Goal: Task Accomplishment & Management: Manage account settings

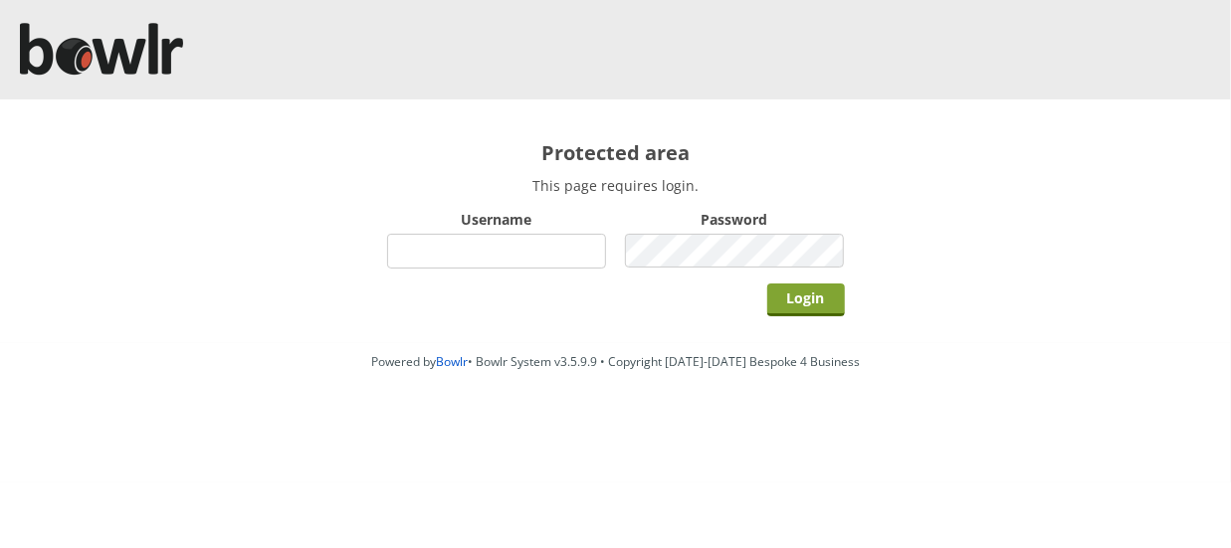
type input "hornseaindoorbowlsclub"
click at [812, 287] on input "Login" at bounding box center [806, 300] width 78 height 33
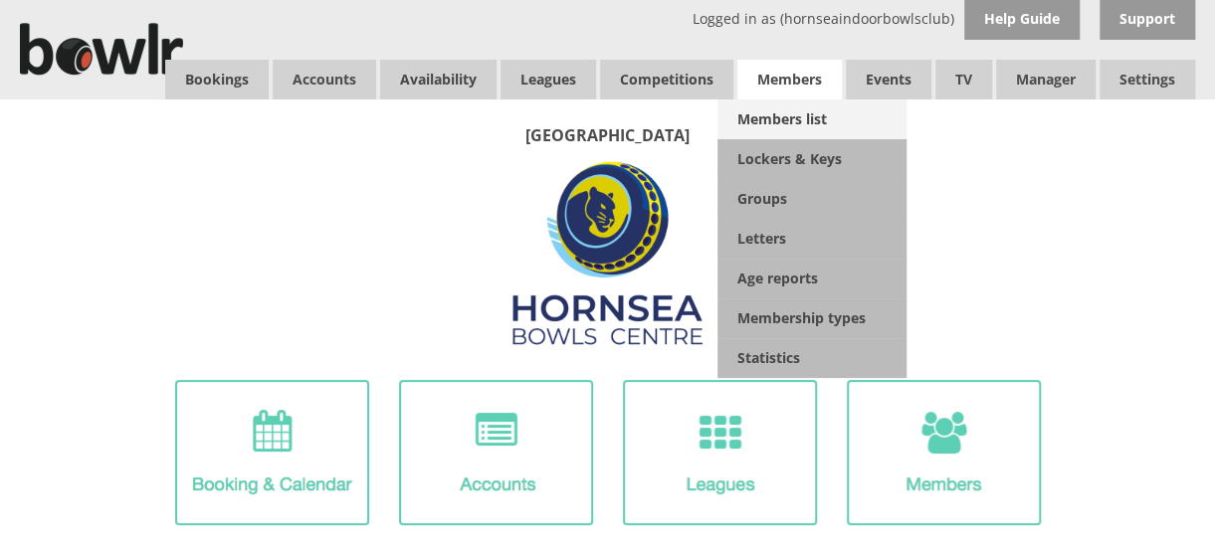
click at [799, 116] on link "Members list" at bounding box center [811, 119] width 189 height 40
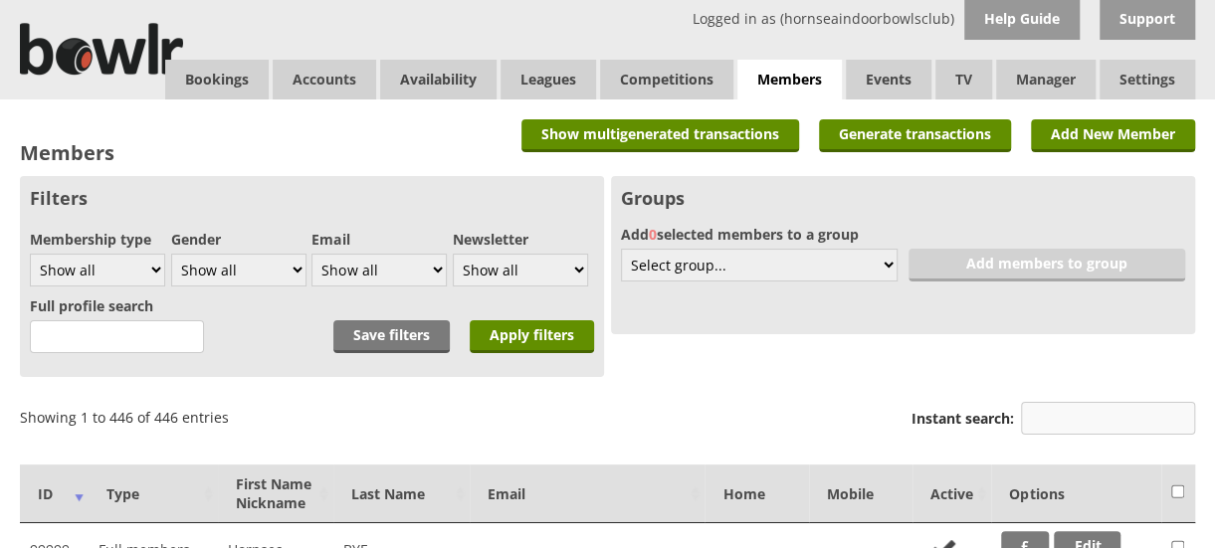
click at [1055, 427] on input "Instant search:" at bounding box center [1108, 418] width 174 height 33
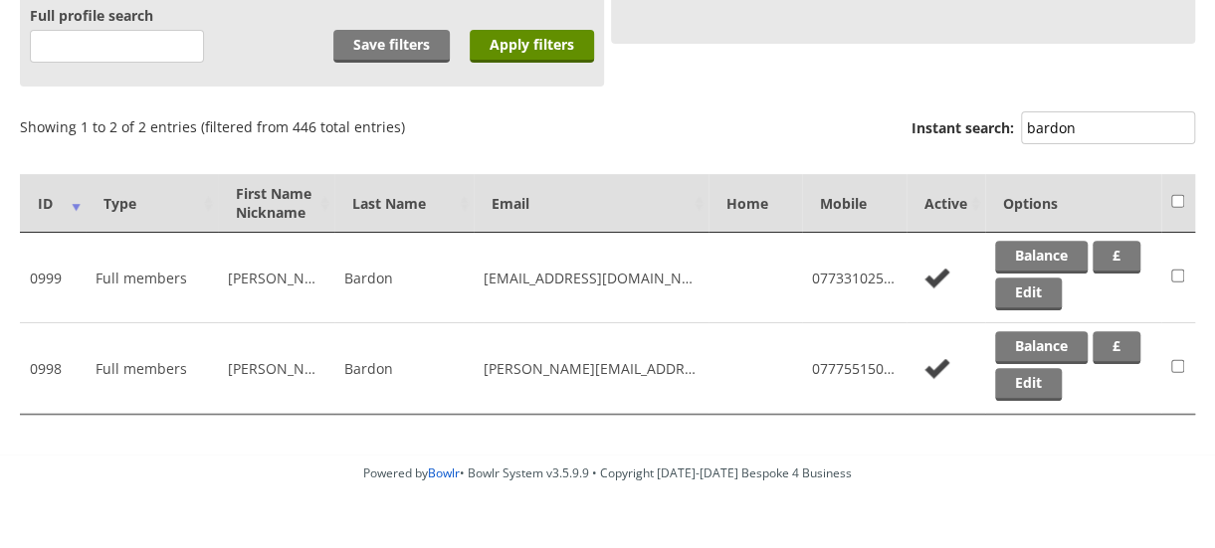
scroll to position [288, 0]
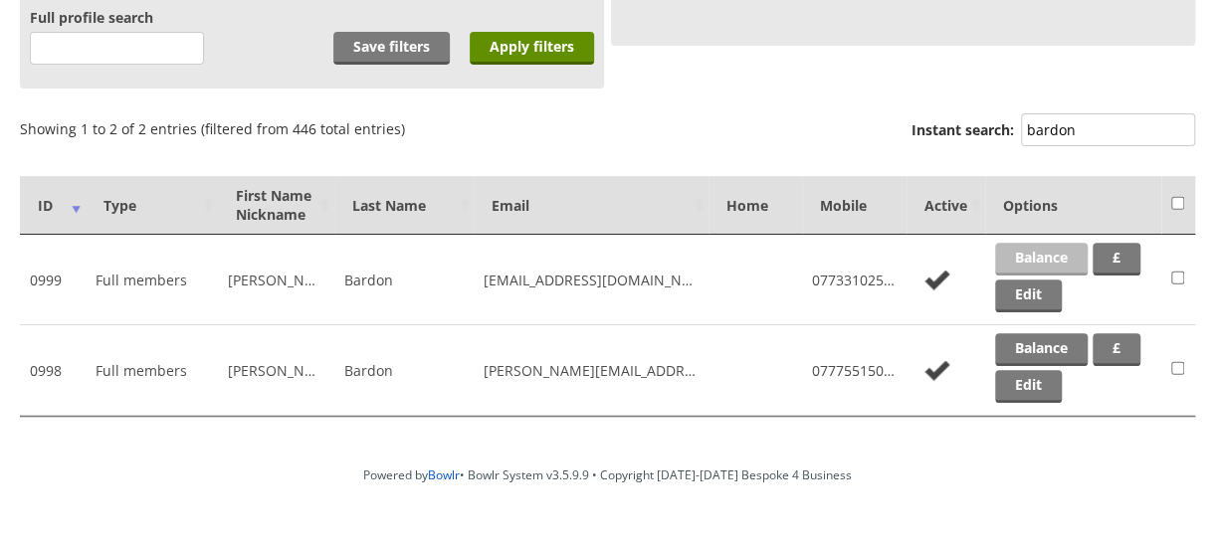
type input "bardon"
click at [1053, 252] on link "Balance" at bounding box center [1041, 259] width 93 height 33
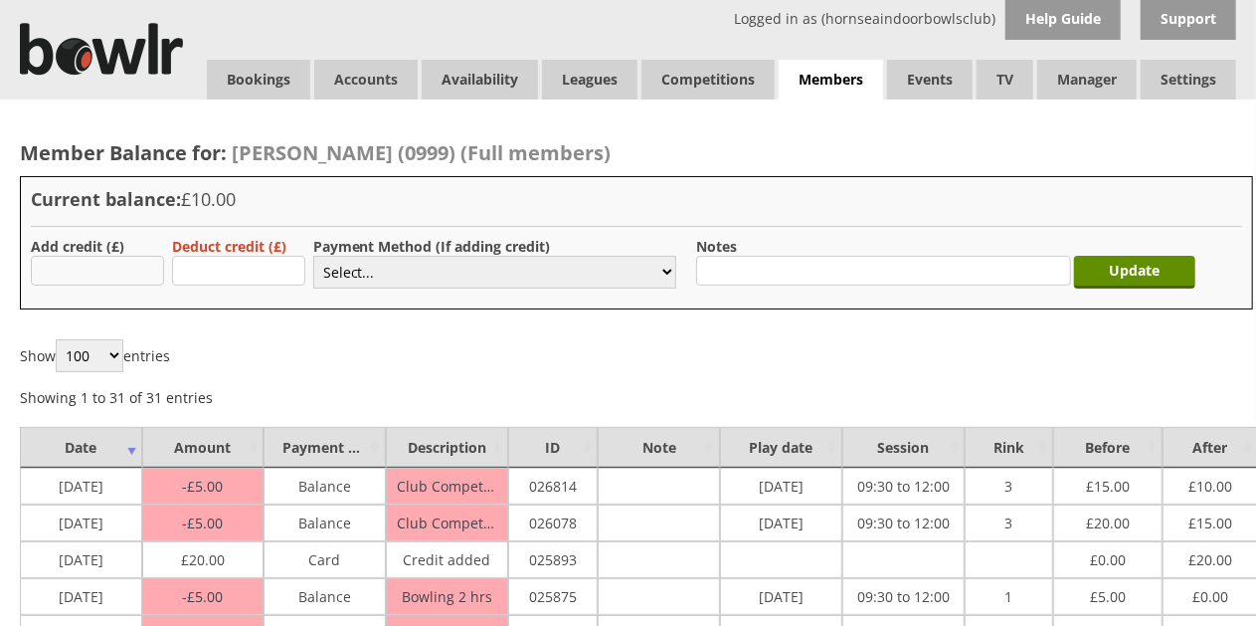
click at [101, 272] on input "text" at bounding box center [97, 271] width 133 height 30
type input "10.00"
click at [380, 281] on select "Select... Cash Card Cheque Bank Transfer Other Member Card Gift Voucher Balance" at bounding box center [494, 272] width 363 height 33
select select "2"
click at [313, 256] on select "Select... Cash Card Cheque Bank Transfer Other Member Card Gift Voucher Balance" at bounding box center [494, 272] width 363 height 33
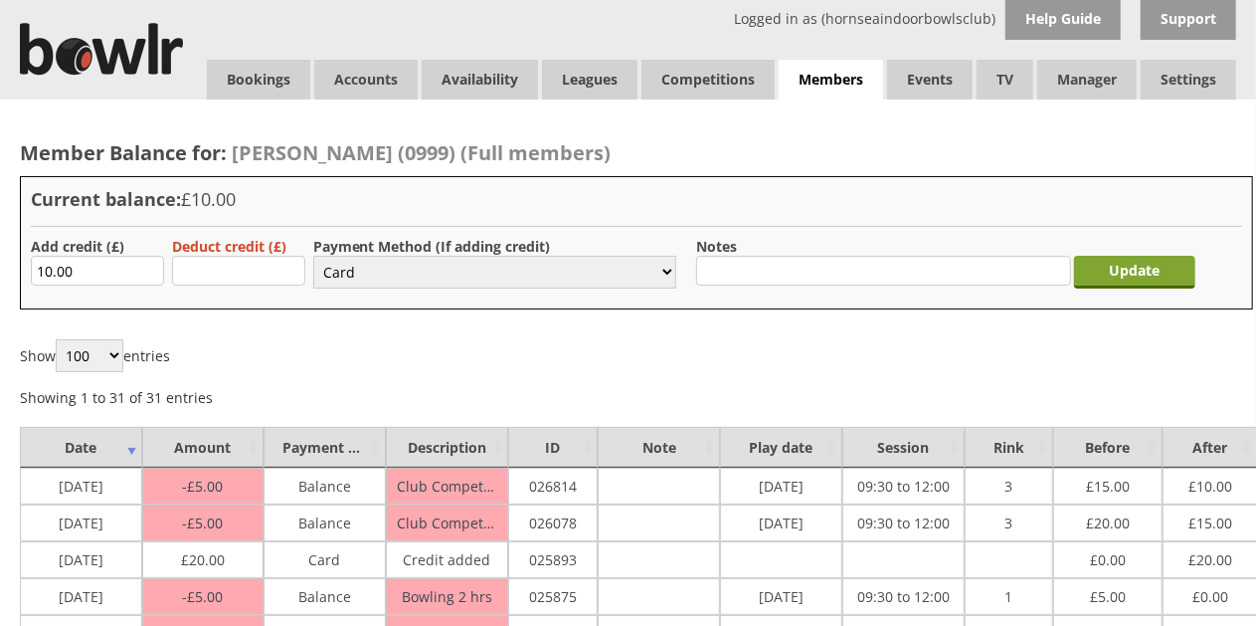
click at [1133, 280] on input "Update" at bounding box center [1134, 272] width 121 height 33
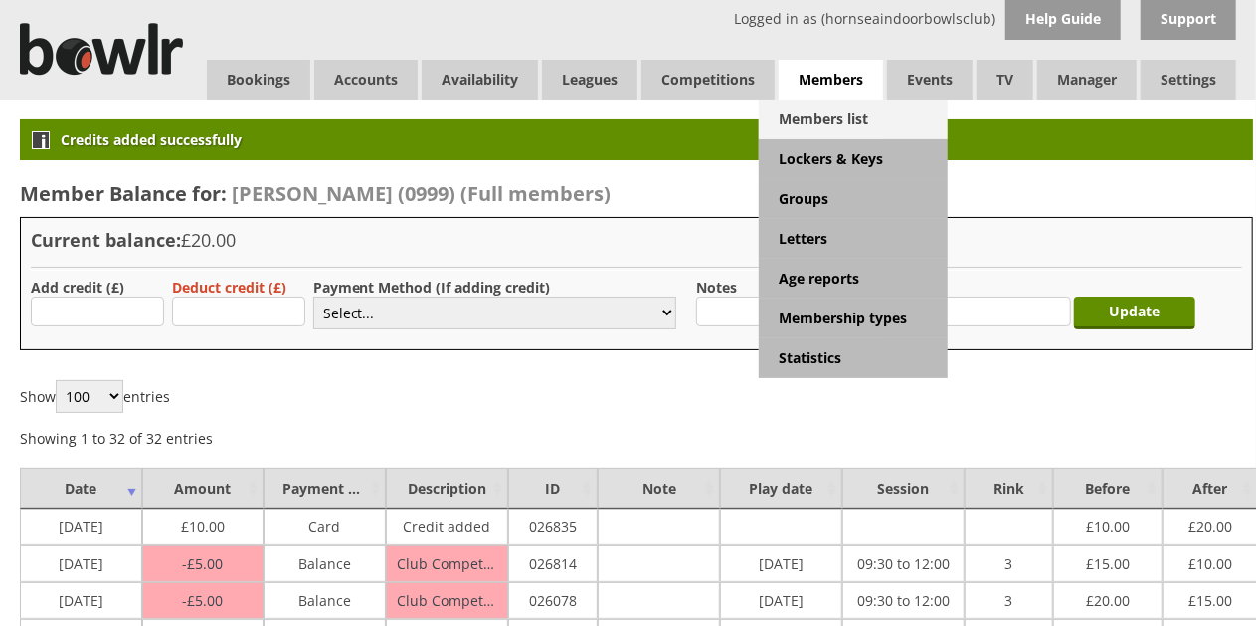
click at [836, 113] on link "Members list" at bounding box center [853, 119] width 189 height 40
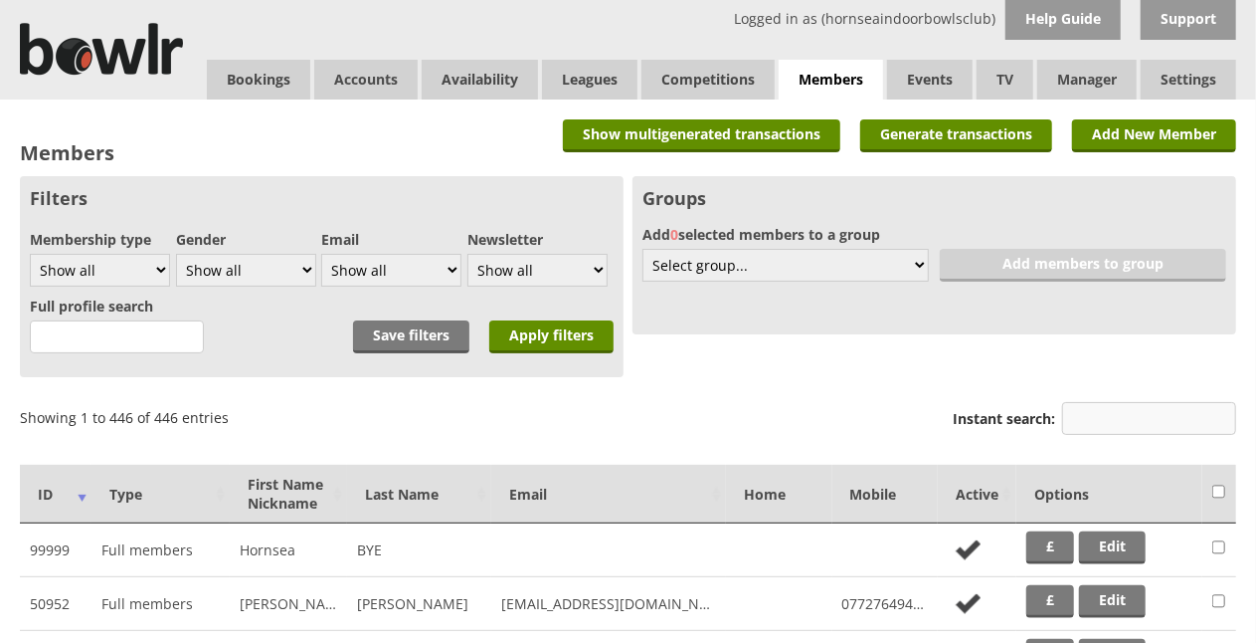
click at [1144, 414] on input "Instant search:" at bounding box center [1149, 418] width 174 height 33
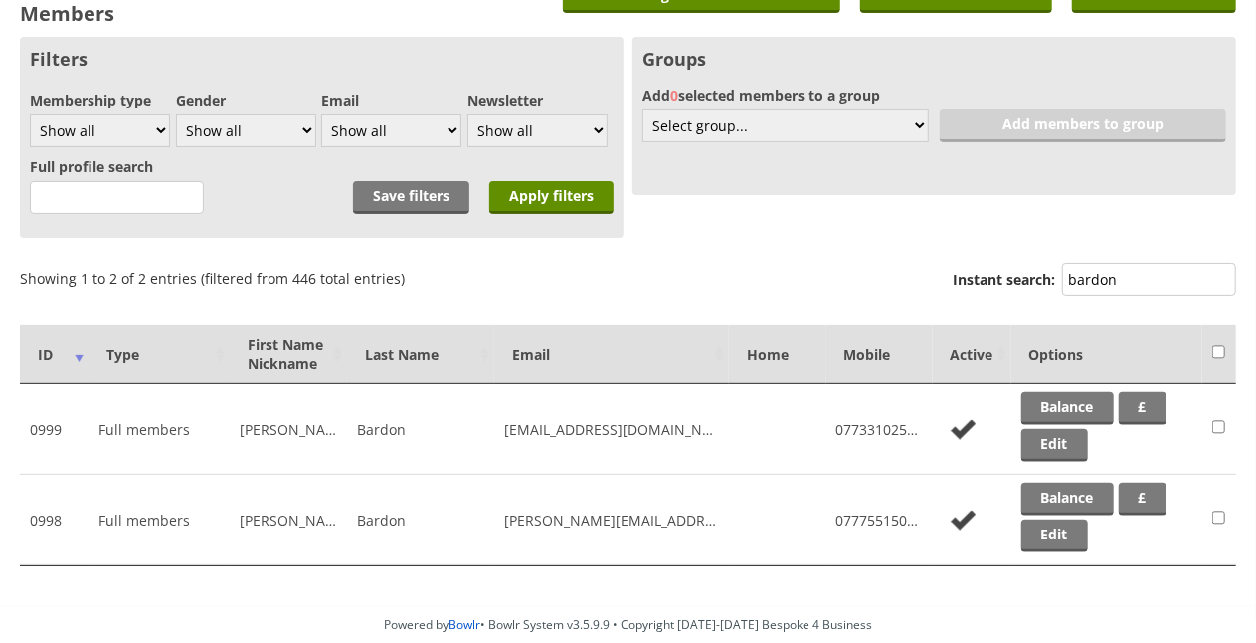
scroll to position [199, 0]
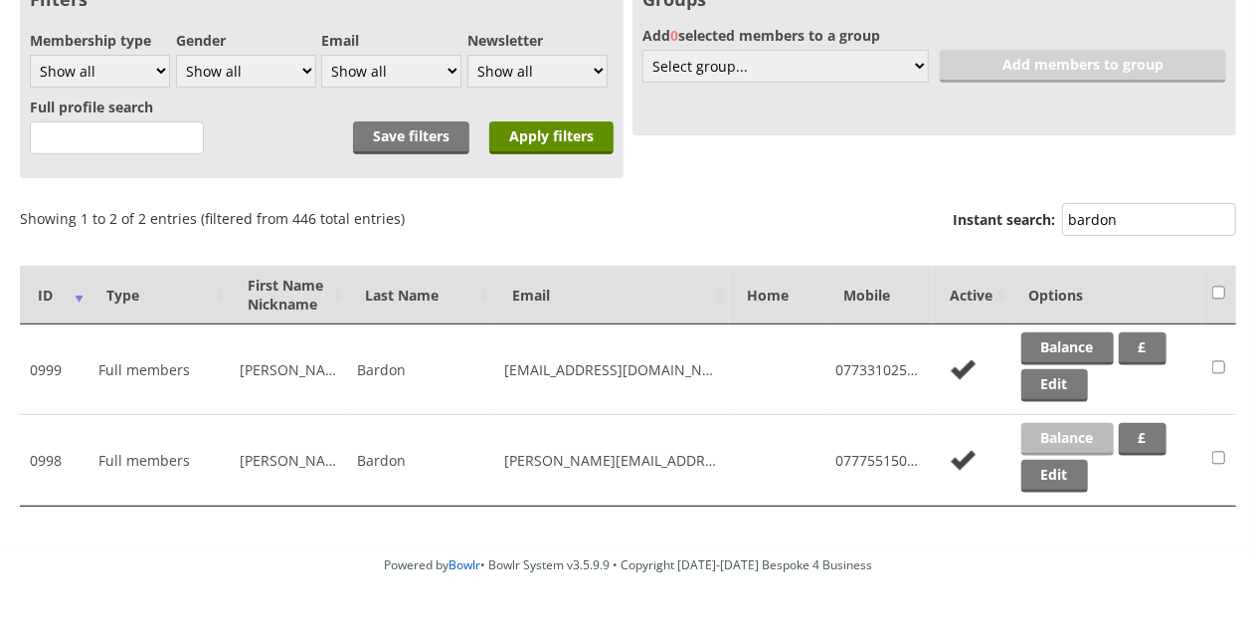
type input "bardon"
click at [1062, 424] on link "Balance" at bounding box center [1068, 439] width 93 height 33
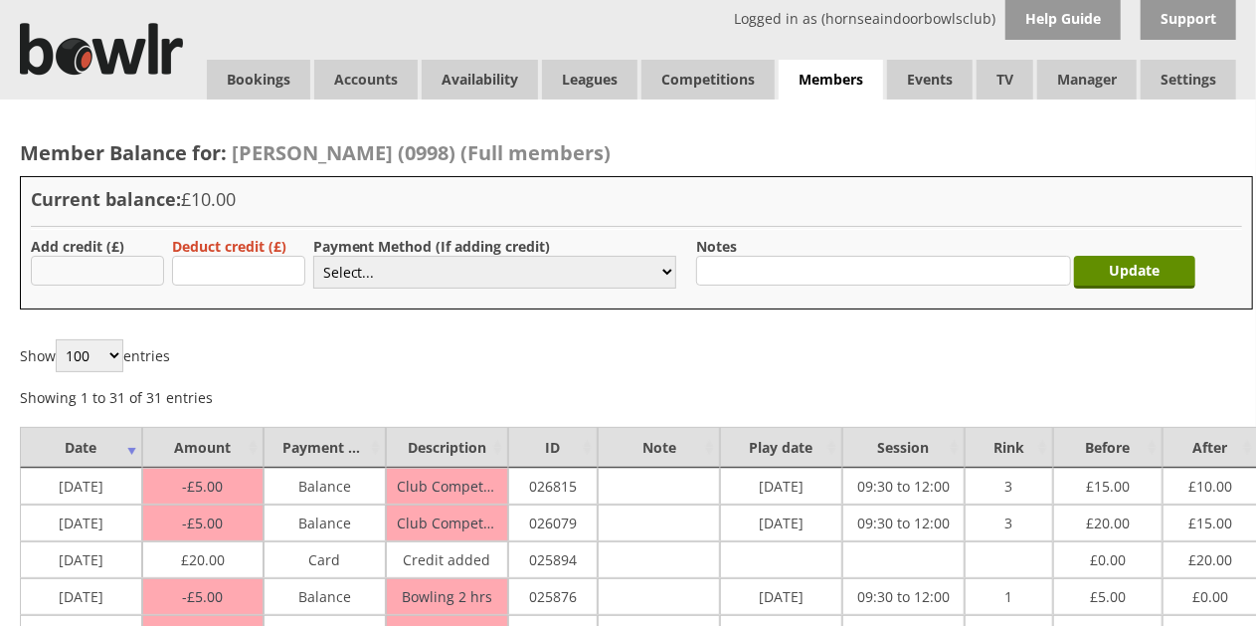
click at [113, 276] on input "text" at bounding box center [97, 271] width 133 height 30
type input "10.00"
click at [352, 268] on select "Select... Cash Card Cheque Bank Transfer Other Member Card Gift Voucher Balance" at bounding box center [494, 272] width 363 height 33
select select "2"
click at [313, 256] on select "Select... Cash Card Cheque Bank Transfer Other Member Card Gift Voucher Balance" at bounding box center [494, 272] width 363 height 33
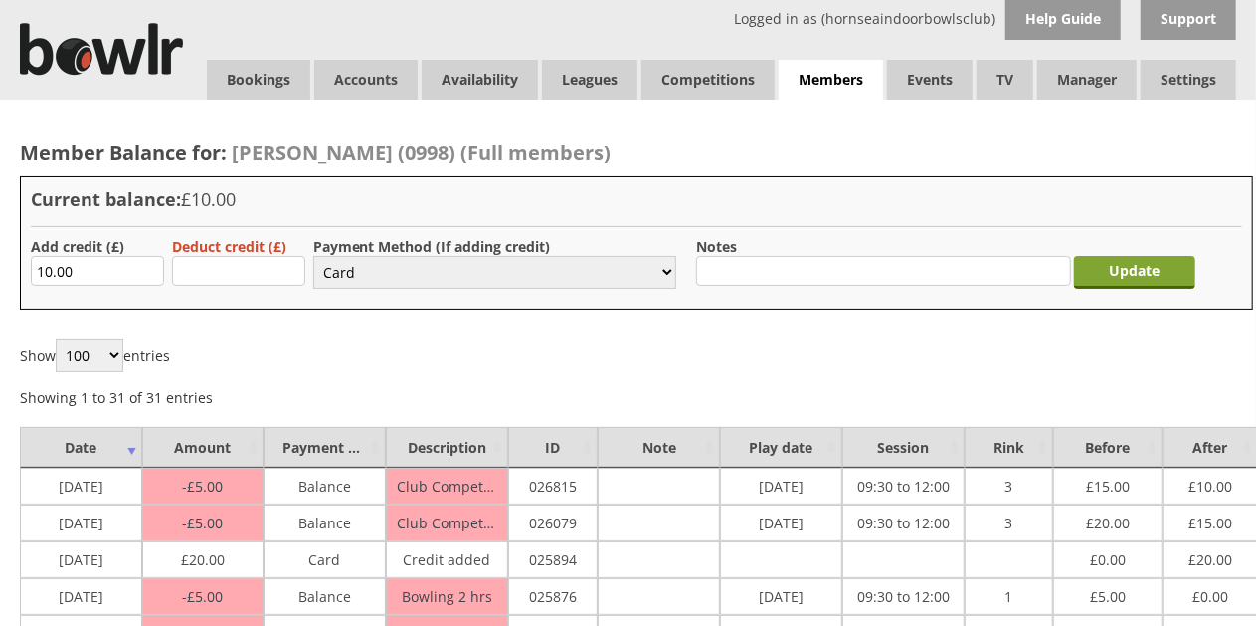
click at [1131, 278] on input "Update" at bounding box center [1134, 272] width 121 height 33
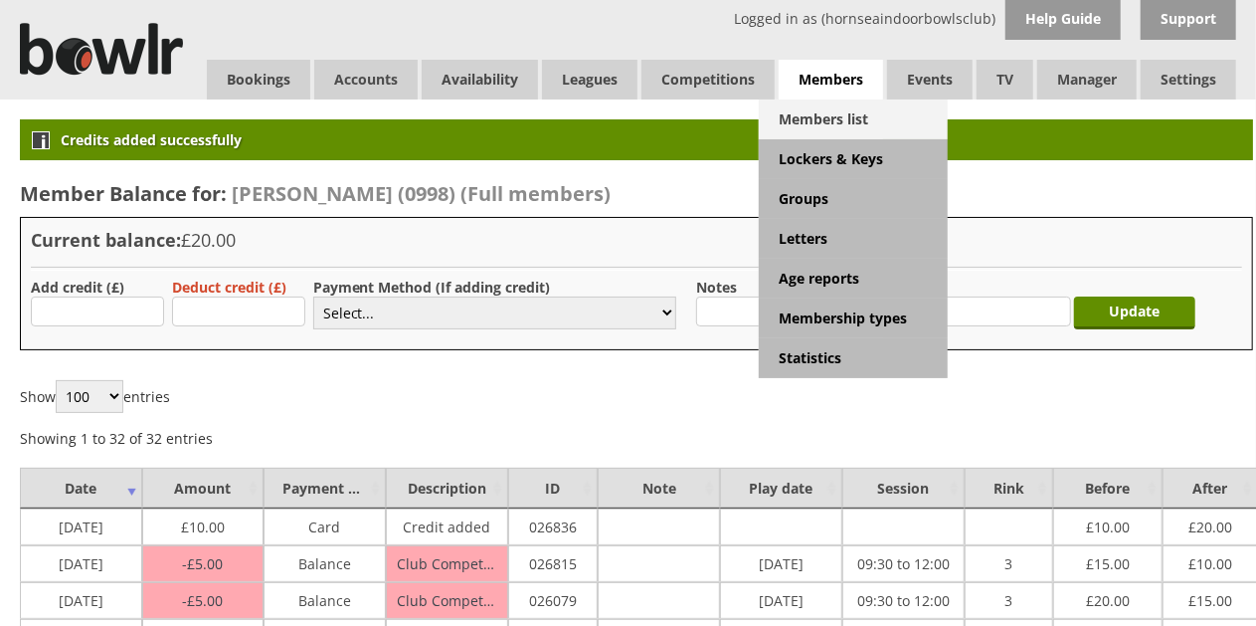
click at [820, 129] on link "Members list" at bounding box center [853, 119] width 189 height 40
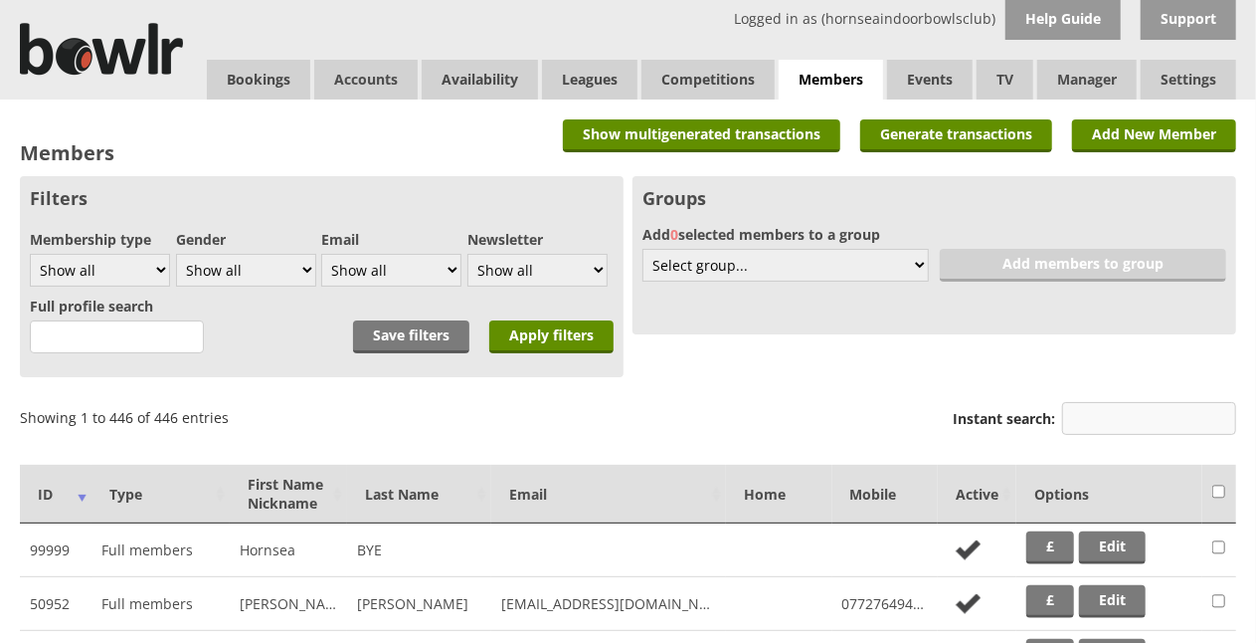
click at [1114, 422] on input "Instant search:" at bounding box center [1149, 418] width 174 height 33
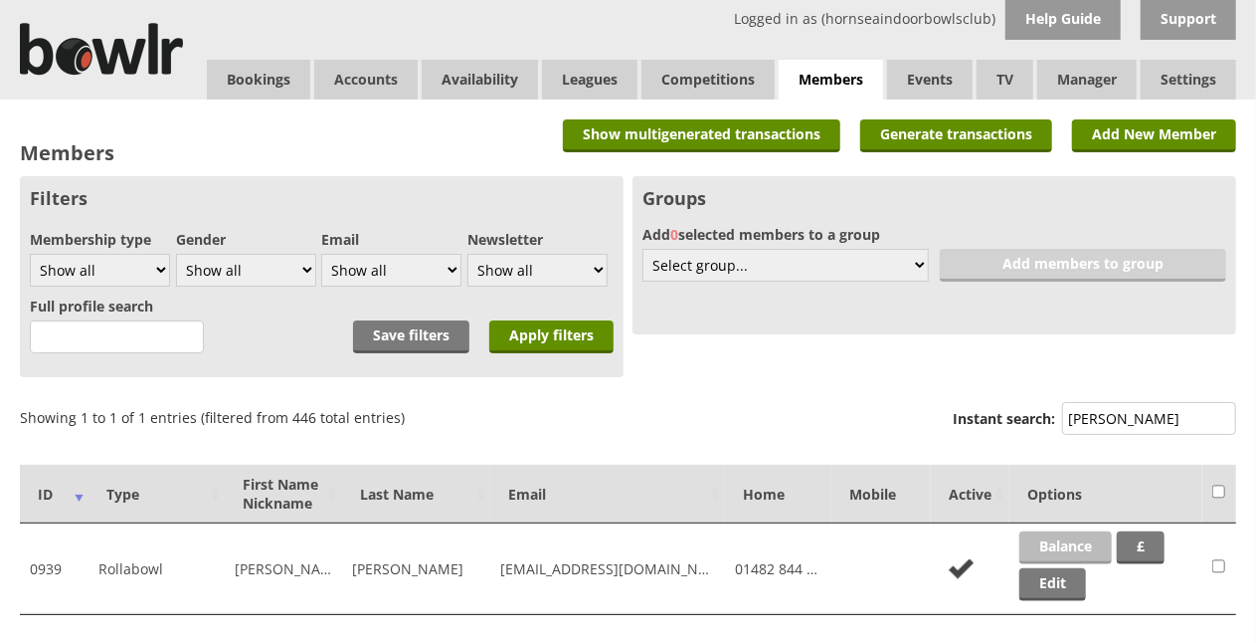
type input "thomas"
click at [1070, 540] on link "Balance" at bounding box center [1066, 547] width 93 height 33
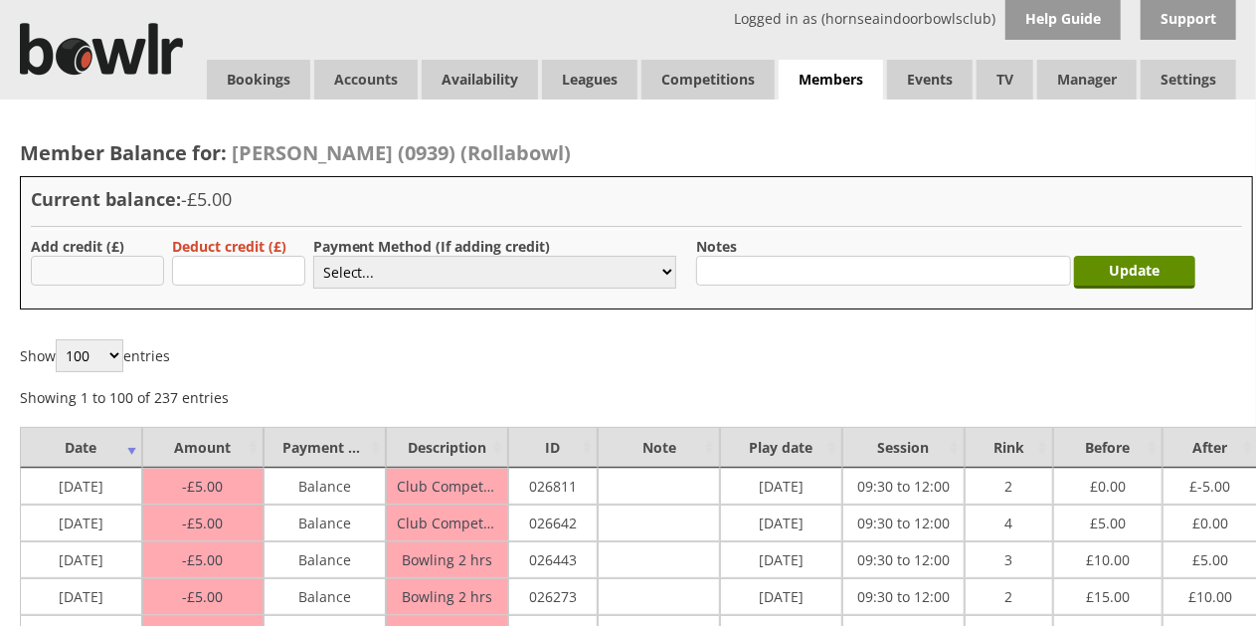
click at [93, 273] on input "text" at bounding box center [97, 271] width 133 height 30
type input "40.00"
click at [339, 273] on select "Select... Cash Card Cheque Bank Transfer Other Member Card Gift Voucher Balance" at bounding box center [494, 272] width 363 height 33
select select "2"
click at [313, 256] on select "Select... Cash Card Cheque Bank Transfer Other Member Card Gift Voucher Balance" at bounding box center [494, 272] width 363 height 33
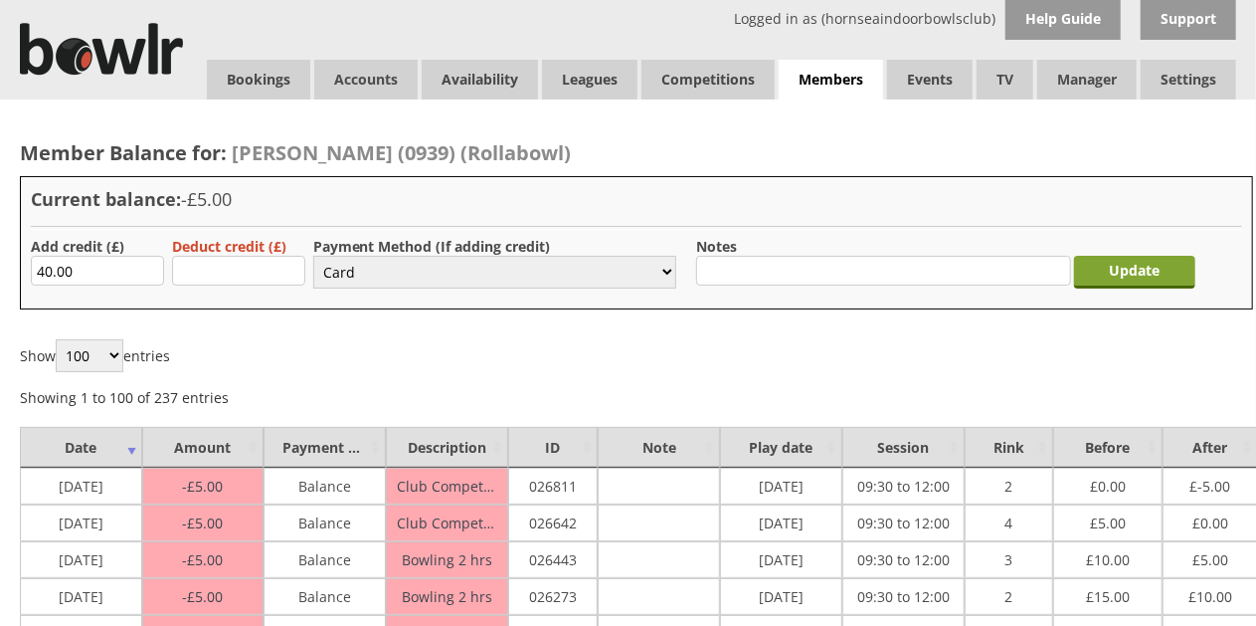
click at [1106, 271] on input "Update" at bounding box center [1134, 272] width 121 height 33
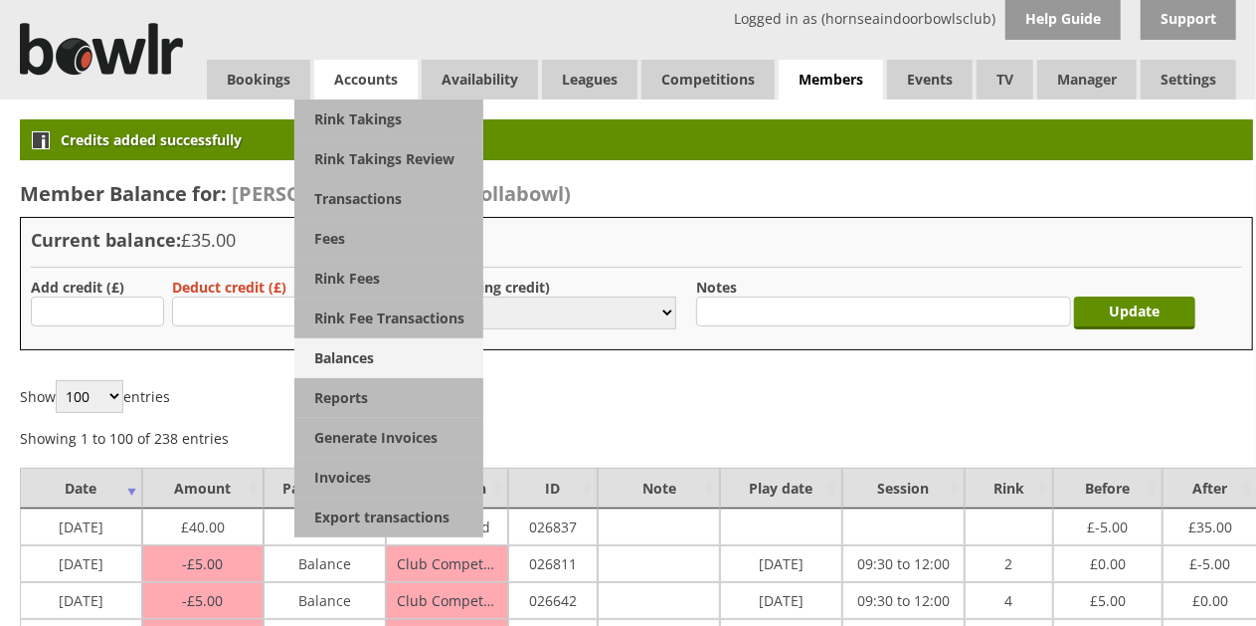
click at [381, 362] on link "Balances" at bounding box center [388, 358] width 189 height 40
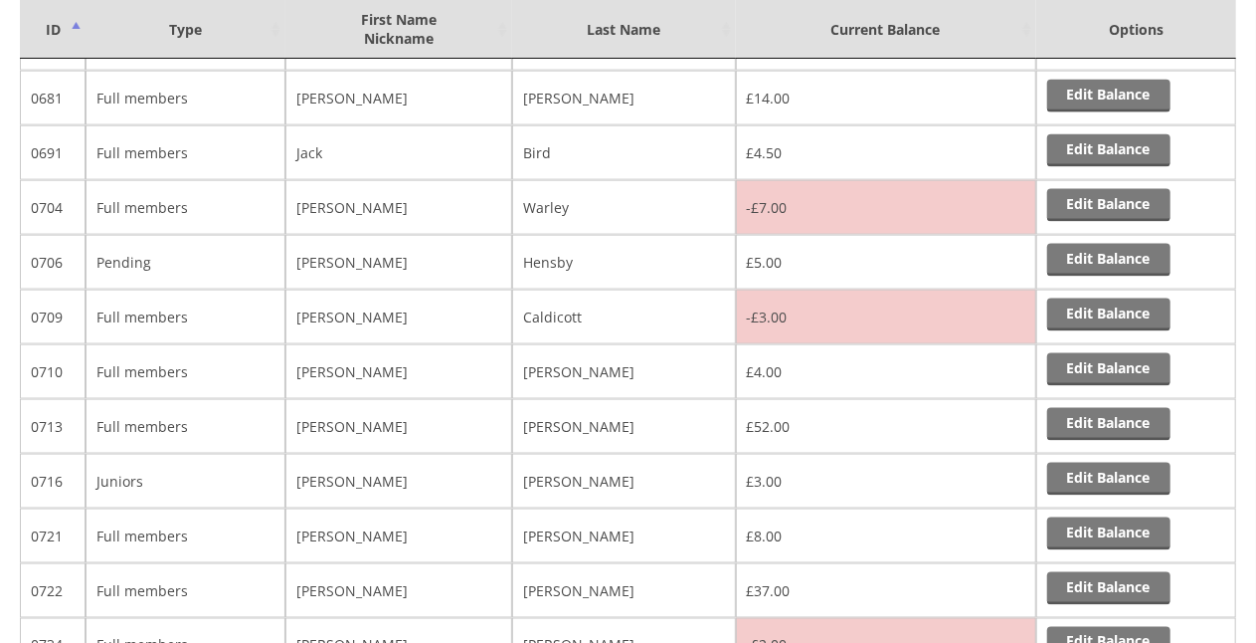
scroll to position [5051, 0]
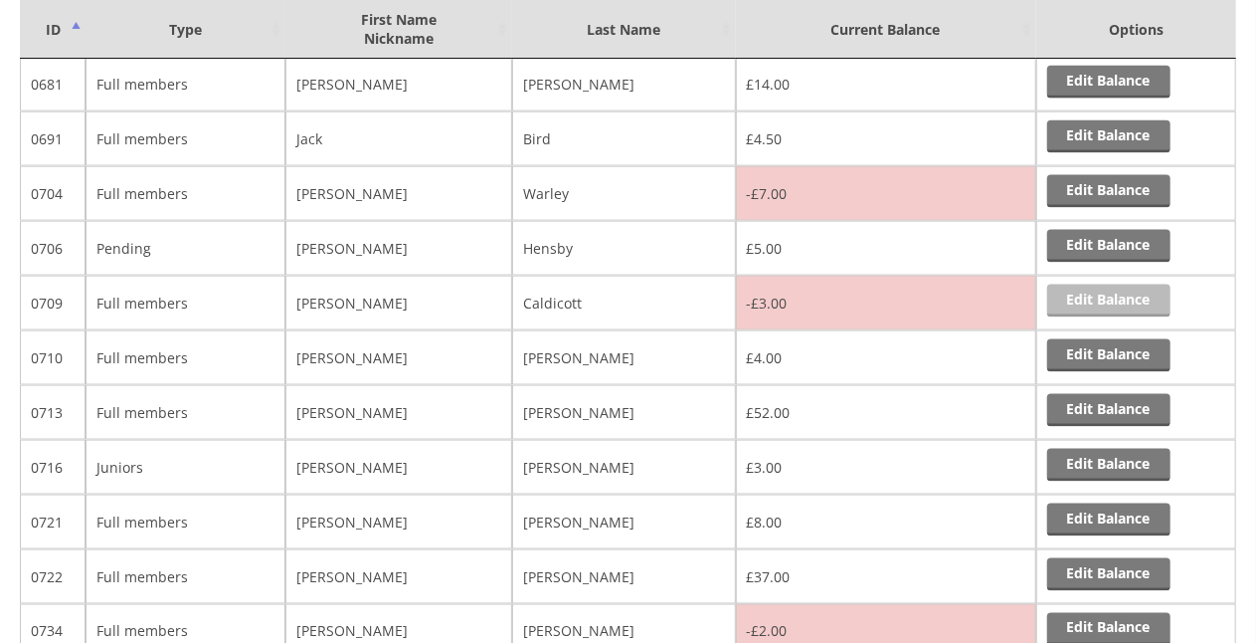
click at [1092, 285] on link "Edit Balance" at bounding box center [1109, 301] width 123 height 33
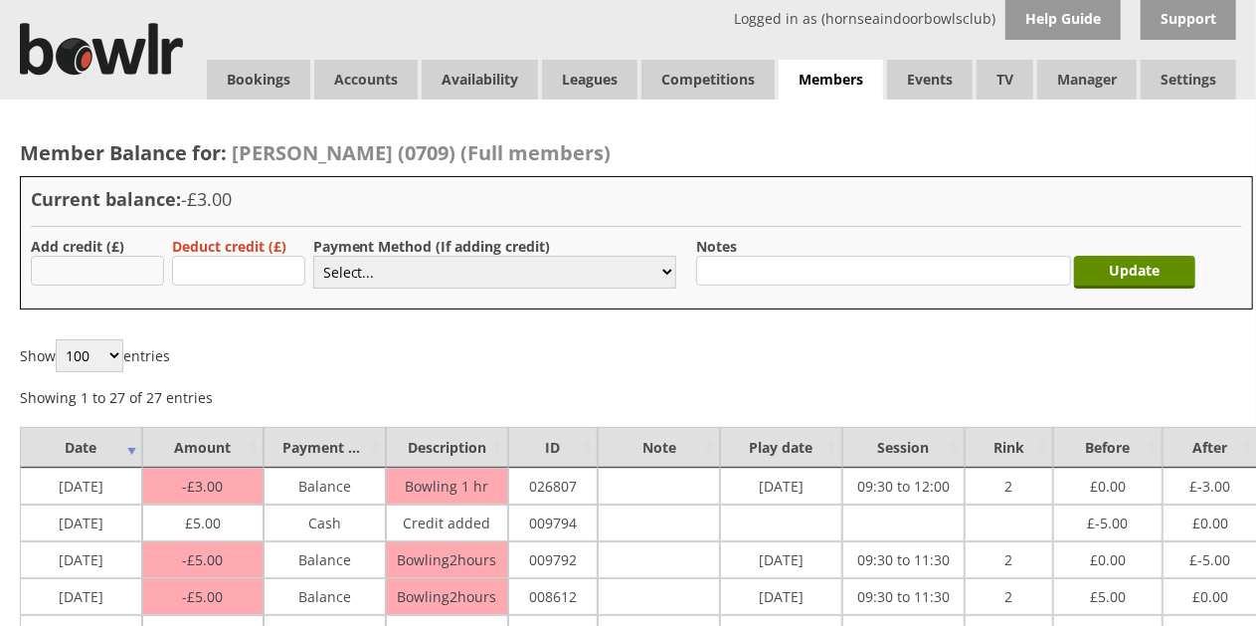
click at [99, 270] on input "text" at bounding box center [97, 271] width 133 height 30
type input "8.00"
click at [365, 274] on select "Select... Cash Card Cheque Bank Transfer Other Member Card Gift Voucher Balance" at bounding box center [494, 272] width 363 height 33
select select "2"
click at [313, 256] on select "Select... Cash Card Cheque Bank Transfer Other Member Card Gift Voucher Balance" at bounding box center [494, 272] width 363 height 33
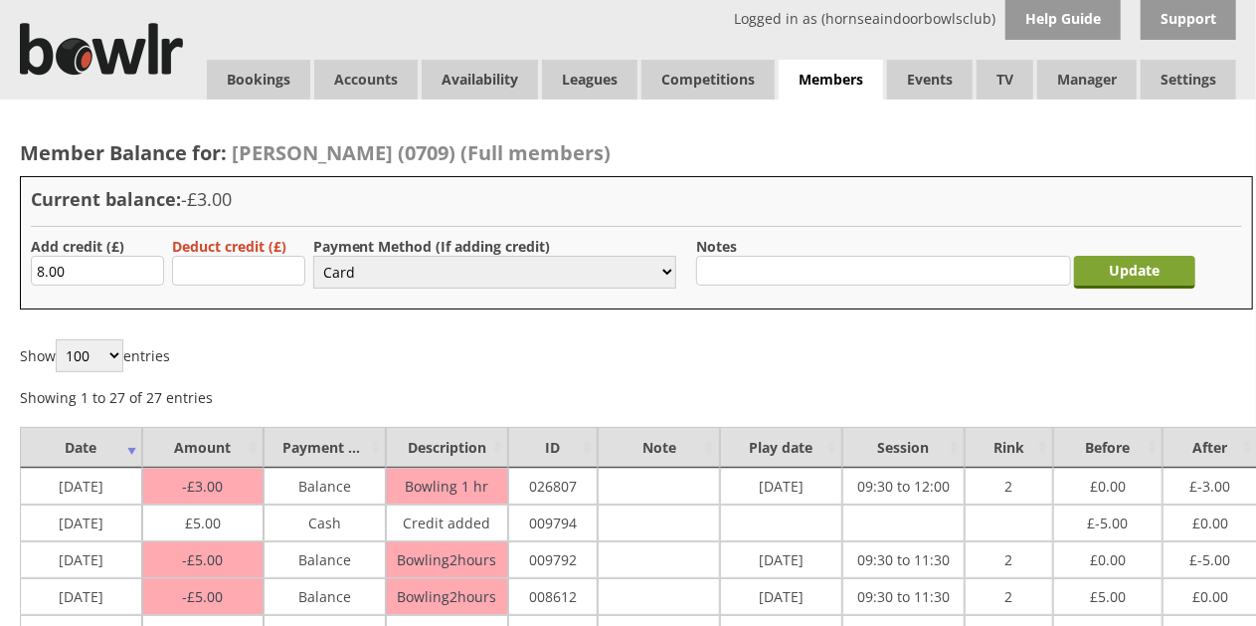
click at [1148, 275] on input "Update" at bounding box center [1134, 272] width 121 height 33
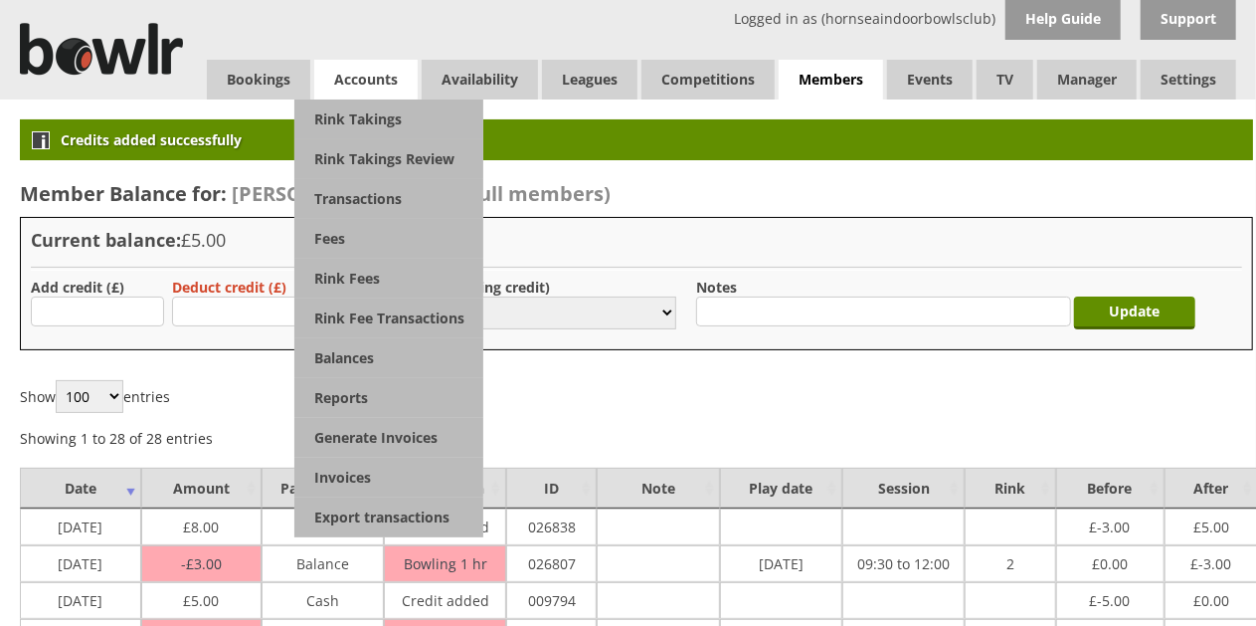
click at [371, 80] on span "Accounts" at bounding box center [365, 80] width 103 height 40
click at [382, 359] on link "Balances" at bounding box center [388, 358] width 189 height 40
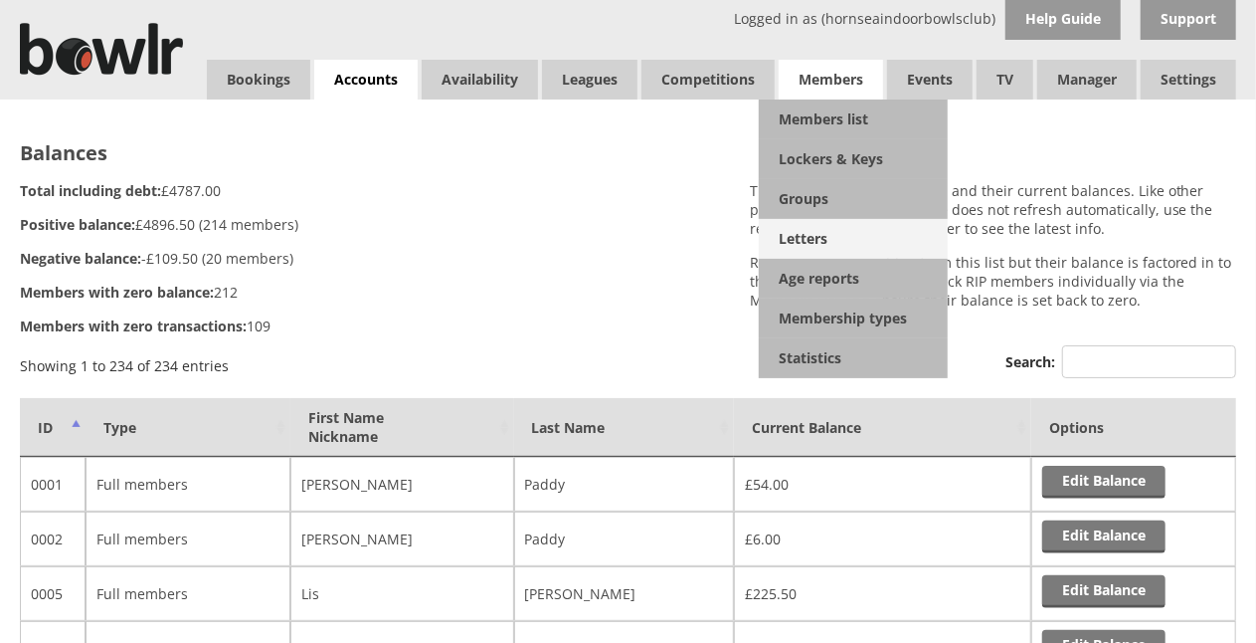
click at [815, 242] on link "Letters" at bounding box center [853, 239] width 189 height 40
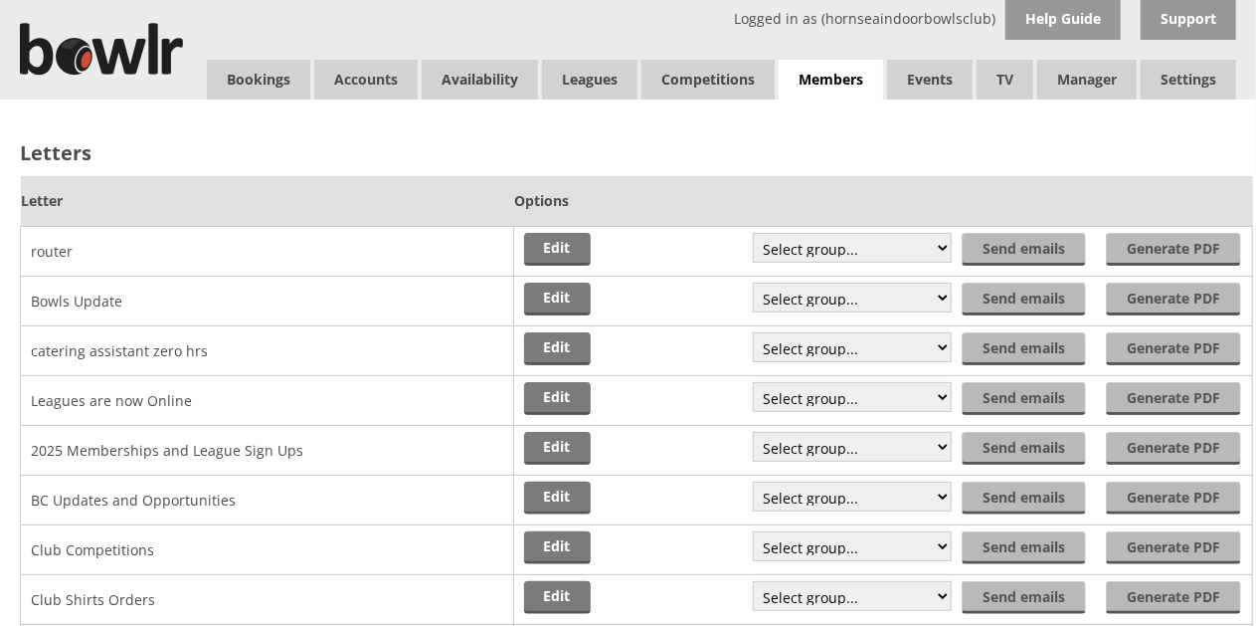
click at [247, 608] on td "Club Shirts Orders" at bounding box center [267, 599] width 493 height 50
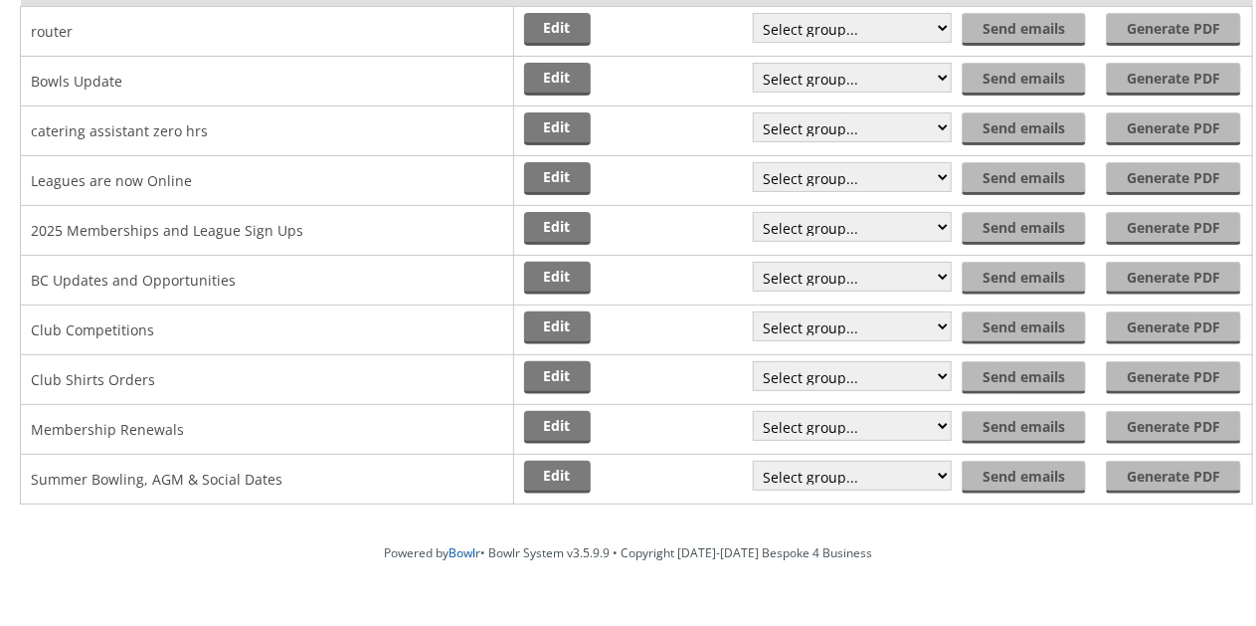
scroll to position [227, 0]
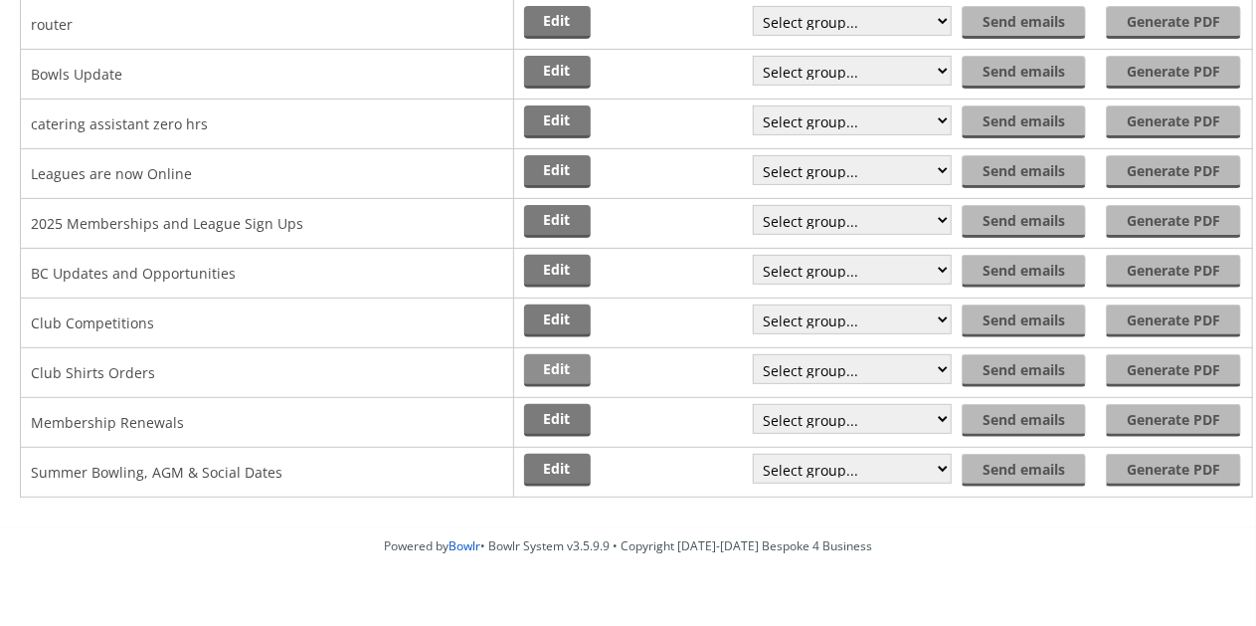
click at [556, 366] on link "Edit" at bounding box center [557, 370] width 67 height 33
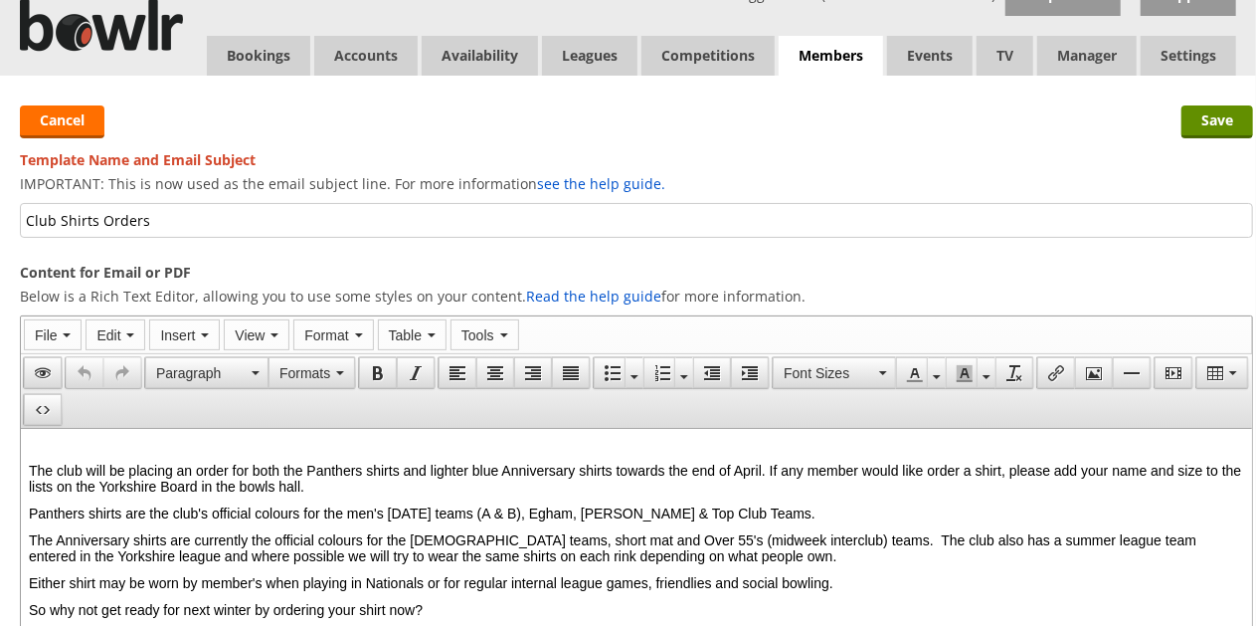
scroll to position [53, 0]
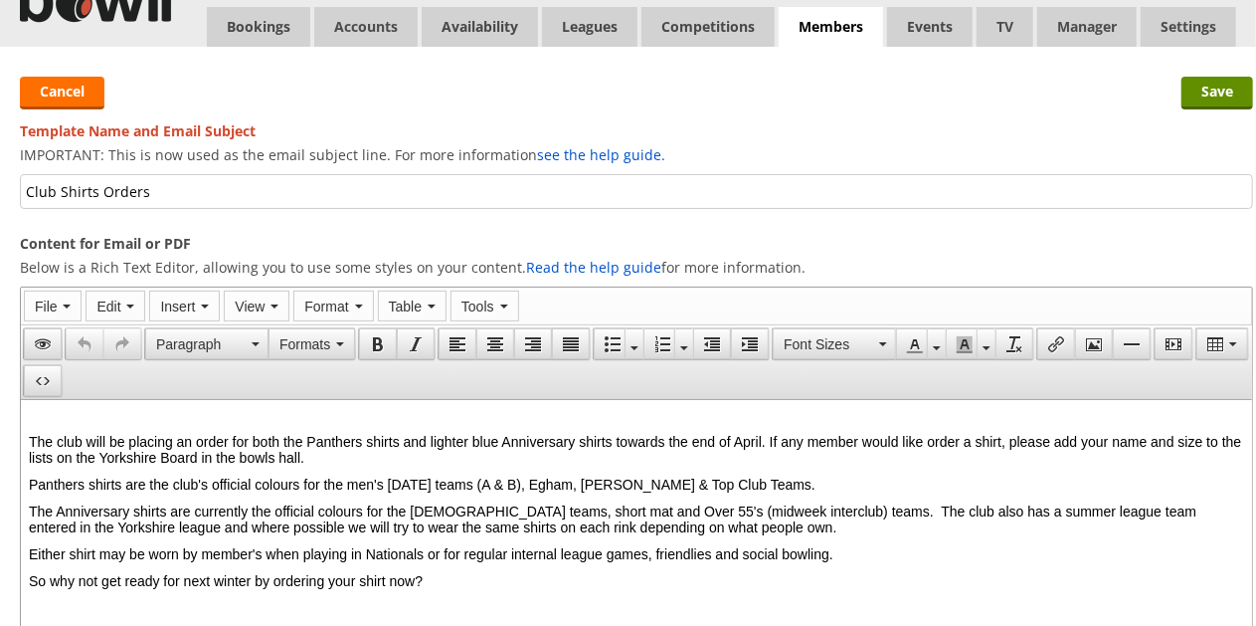
drag, startPoint x: 151, startPoint y: 196, endPoint x: 0, endPoint y: 189, distance: 151.4
click at [0, 189] on div "Save Cancel Template Name and Email Subject IMPORTANT: This is now used as the …" at bounding box center [636, 552] width 1273 height 1011
type input "Ladies Section Meeting and Roll Up"
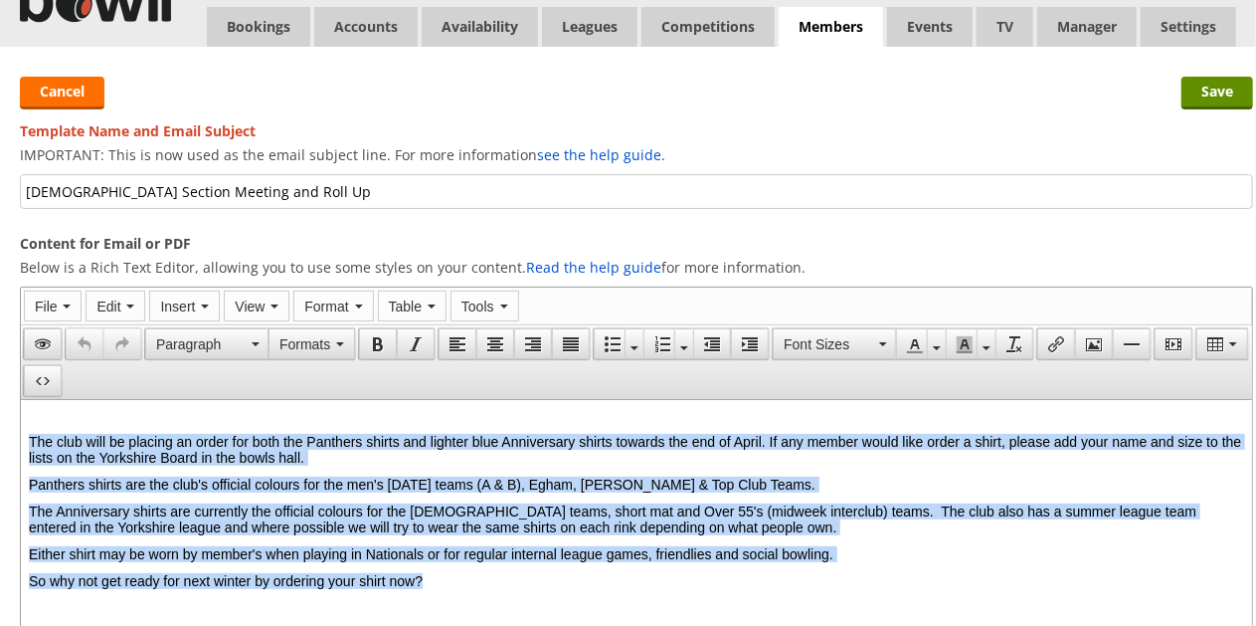
drag, startPoint x: 27, startPoint y: 439, endPoint x: 585, endPoint y: 589, distance: 577.9
click at [585, 589] on html "The club will be placing an order for both the Panthers shirts and lighter blue…" at bounding box center [637, 522] width 1232 height 246
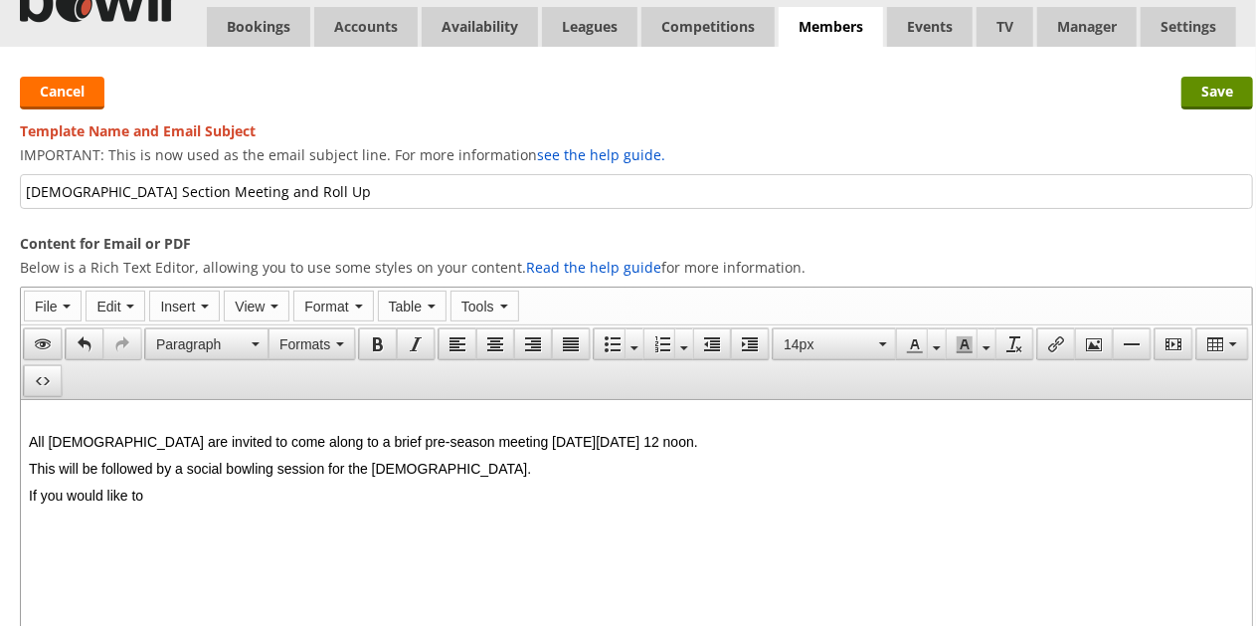
click at [119, 496] on span "If you would like to" at bounding box center [86, 494] width 114 height 16
click at [247, 502] on p "If you would possibily like to" at bounding box center [637, 494] width 1216 height 16
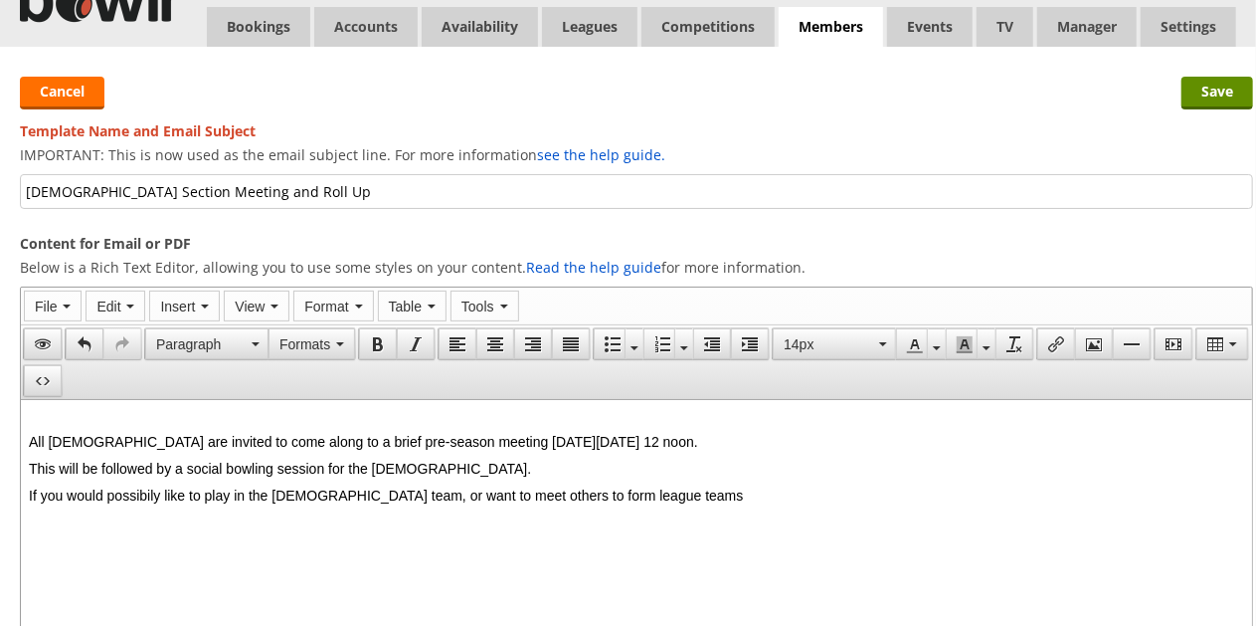
click at [621, 493] on span "If you would possibily like to play in the ladies team, or want to meet others …" at bounding box center [386, 494] width 714 height 16
click at [778, 505] on body "All ladies are invited to come along to a brief pre-season meeting on Saturday …" at bounding box center [637, 479] width 1216 height 138
click at [777, 502] on p "If you would possibily like to play in the ladies team, or want to meet others …" at bounding box center [637, 494] width 1216 height 16
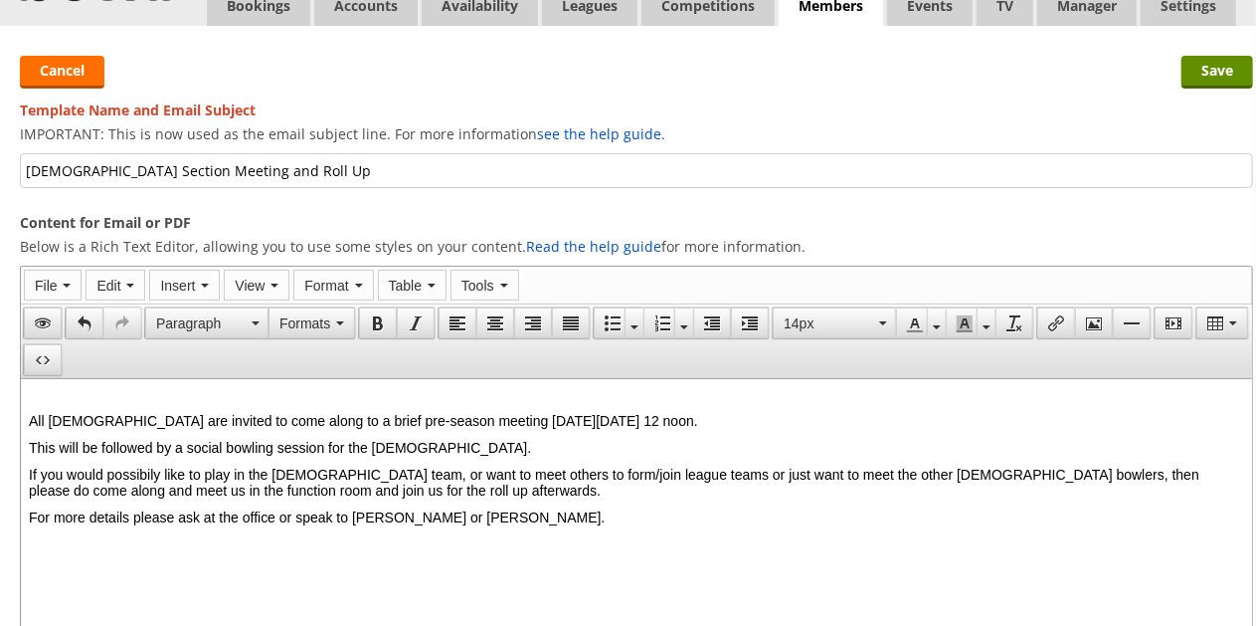
scroll to position [0, 0]
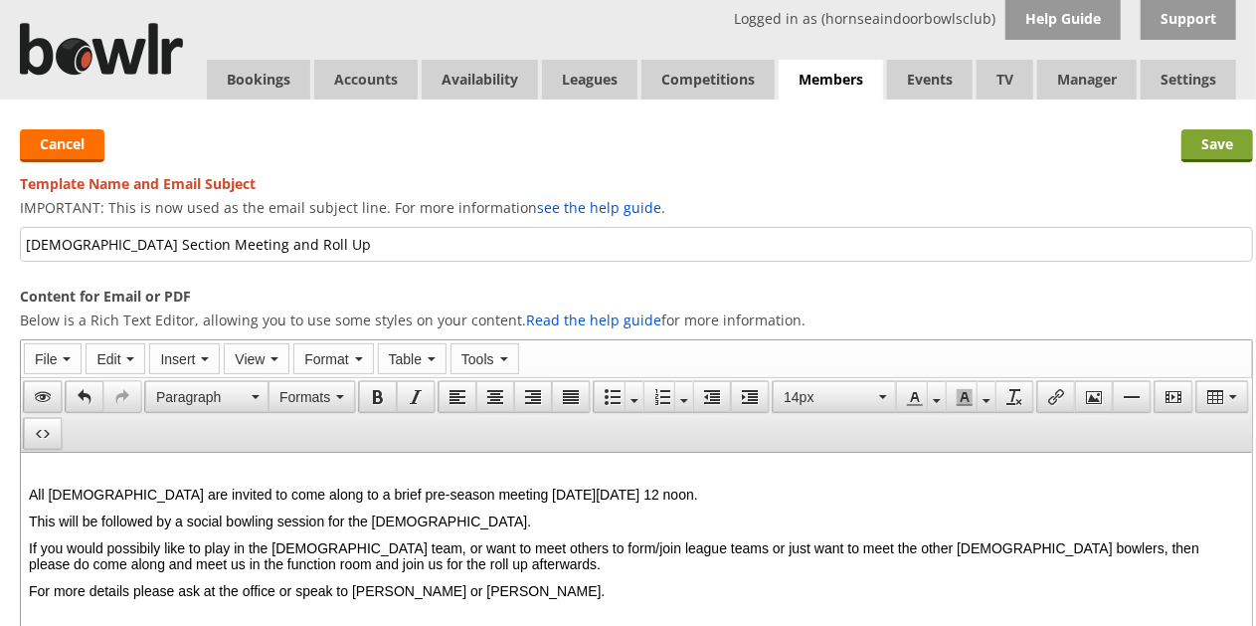
click at [1215, 143] on input "Save" at bounding box center [1218, 145] width 72 height 33
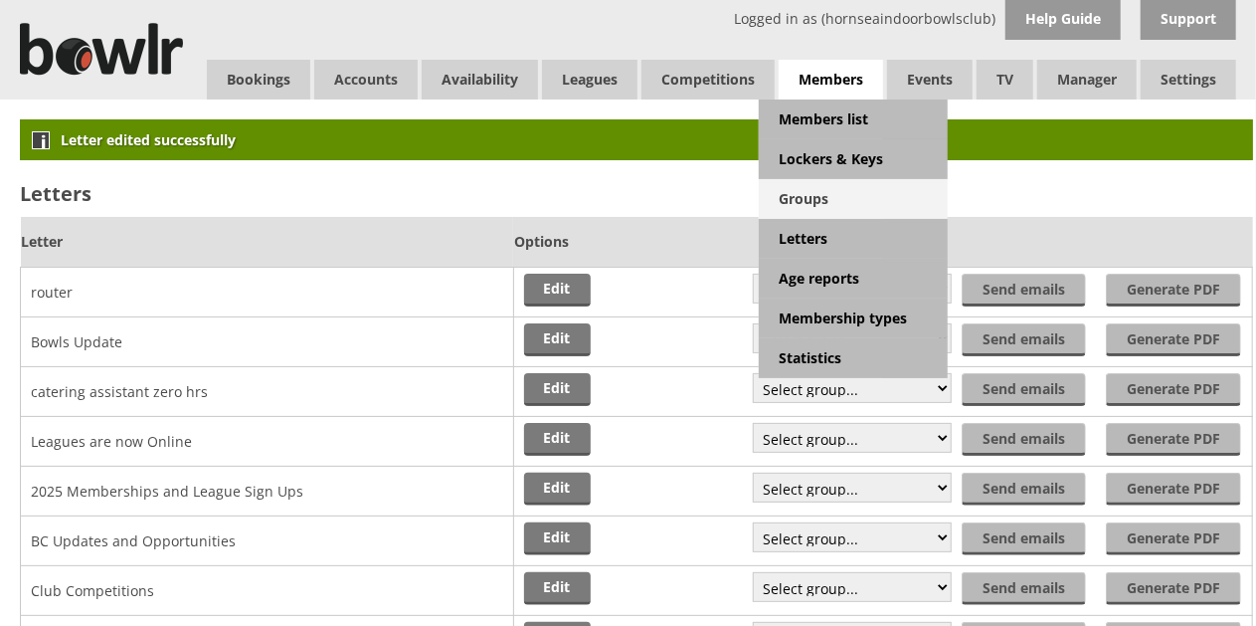
click at [814, 203] on link "Groups" at bounding box center [853, 199] width 189 height 40
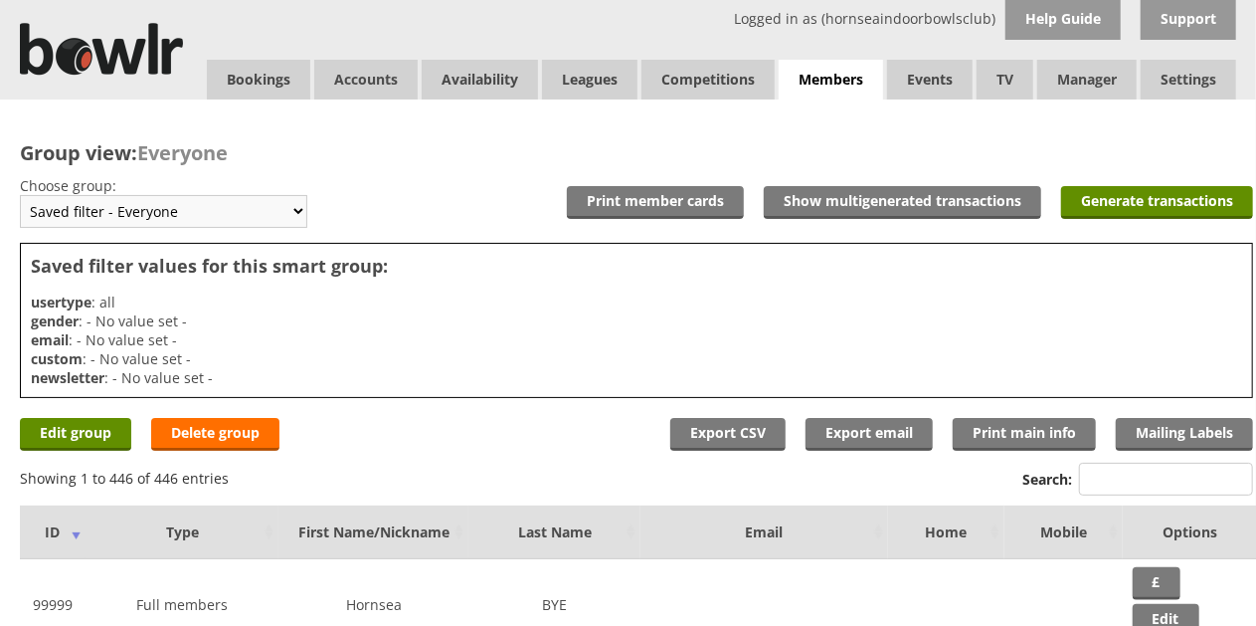
click at [290, 207] on select "Saved filter - Everyone Saved filter - Pending Saved filter - 6 Saved filter - …" at bounding box center [163, 211] width 287 height 33
select select "36"
click at [20, 195] on select "Saved filter - Everyone Saved filter - Pending Saved filter - 6 Saved filter - …" at bounding box center [163, 211] width 287 height 33
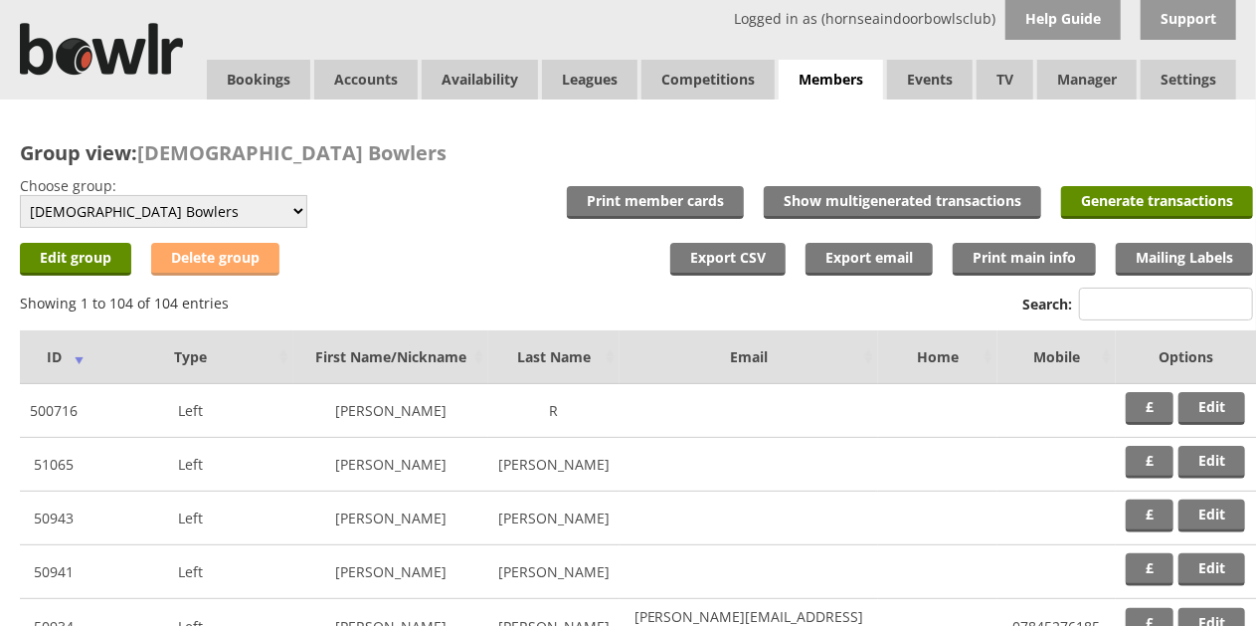
click at [219, 259] on link "Delete group" at bounding box center [215, 259] width 128 height 33
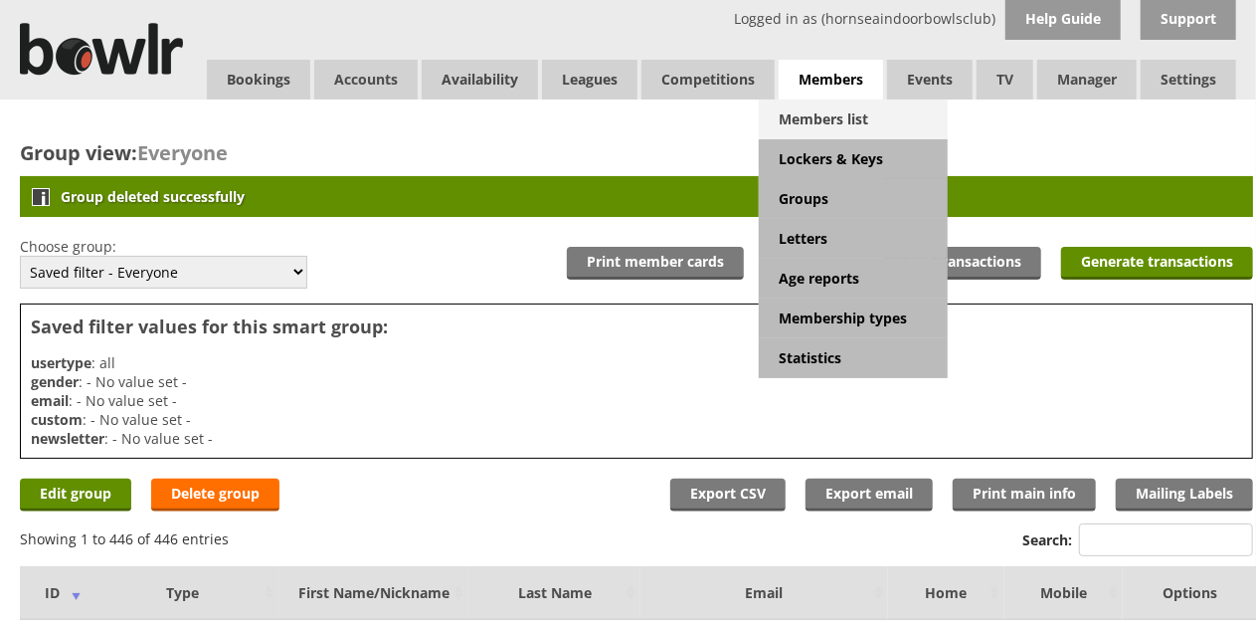
click at [843, 113] on link "Members list" at bounding box center [853, 119] width 189 height 40
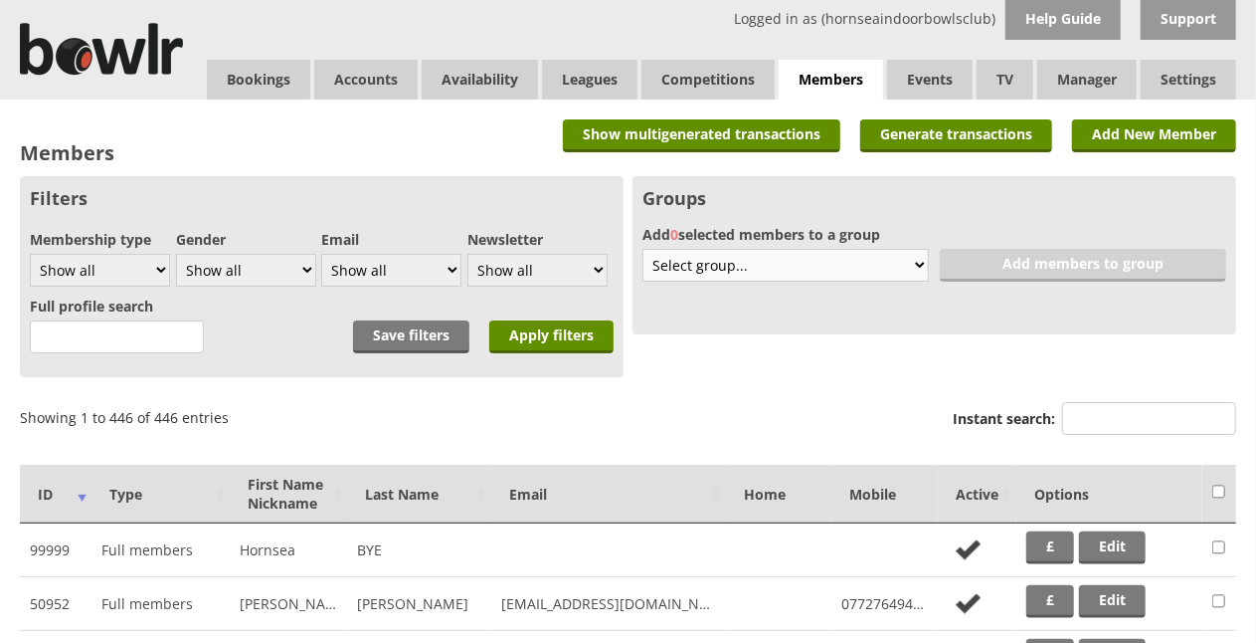
click at [923, 266] on select "Select group... Create new 6 without email Bowlr Support Test Club Competitions…" at bounding box center [786, 265] width 287 height 33
select select "new"
click at [643, 249] on select "Select group... Create new 6 without email Bowlr Support Test Club Competitions…" at bounding box center [786, 265] width 287 height 33
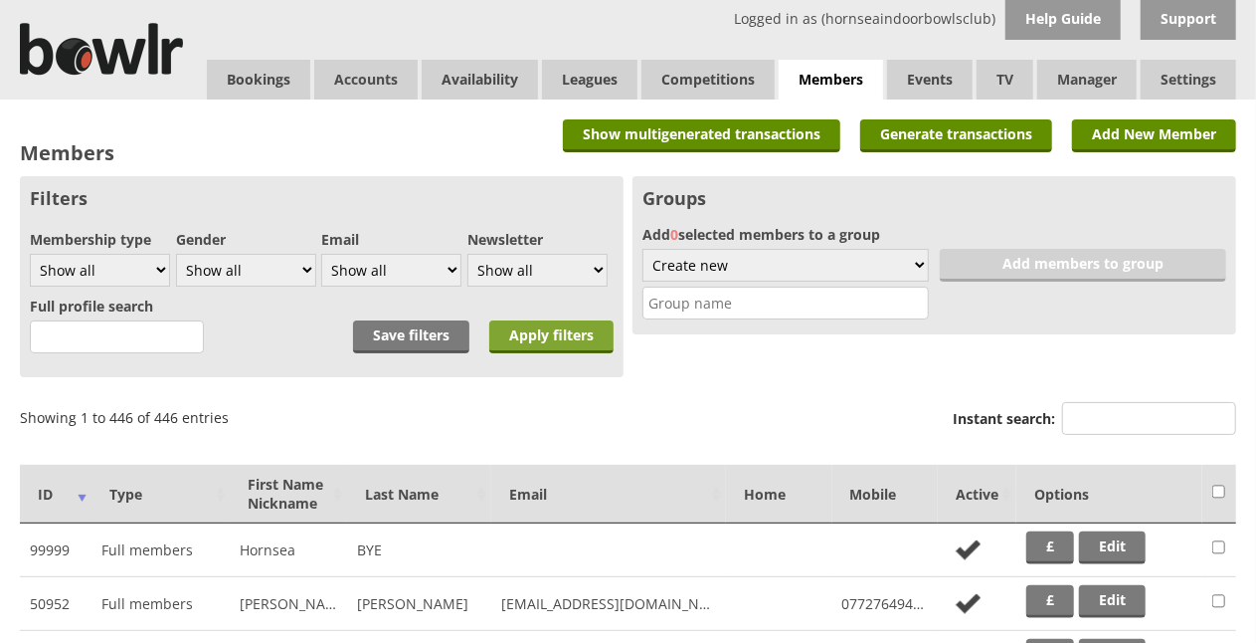
click at [567, 332] on input "Apply filters" at bounding box center [551, 336] width 124 height 33
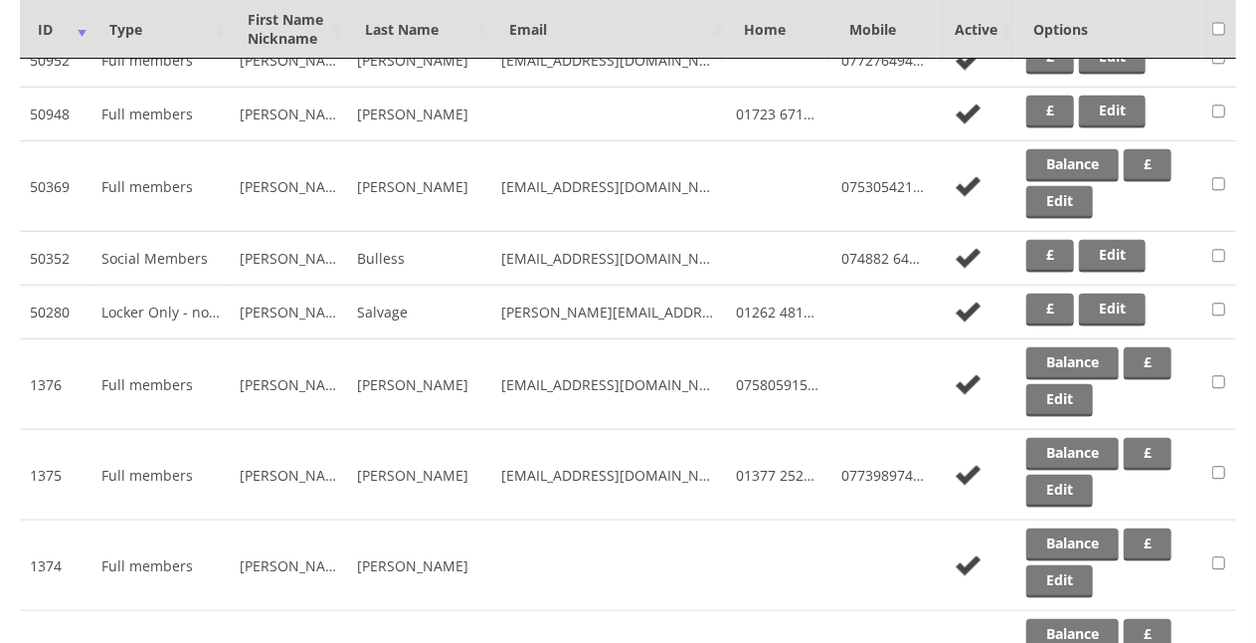
scroll to position [583, 0]
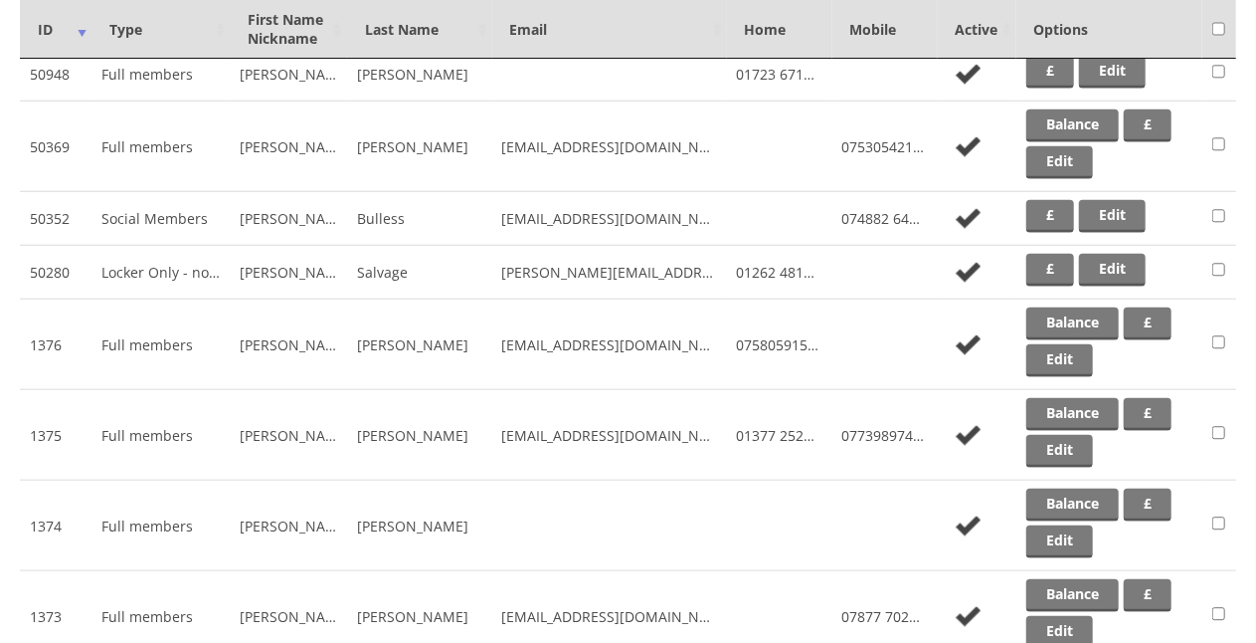
click at [1216, 143] on input "checkbox" at bounding box center [1219, 144] width 13 height 24
checkbox input "true"
click at [1216, 321] on td at bounding box center [1220, 344] width 34 height 91
click at [1220, 336] on input "checkbox" at bounding box center [1219, 342] width 13 height 24
checkbox input "true"
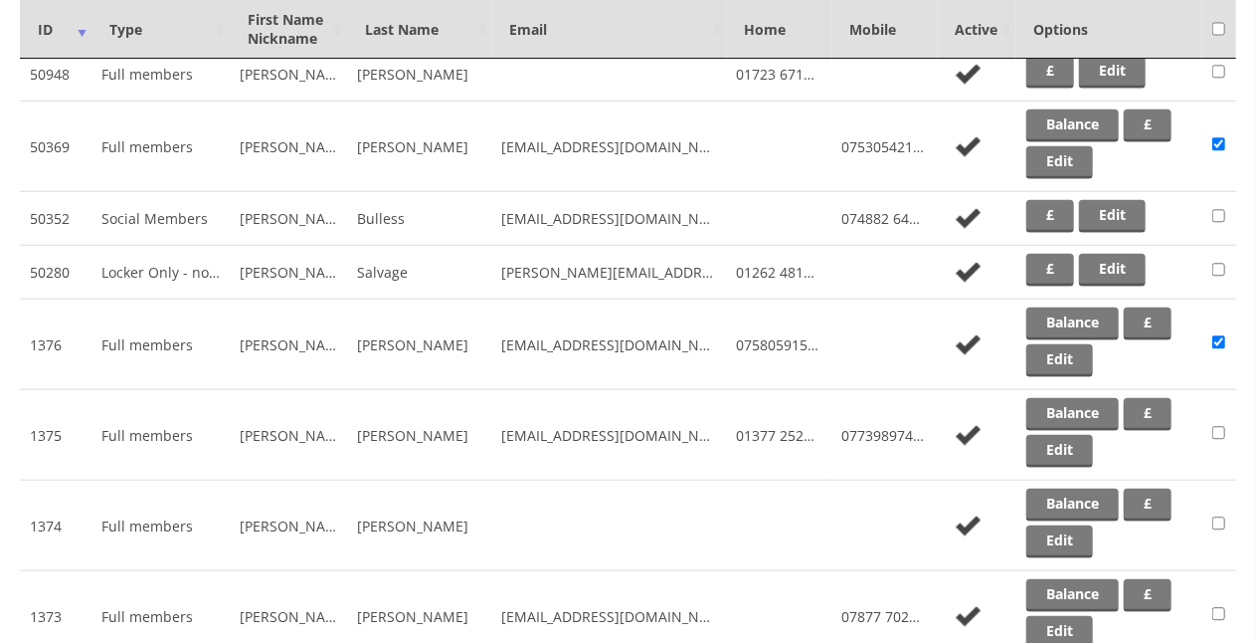
click at [1218, 268] on input "checkbox" at bounding box center [1219, 270] width 13 height 24
checkbox input "true"
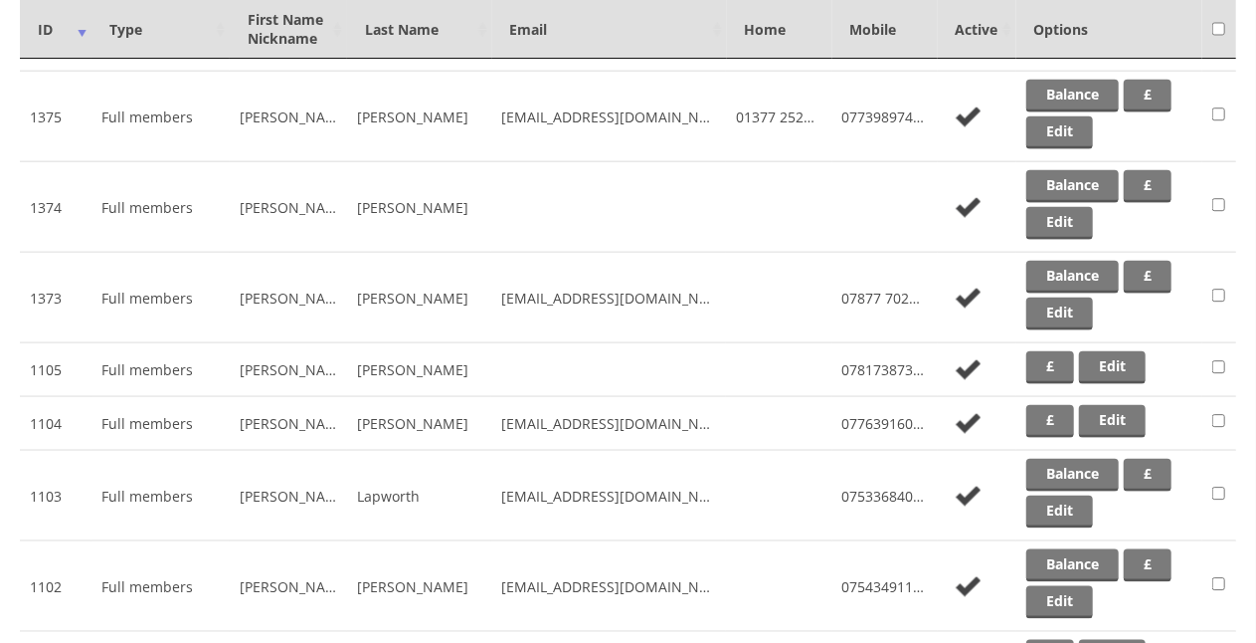
scroll to position [954, 0]
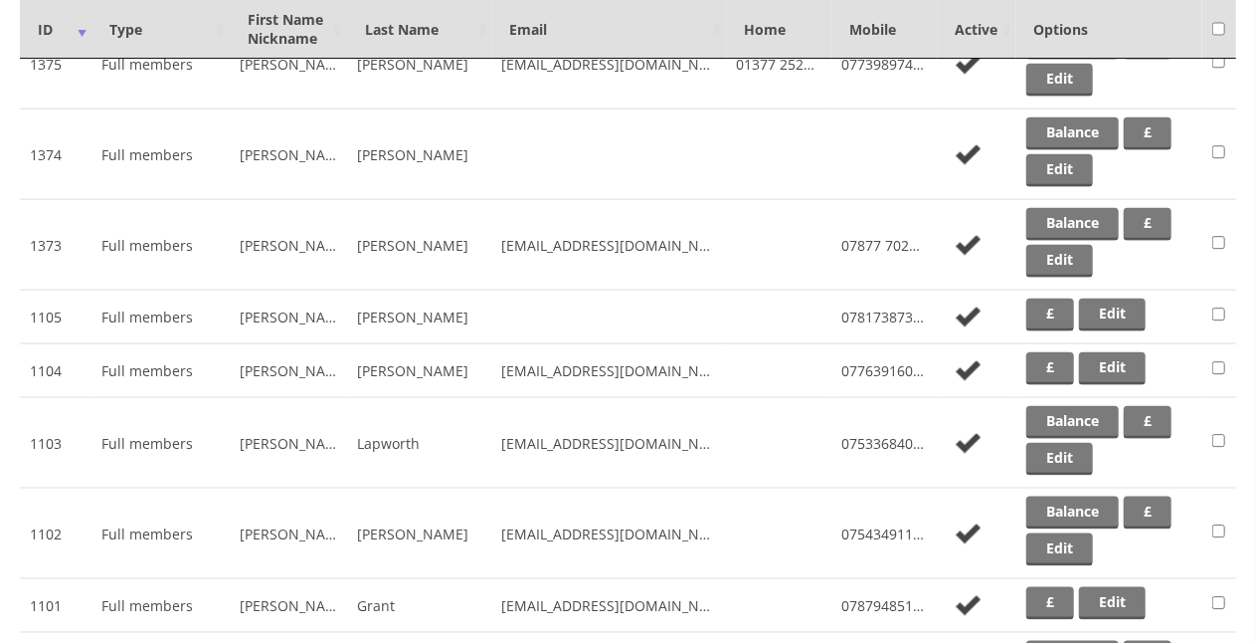
click at [1222, 305] on input "checkbox" at bounding box center [1219, 314] width 13 height 24
checkbox input "true"
click at [1218, 358] on input "checkbox" at bounding box center [1219, 368] width 13 height 24
checkbox input "true"
click at [1216, 593] on input "checkbox" at bounding box center [1219, 603] width 13 height 24
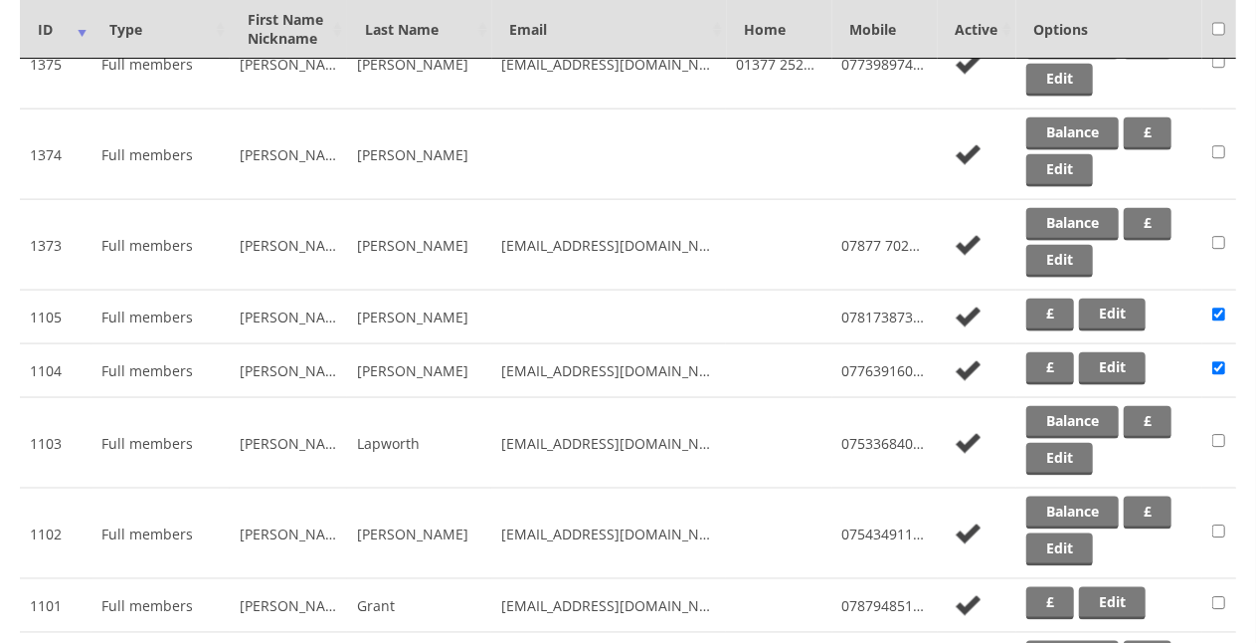
checkbox input "true"
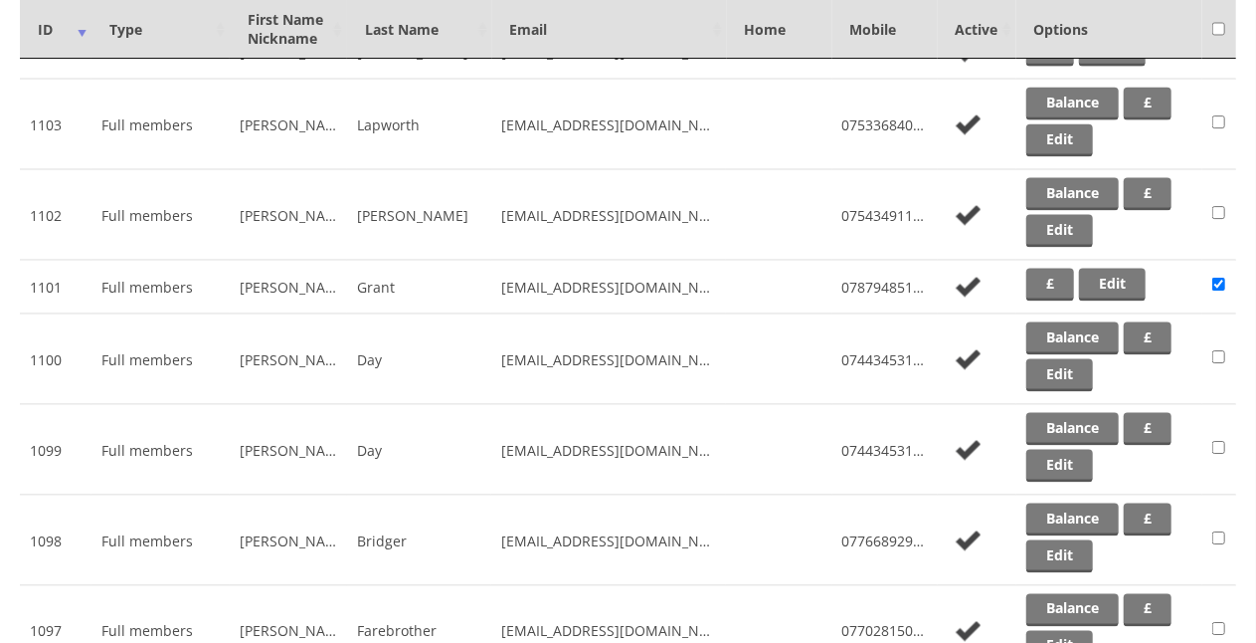
scroll to position [1365, 0]
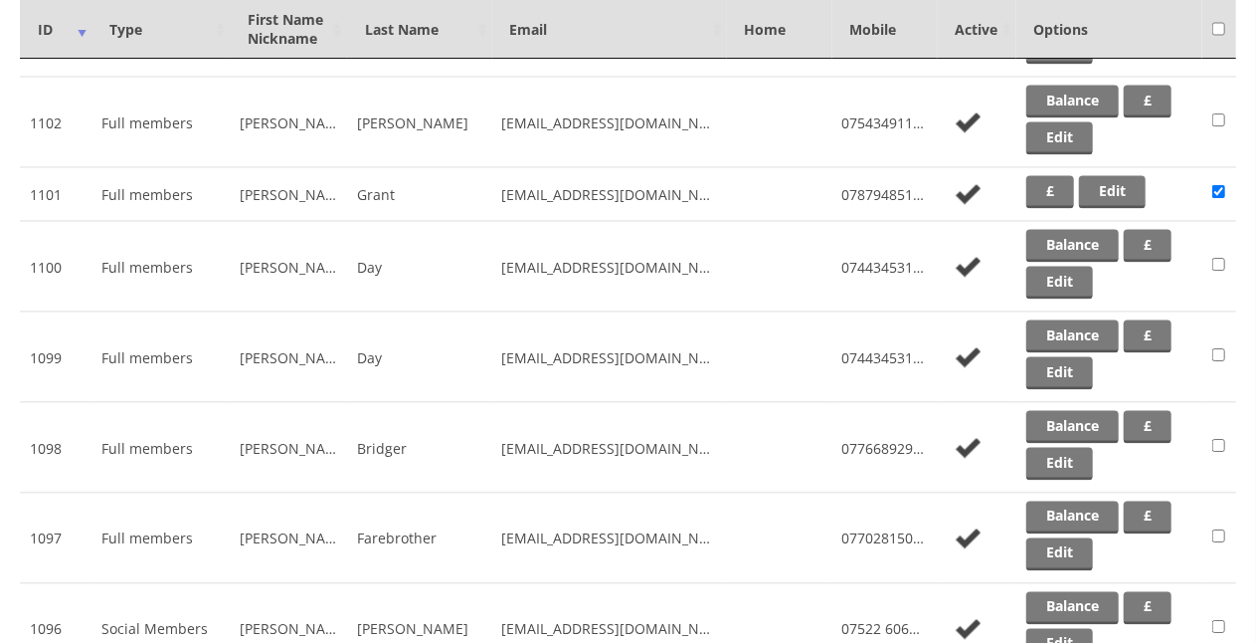
click at [1220, 253] on input "checkbox" at bounding box center [1219, 265] width 13 height 24
checkbox input "true"
click at [1222, 434] on input "checkbox" at bounding box center [1219, 446] width 13 height 24
checkbox input "true"
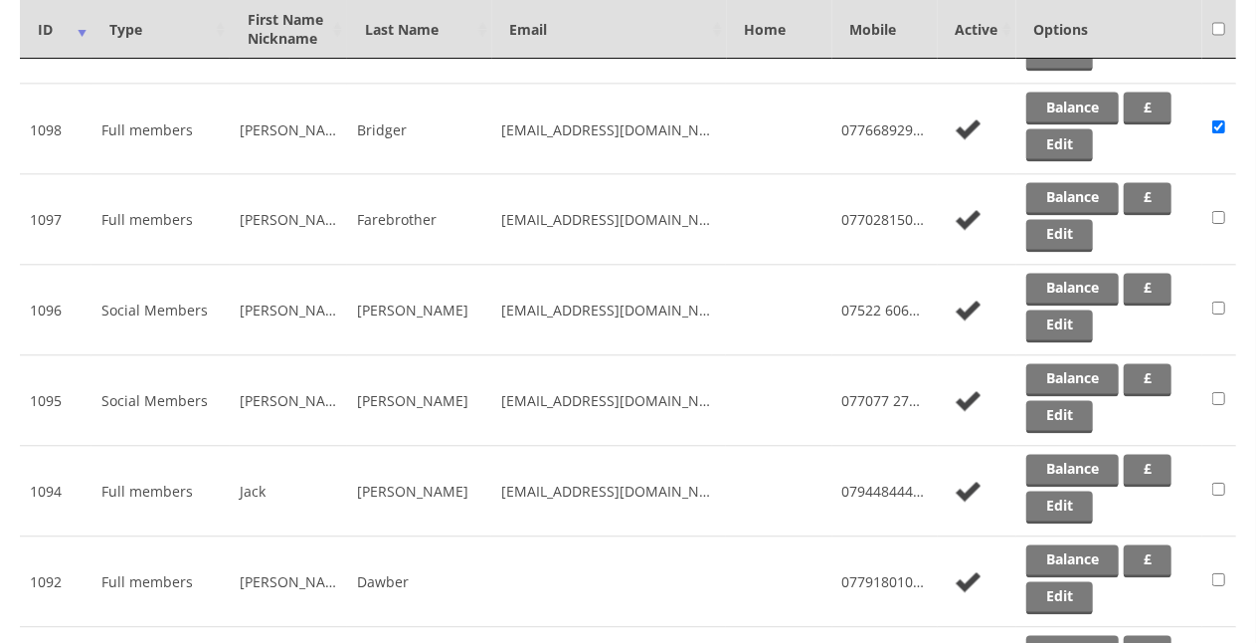
scroll to position [1777, 0]
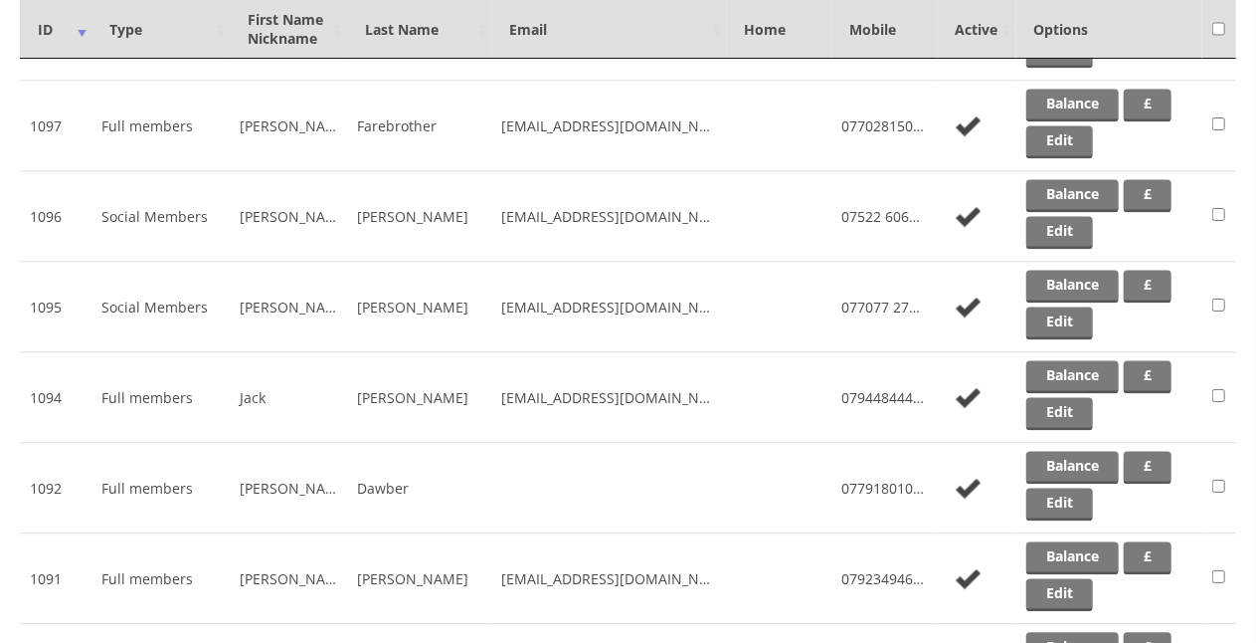
click at [1218, 475] on input "checkbox" at bounding box center [1219, 487] width 13 height 24
checkbox input "true"
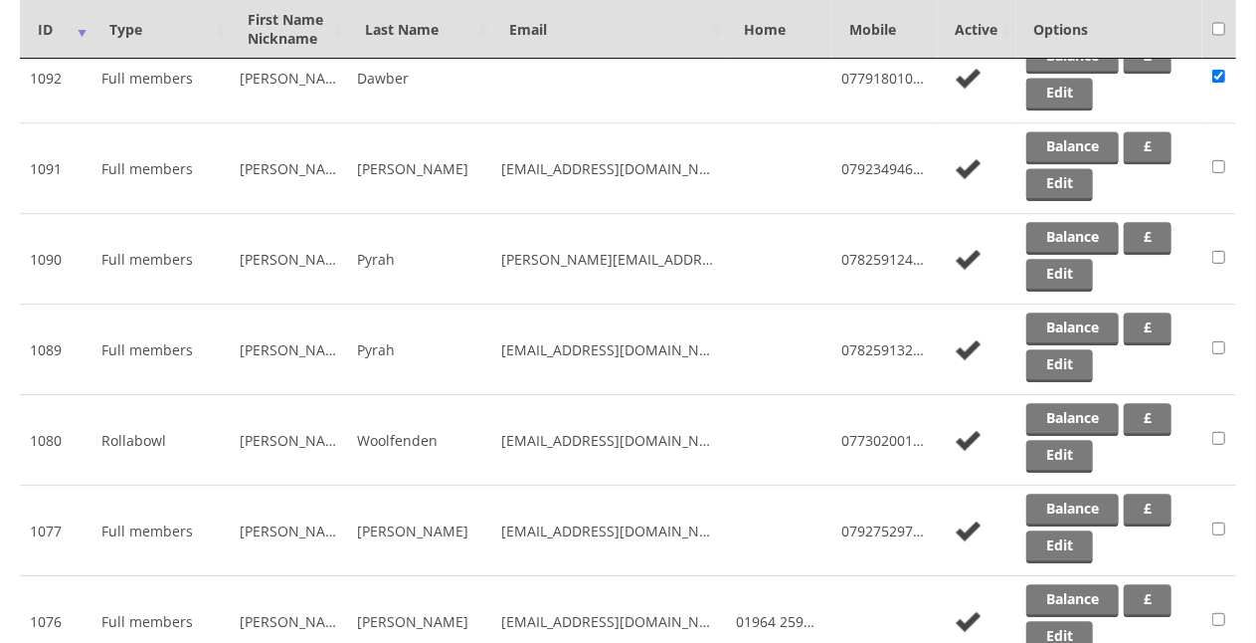
scroll to position [2214, 0]
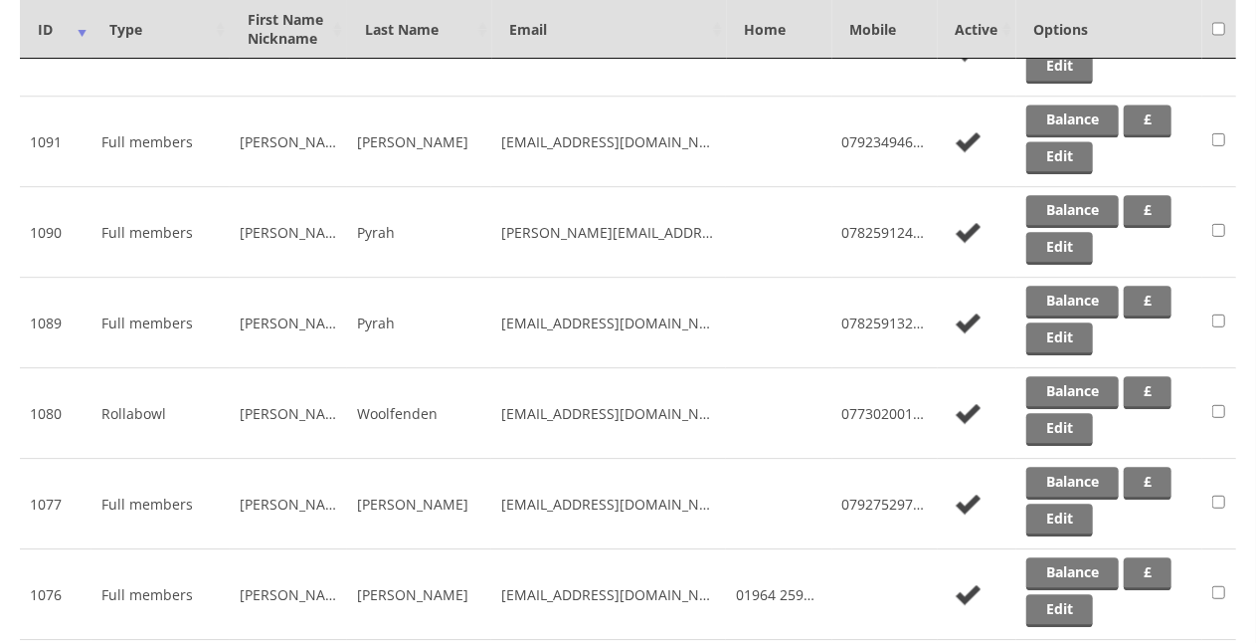
click at [1220, 308] on input "checkbox" at bounding box center [1219, 320] width 13 height 24
checkbox input "true"
click at [1218, 489] on input "checkbox" at bounding box center [1219, 501] width 13 height 24
checkbox input "true"
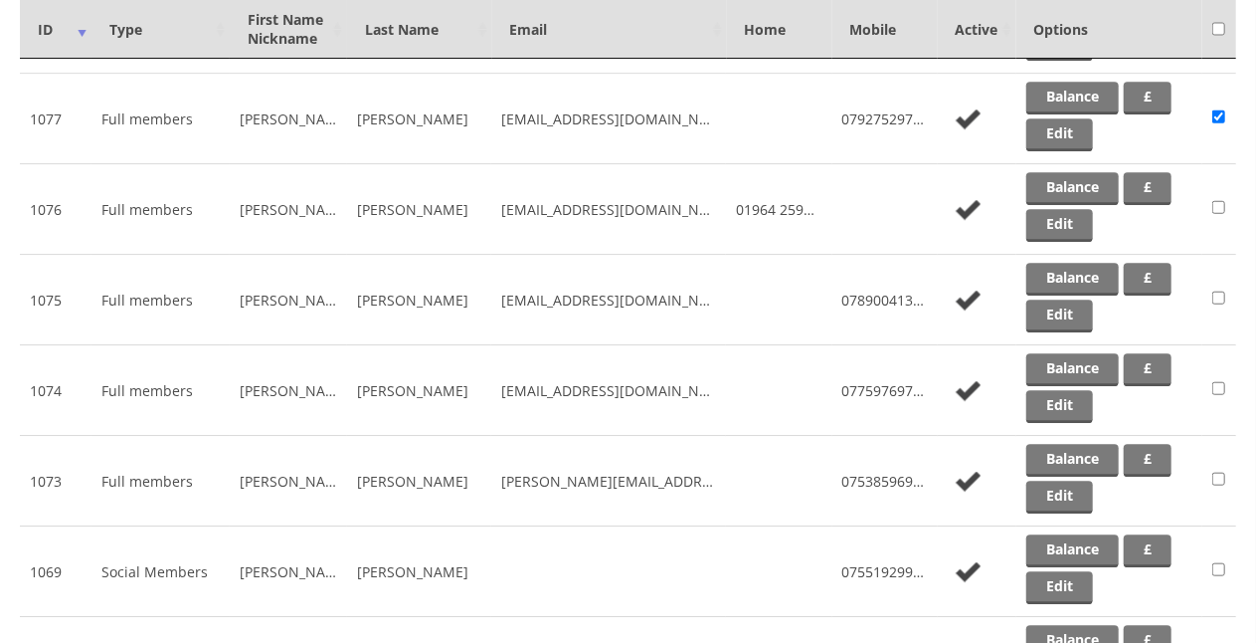
scroll to position [2638, 0]
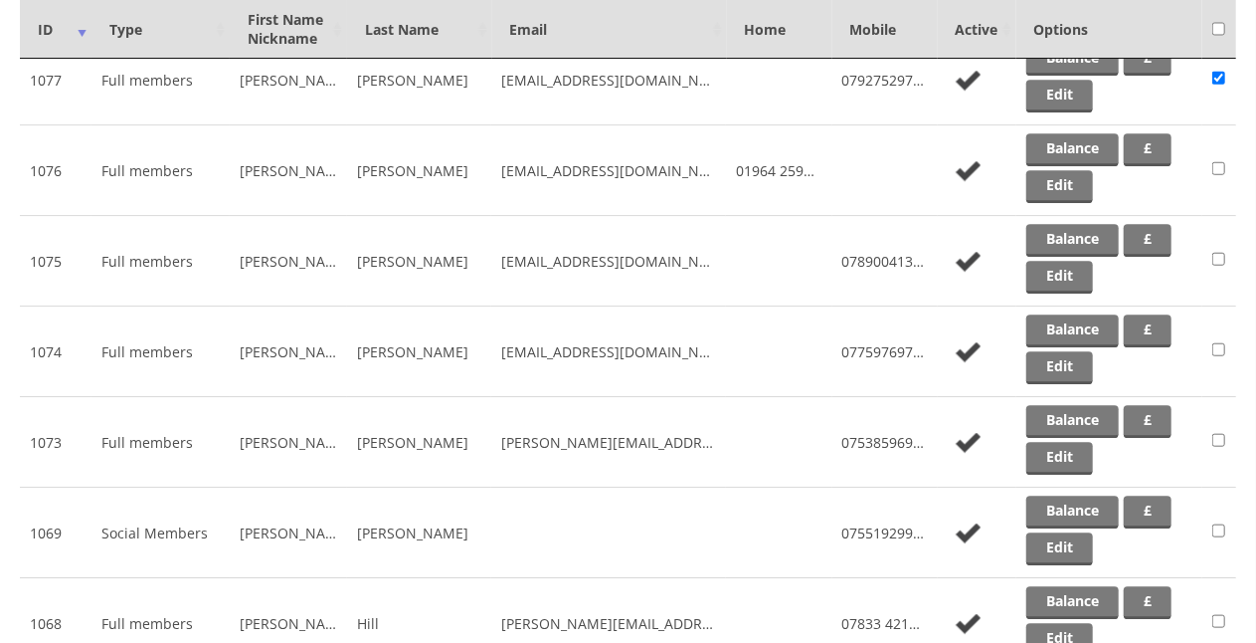
click at [1219, 428] on input "checkbox" at bounding box center [1219, 440] width 13 height 24
checkbox input "true"
click at [1217, 518] on input "checkbox" at bounding box center [1219, 530] width 13 height 24
click at [1205, 526] on td at bounding box center [1220, 532] width 34 height 91
click at [1222, 518] on input "checkbox" at bounding box center [1219, 530] width 13 height 24
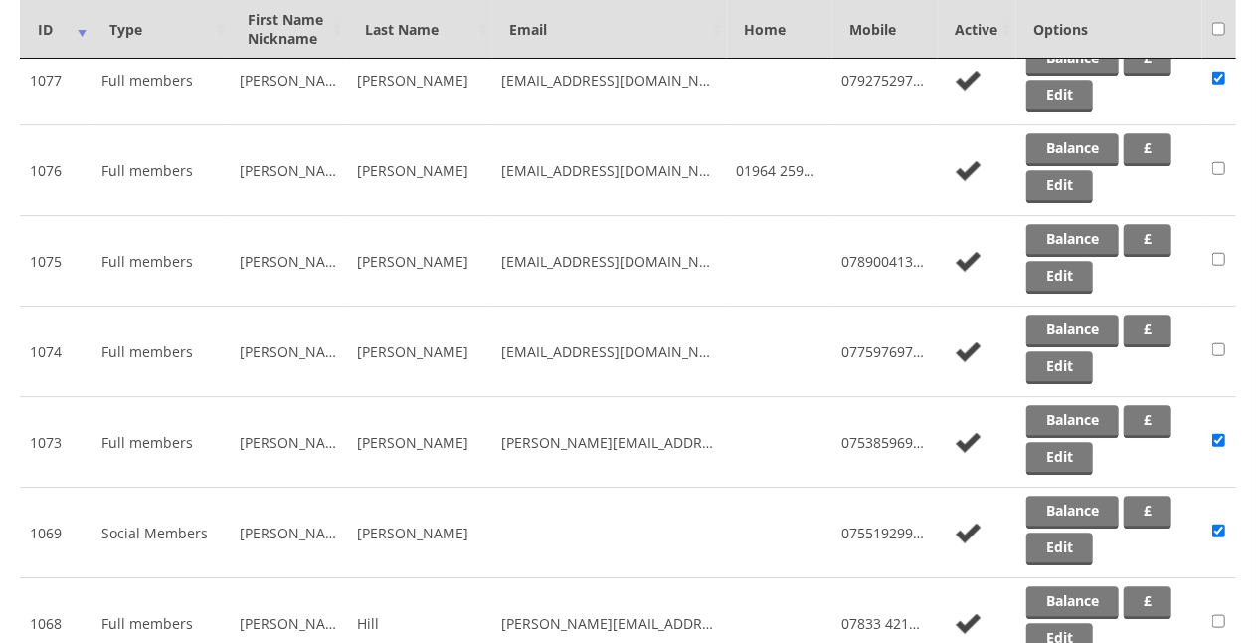
checkbox input "false"
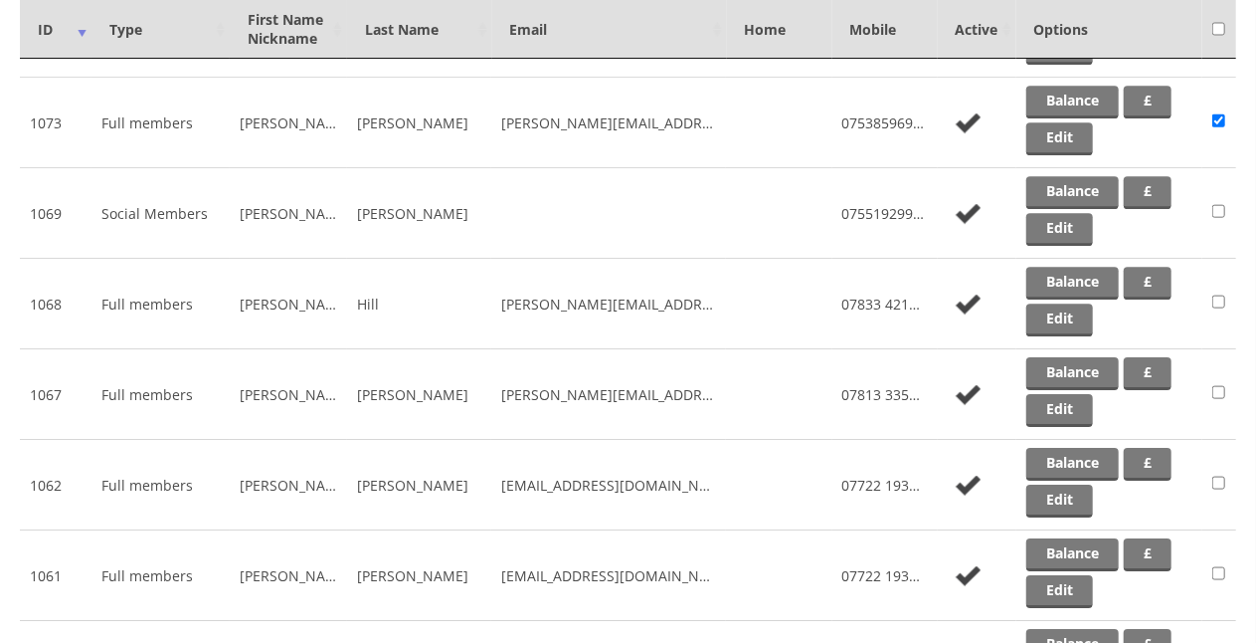
scroll to position [3050, 0]
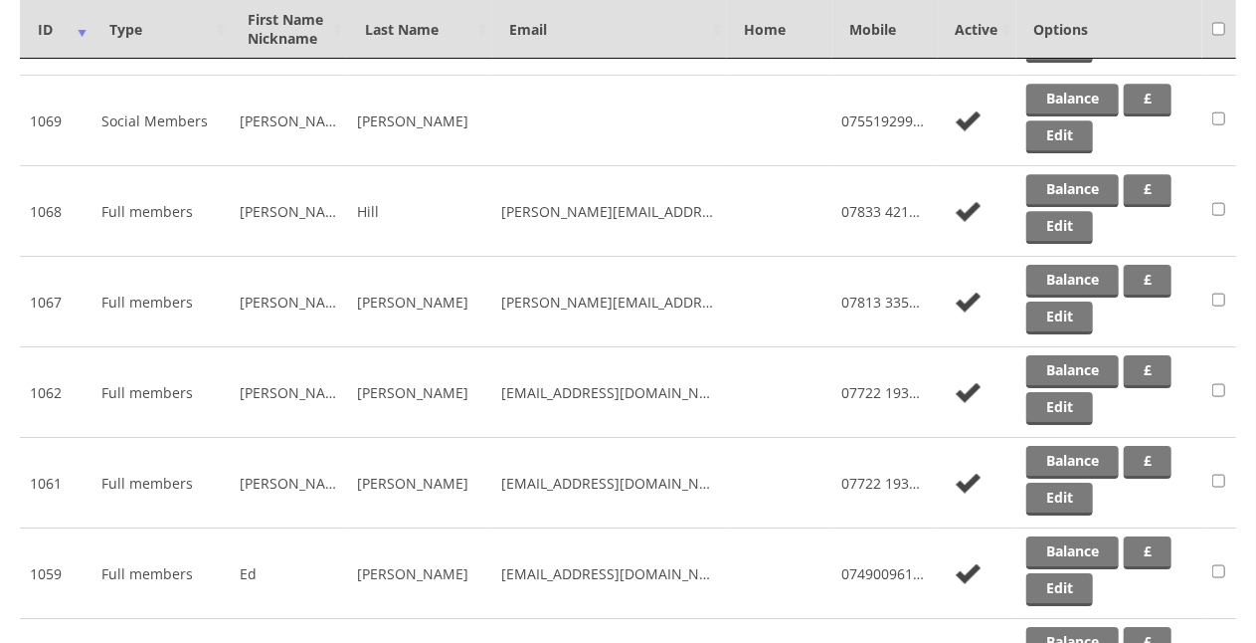
click at [1221, 197] on input "checkbox" at bounding box center [1219, 209] width 13 height 24
checkbox input "true"
click at [1219, 287] on input "checkbox" at bounding box center [1219, 299] width 13 height 24
checkbox input "true"
click at [1220, 378] on input "checkbox" at bounding box center [1219, 390] width 13 height 24
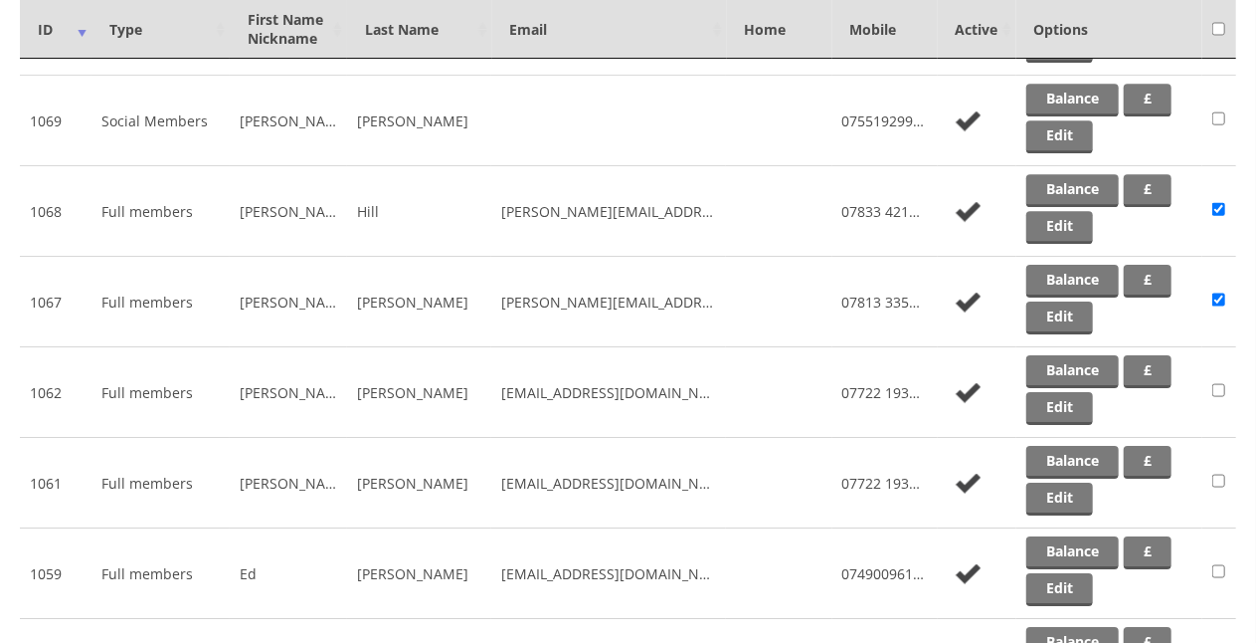
checkbox input "true"
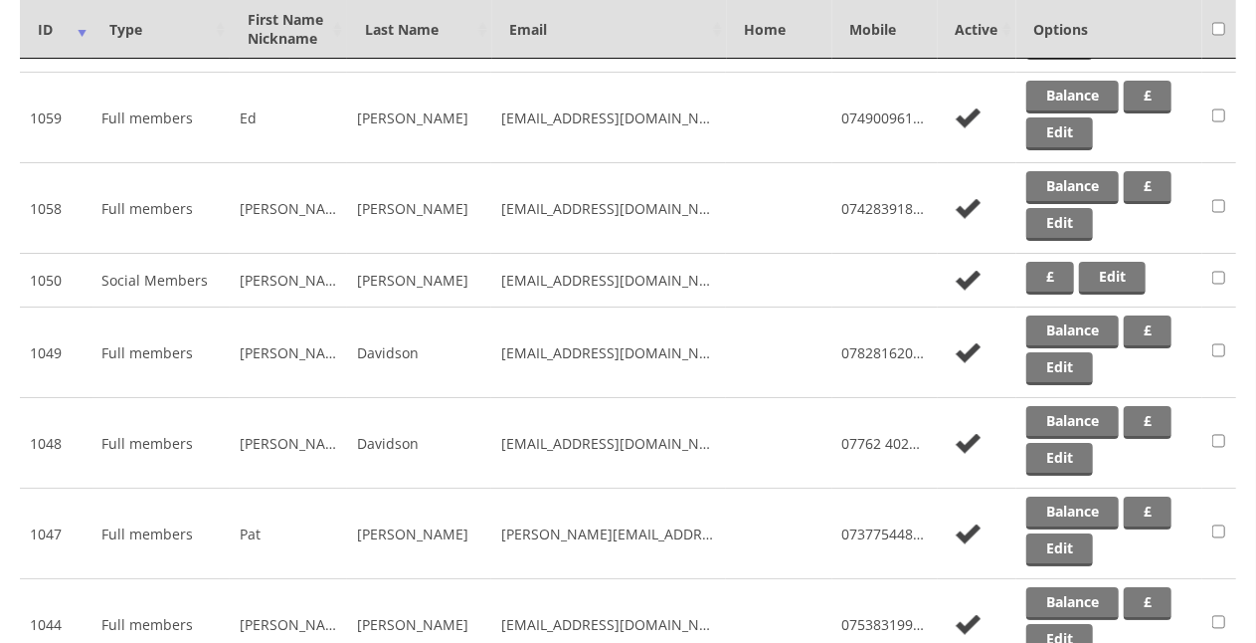
scroll to position [3493, 0]
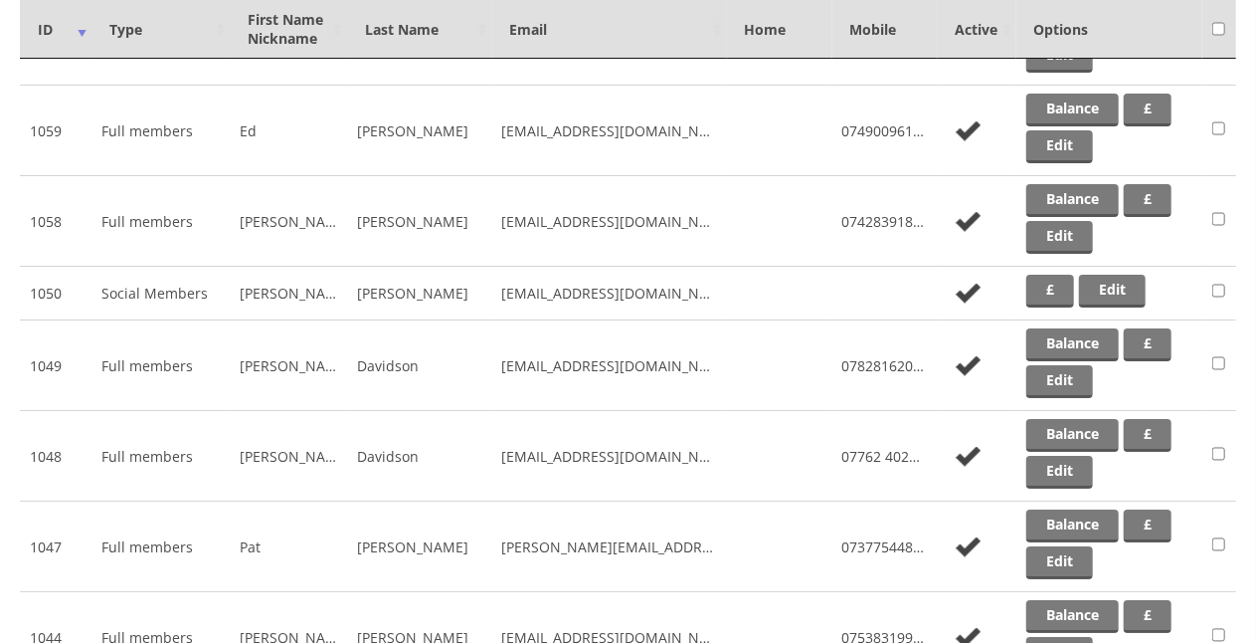
click at [1216, 116] on input "checkbox" at bounding box center [1219, 128] width 13 height 24
checkbox input "true"
click at [1223, 442] on input "checkbox" at bounding box center [1219, 454] width 13 height 24
checkbox input "true"
click at [1219, 532] on input "checkbox" at bounding box center [1219, 544] width 13 height 24
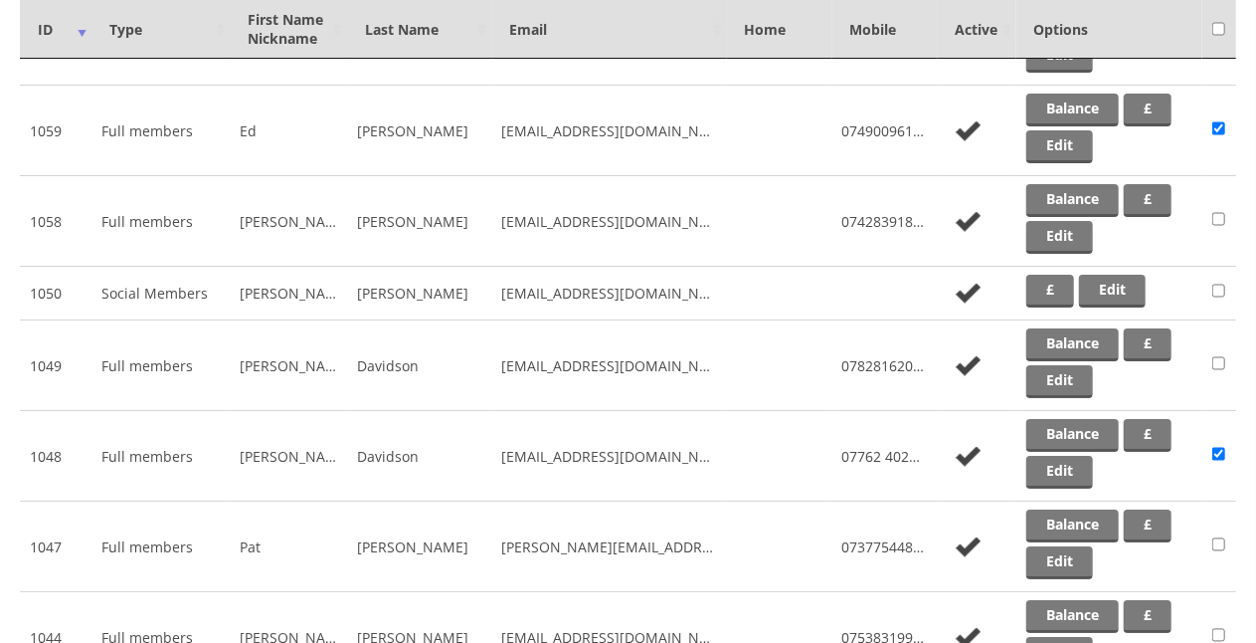
checkbox input "true"
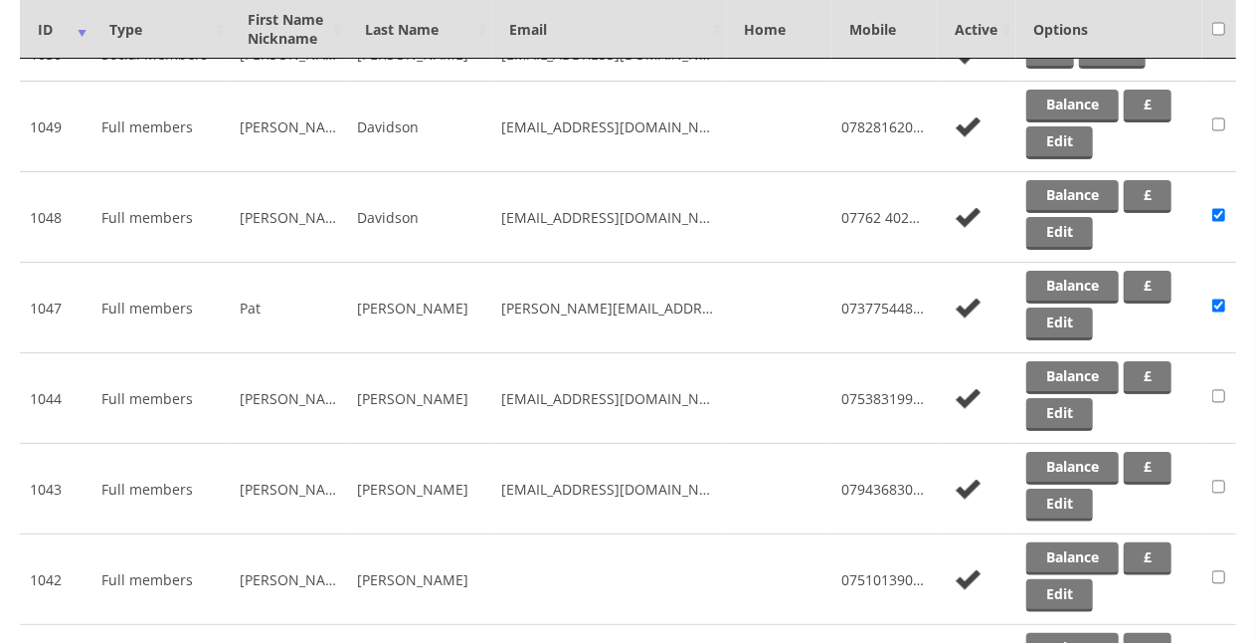
scroll to position [3744, 0]
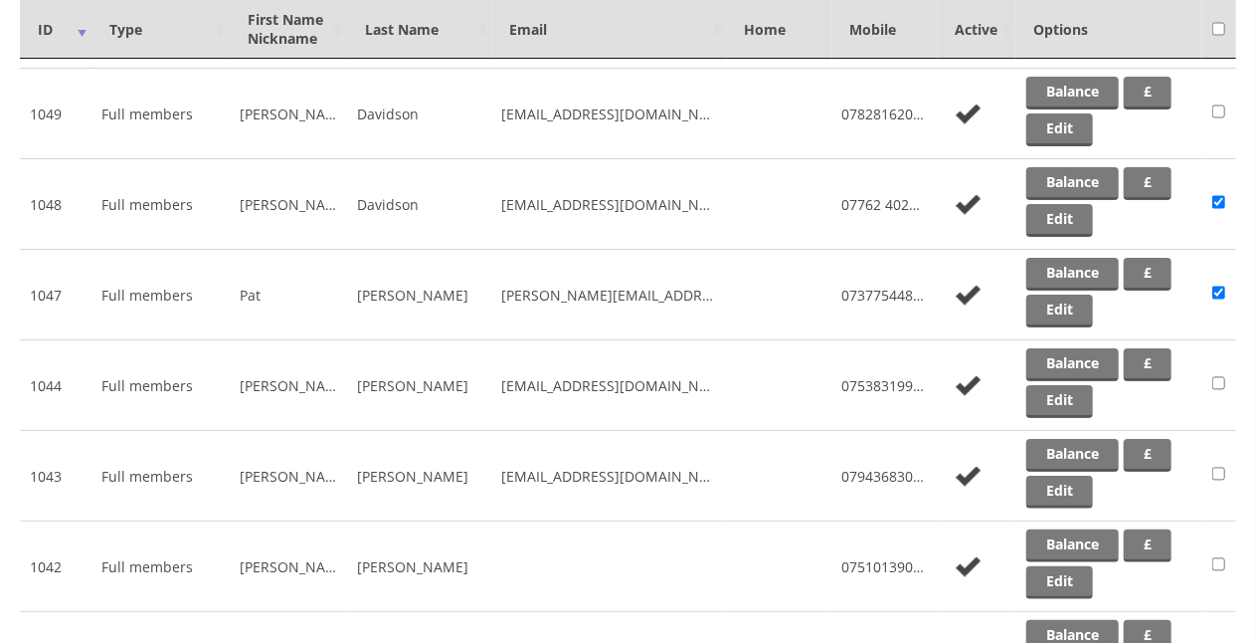
click at [1218, 371] on input "checkbox" at bounding box center [1219, 383] width 13 height 24
checkbox input "true"
click at [1220, 642] on input "checkbox" at bounding box center [1219, 655] width 13 height 24
checkbox input "true"
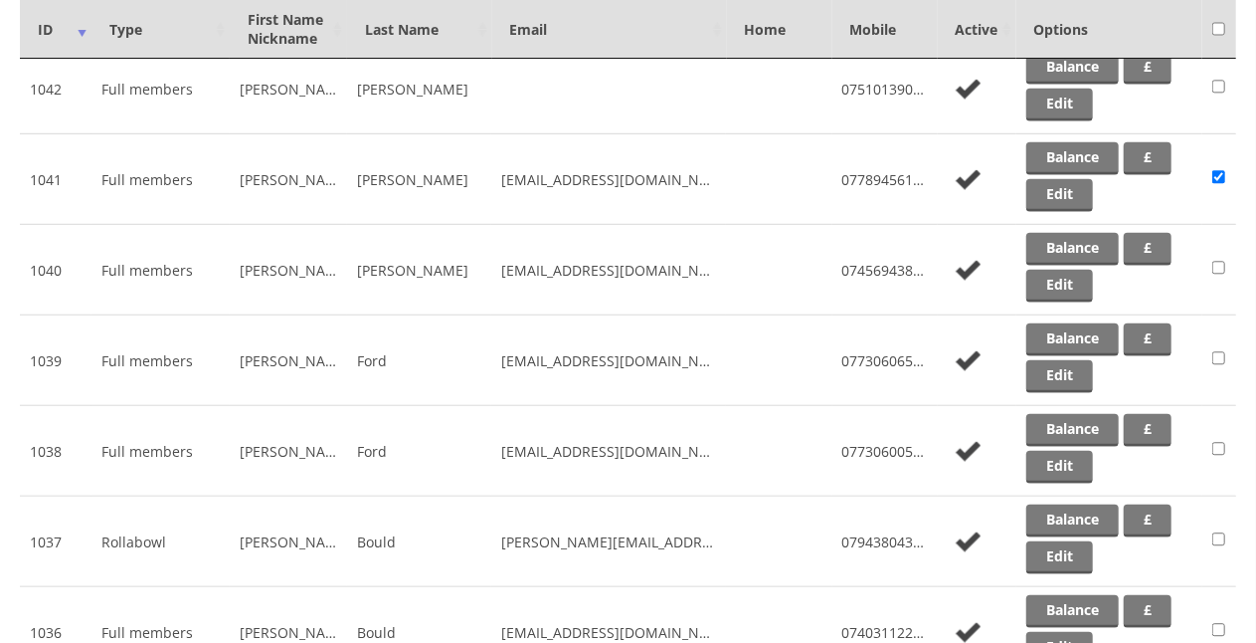
scroll to position [4275, 0]
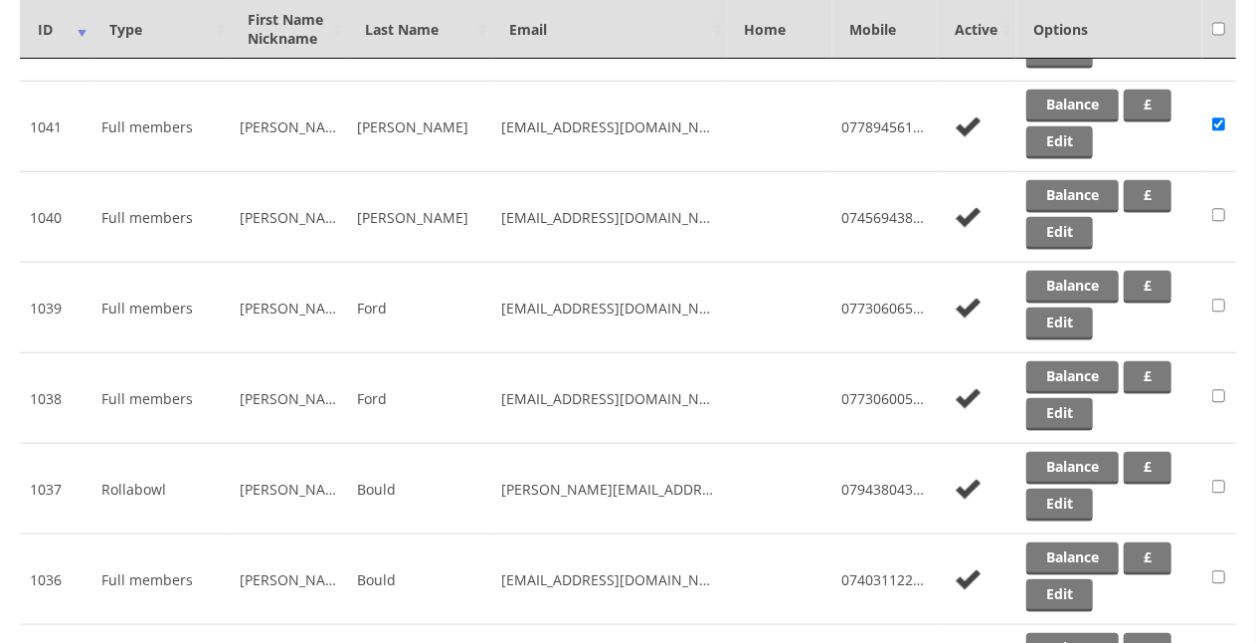
click at [1220, 293] on input "checkbox" at bounding box center [1219, 305] width 13 height 24
checkbox input "true"
click at [1222, 475] on input "checkbox" at bounding box center [1219, 487] width 13 height 24
checkbox input "true"
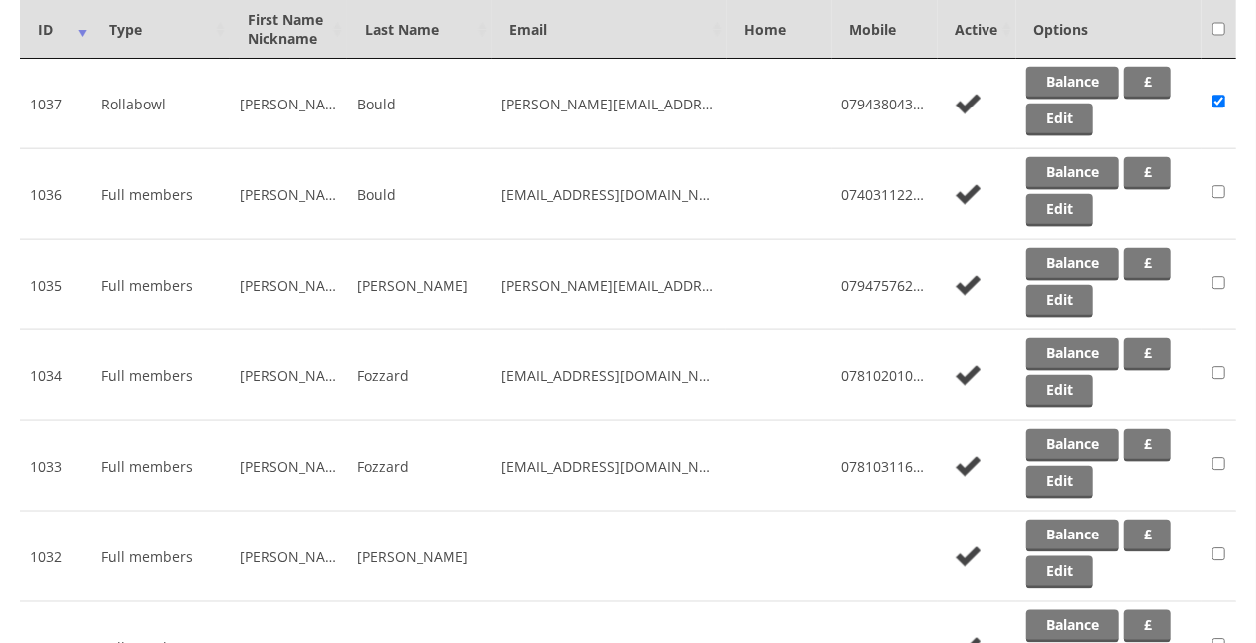
scroll to position [4712, 0]
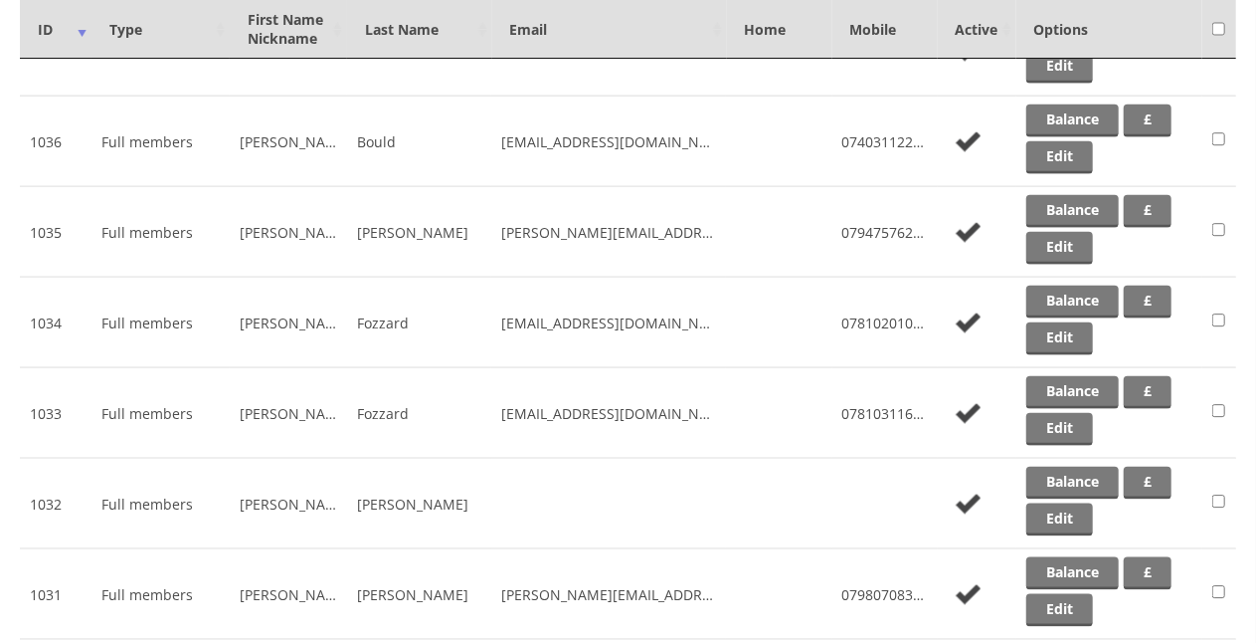
click at [1218, 308] on input "checkbox" at bounding box center [1219, 320] width 13 height 24
checkbox input "true"
click at [1212, 459] on td at bounding box center [1220, 504] width 34 height 91
click at [1220, 489] on input "checkbox" at bounding box center [1219, 501] width 13 height 24
checkbox input "true"
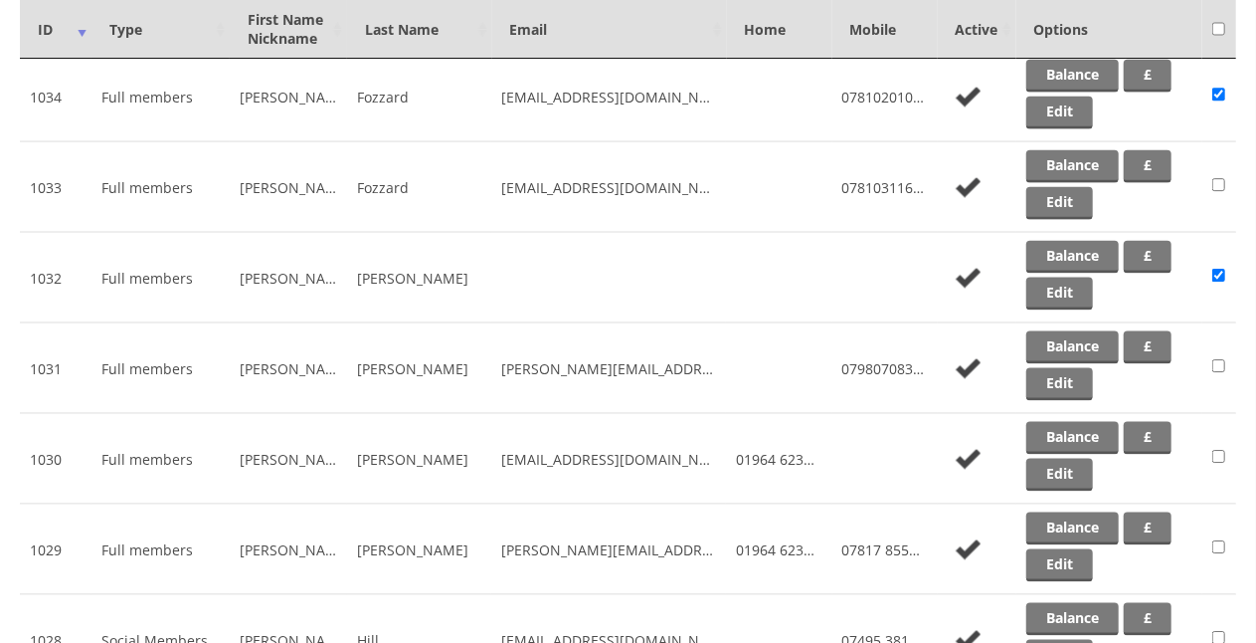
scroll to position [4964, 0]
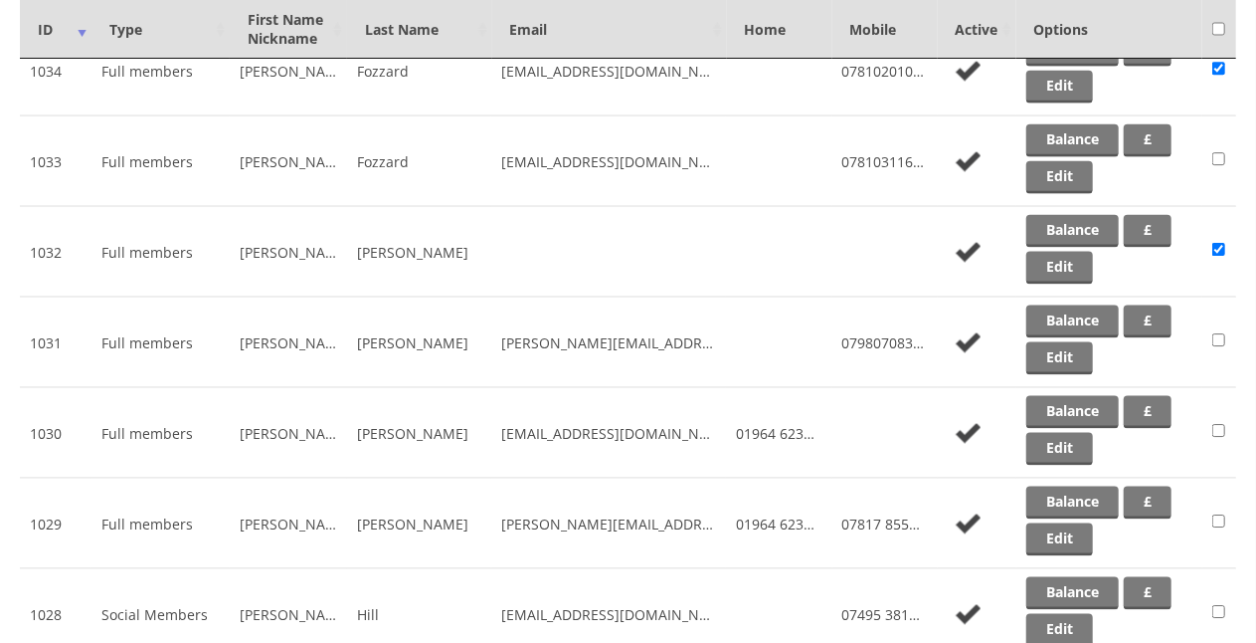
click at [1222, 509] on input "checkbox" at bounding box center [1219, 521] width 13 height 24
checkbox input "true"
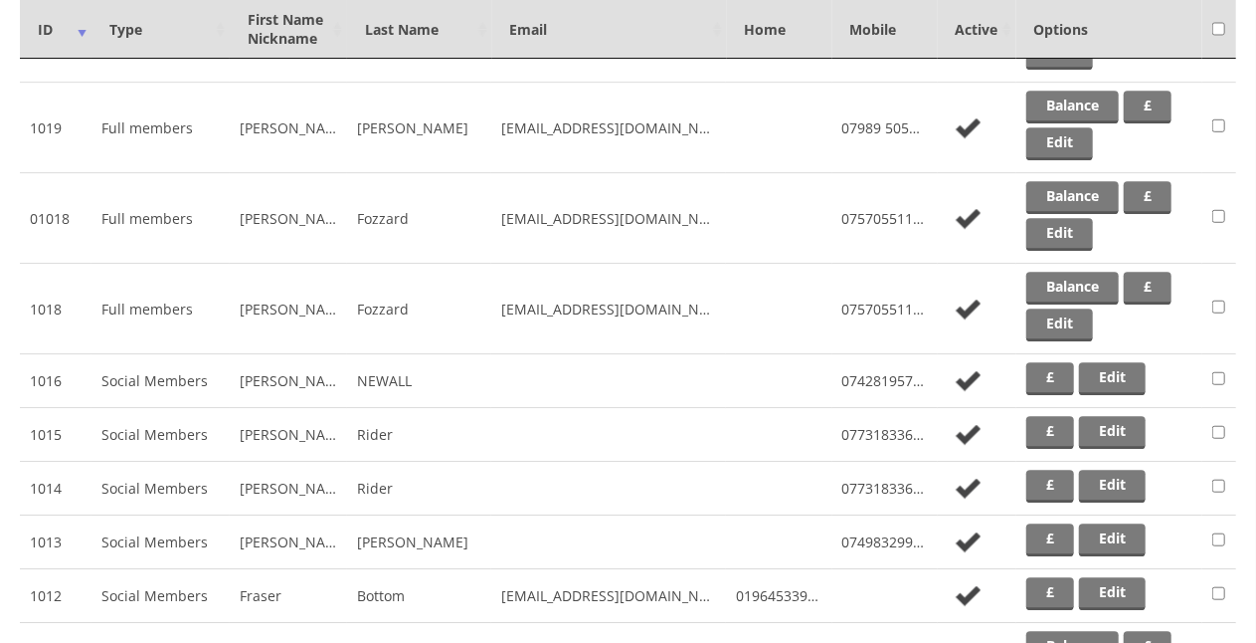
scroll to position [6185, 0]
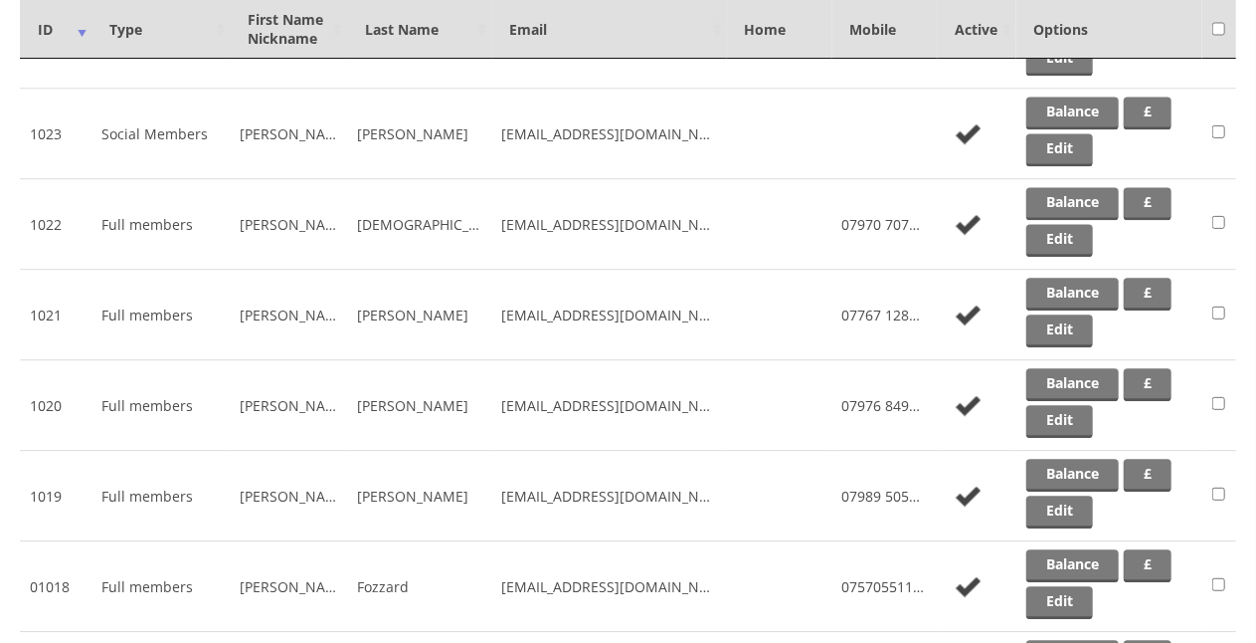
scroll to position [5334, 0]
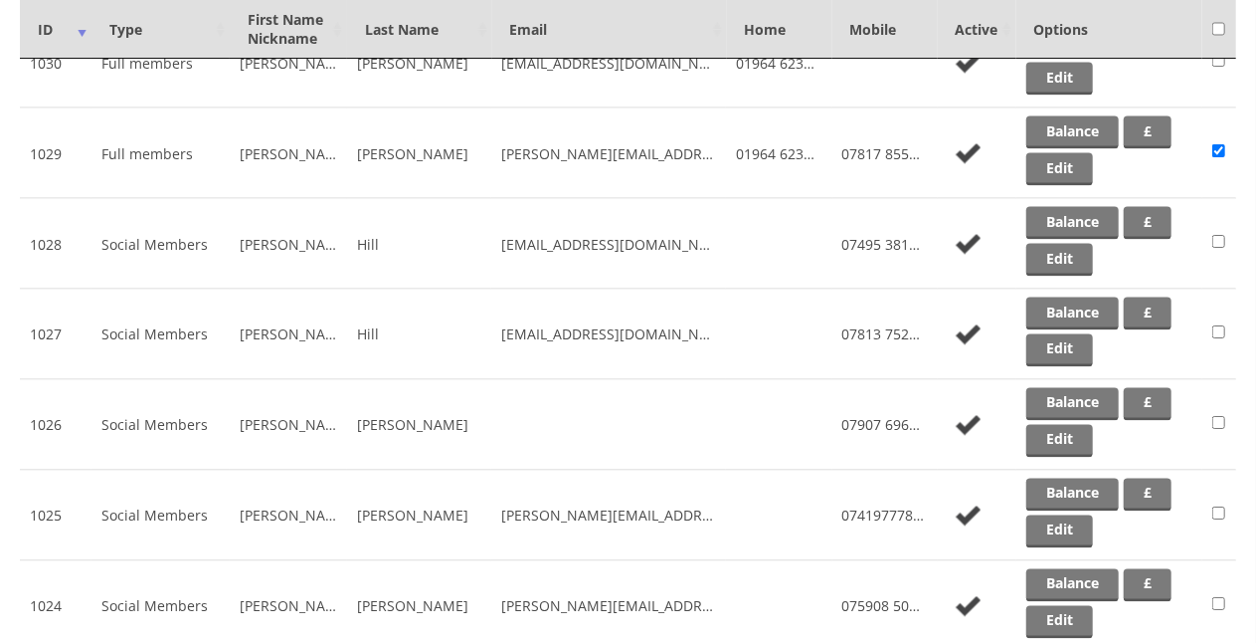
click at [1217, 501] on input "checkbox" at bounding box center [1219, 513] width 13 height 24
checkbox input "true"
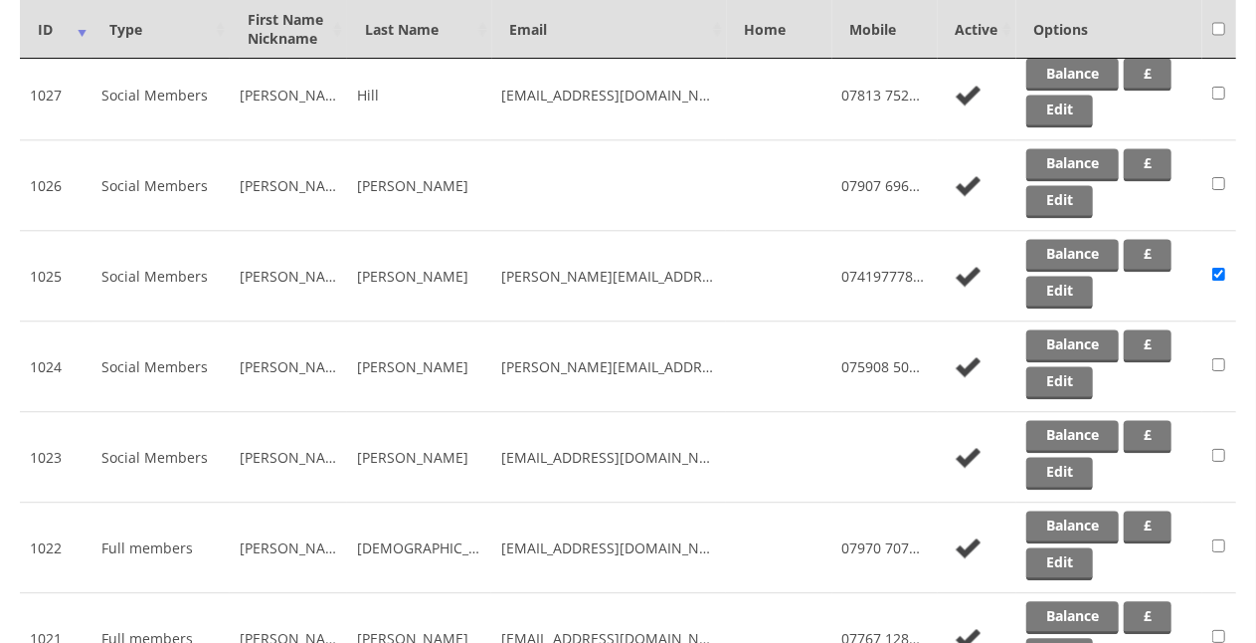
scroll to position [6136, 0]
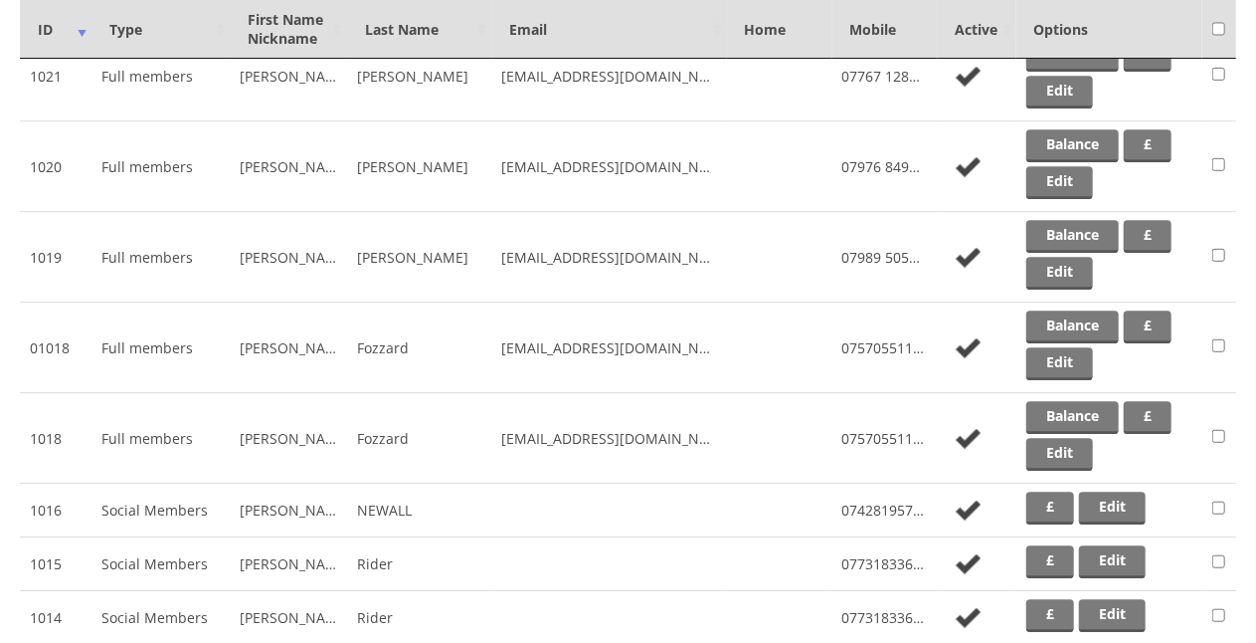
click at [1218, 243] on input "checkbox" at bounding box center [1219, 255] width 13 height 24
checkbox input "true"
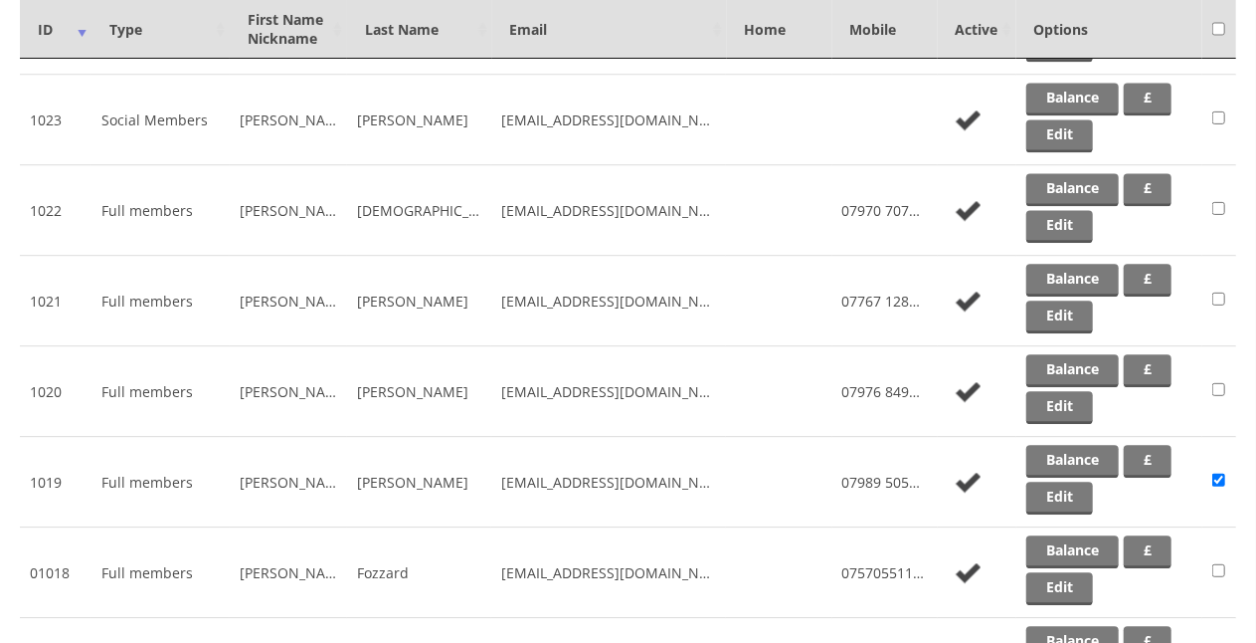
scroll to position [5897, 0]
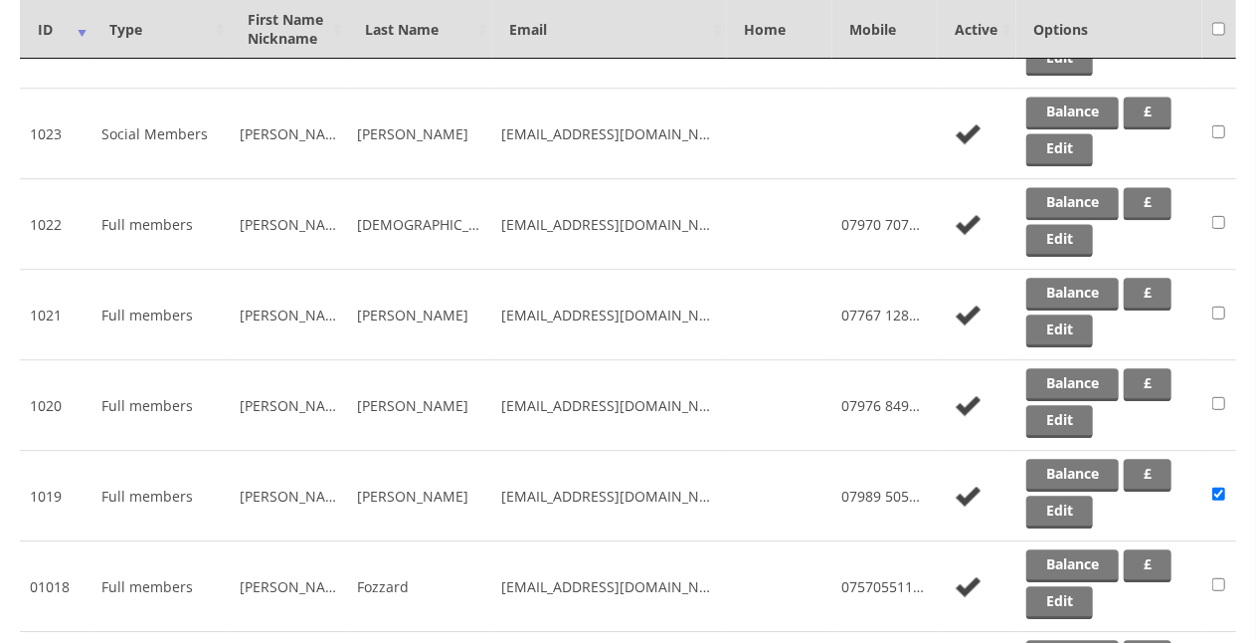
click at [1222, 300] on input "checkbox" at bounding box center [1219, 312] width 13 height 24
checkbox input "true"
click at [1221, 572] on input "checkbox" at bounding box center [1219, 584] width 13 height 24
checkbox input "true"
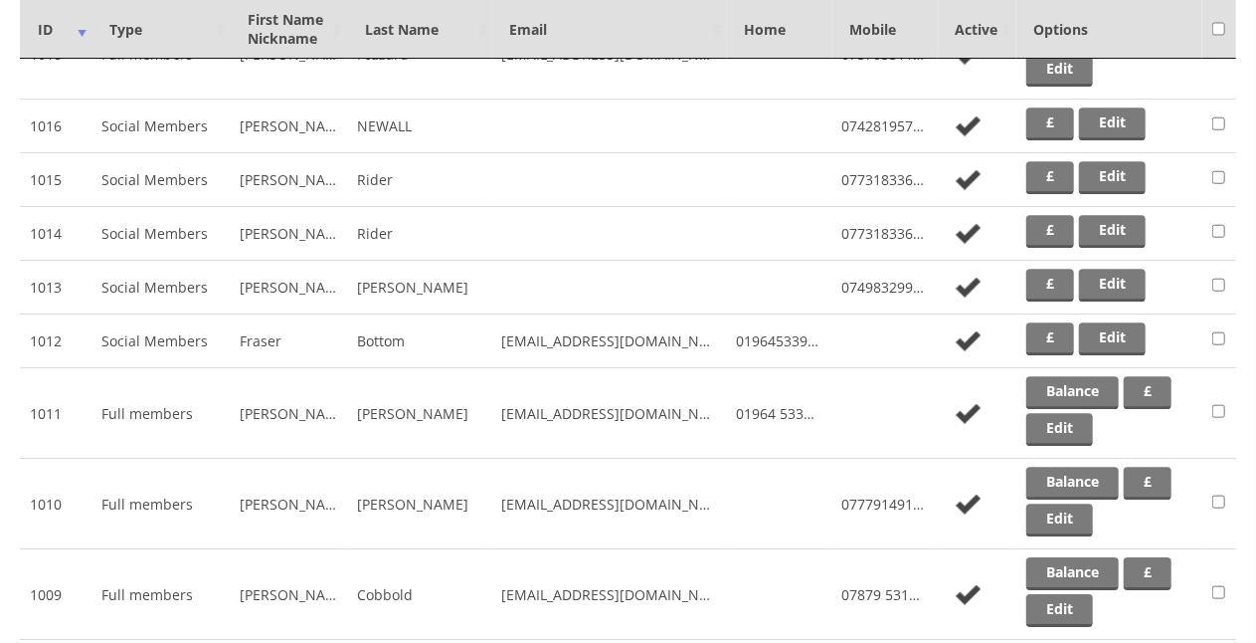
scroll to position [6560, 0]
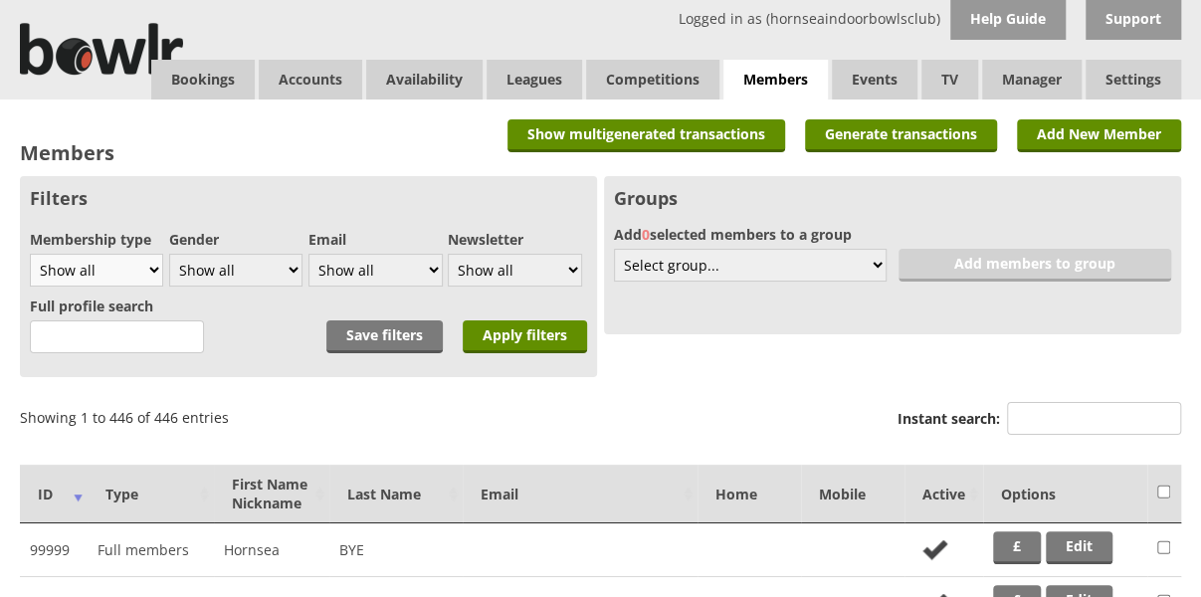
click at [146, 270] on select "Show all Full members Rollabowl Juniors Social Members Student Pending Left R.I…" at bounding box center [96, 270] width 133 height 33
select select "1"
click at [30, 254] on select "Show all Full members Rollabowl Juniors Social Members Student Pending Left R.I…" at bounding box center [96, 270] width 133 height 33
click at [297, 273] on select "Show all Male Female" at bounding box center [235, 270] width 133 height 33
select select "Female"
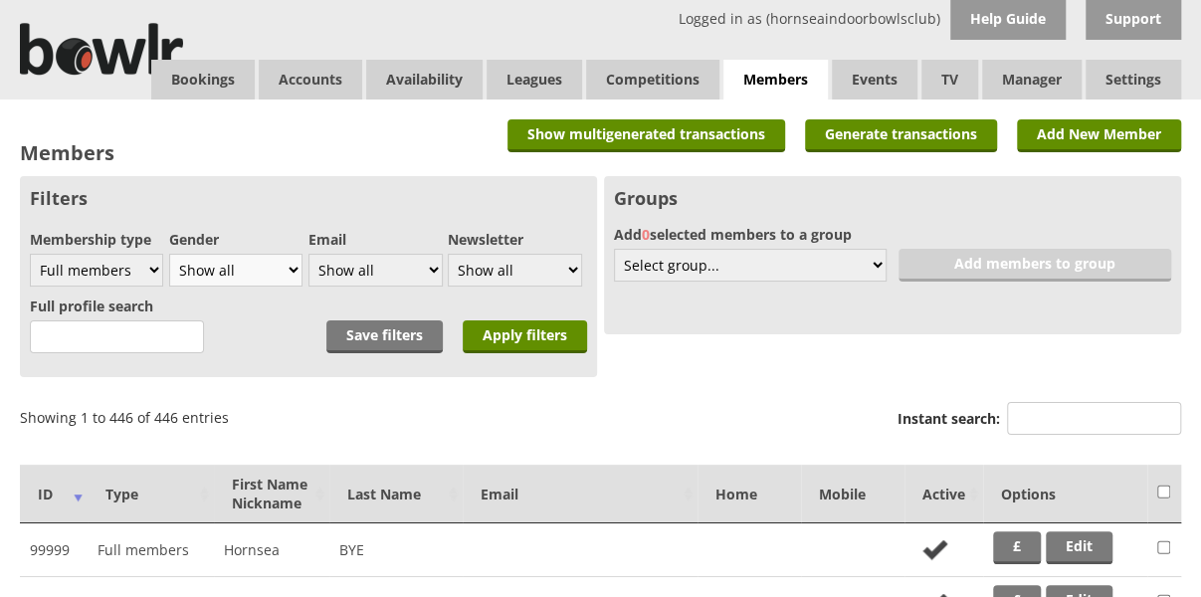
click at [169, 254] on select "Show all Male Female" at bounding box center [235, 270] width 133 height 33
click at [522, 341] on input "Apply filters" at bounding box center [525, 336] width 124 height 33
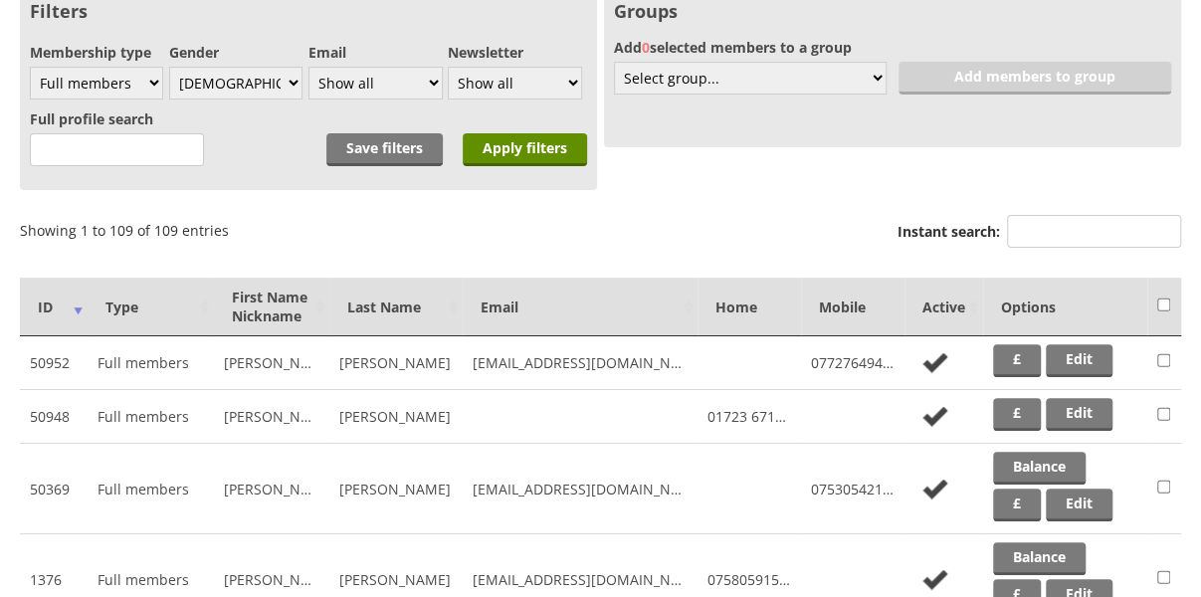
scroll to position [199, 0]
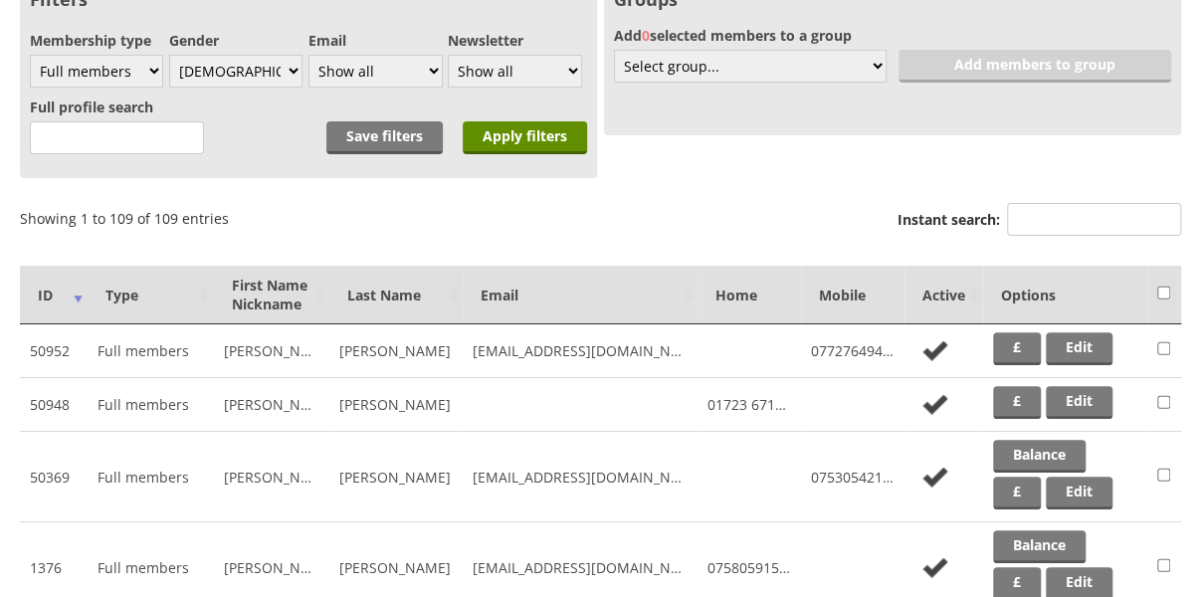
click at [1163, 291] on input "checkbox" at bounding box center [1163, 293] width 13 height 24
checkbox input "true"
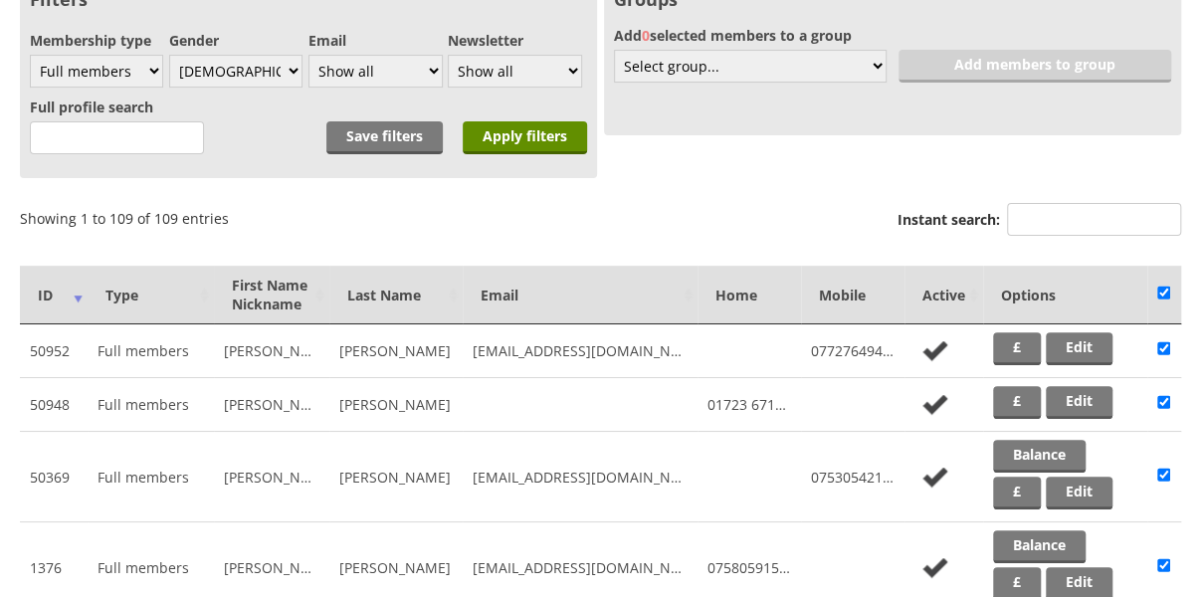
checkbox input "true"
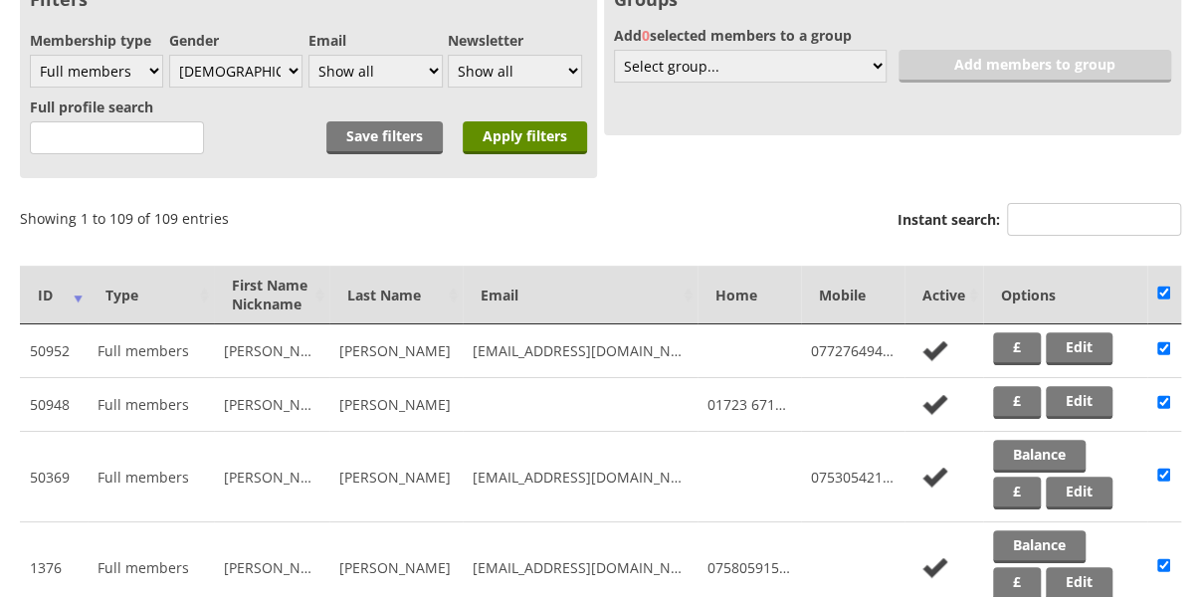
checkbox input "true"
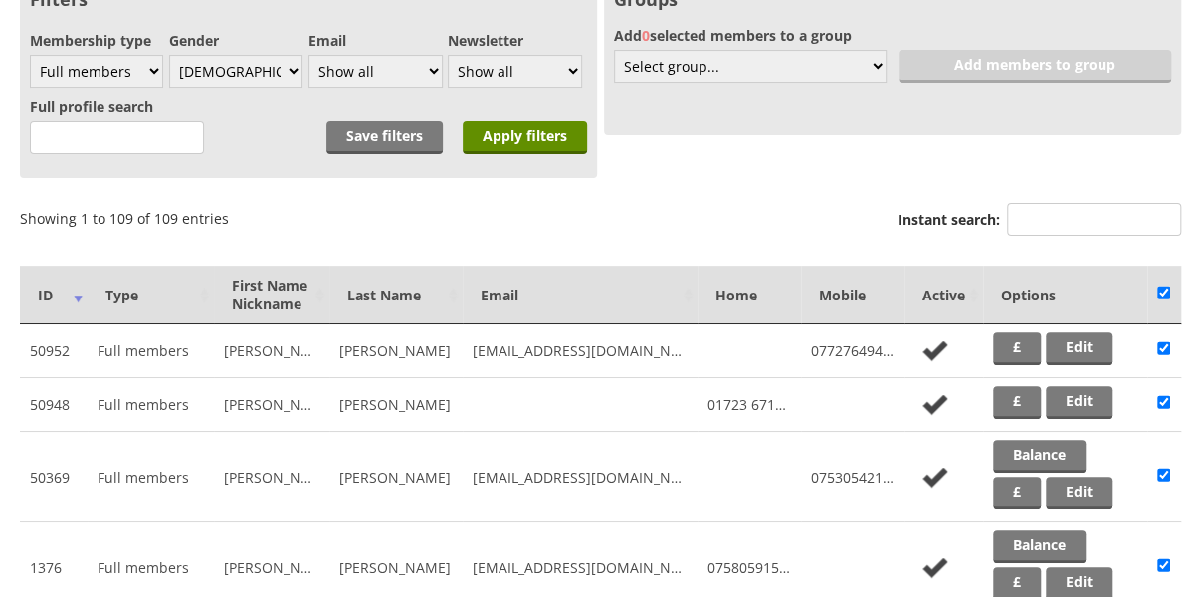
checkbox input "true"
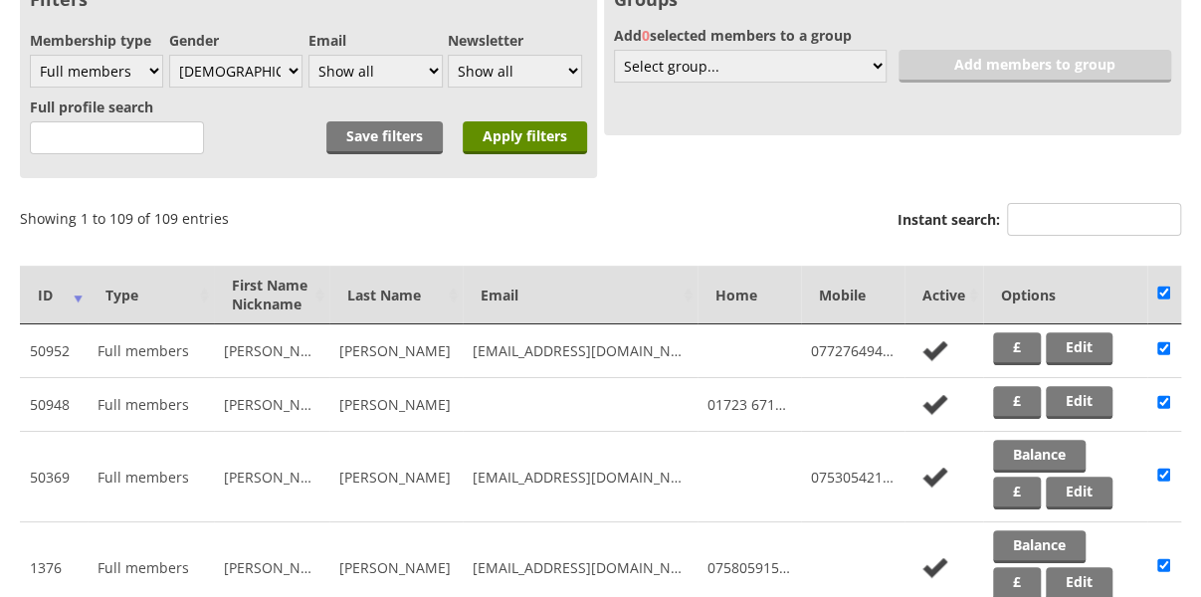
checkbox input "true"
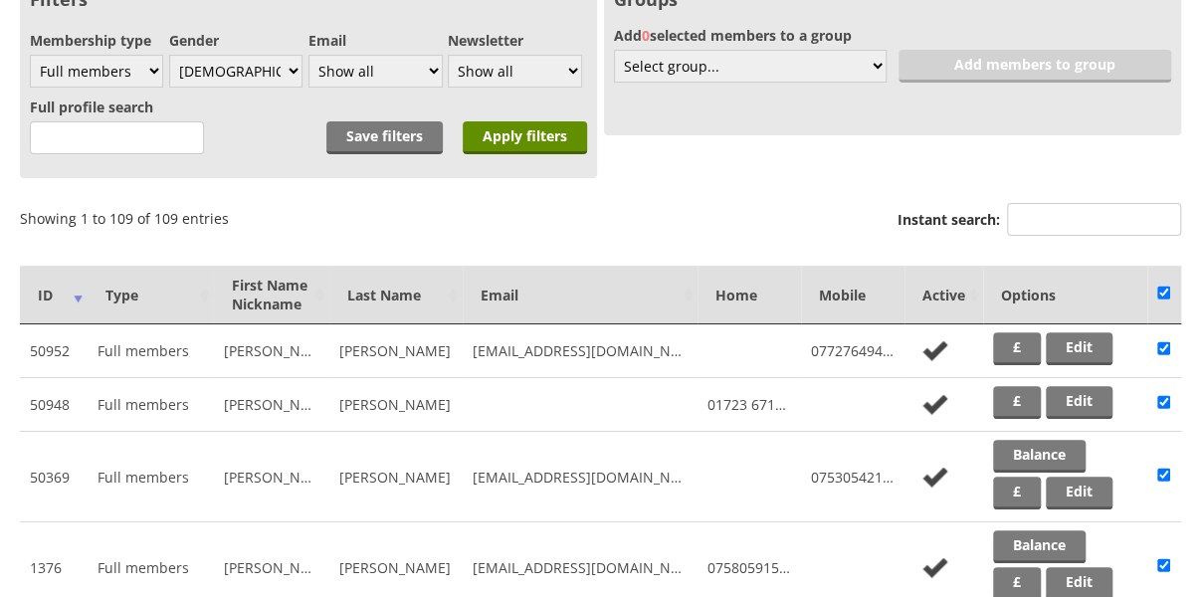
checkbox input "true"
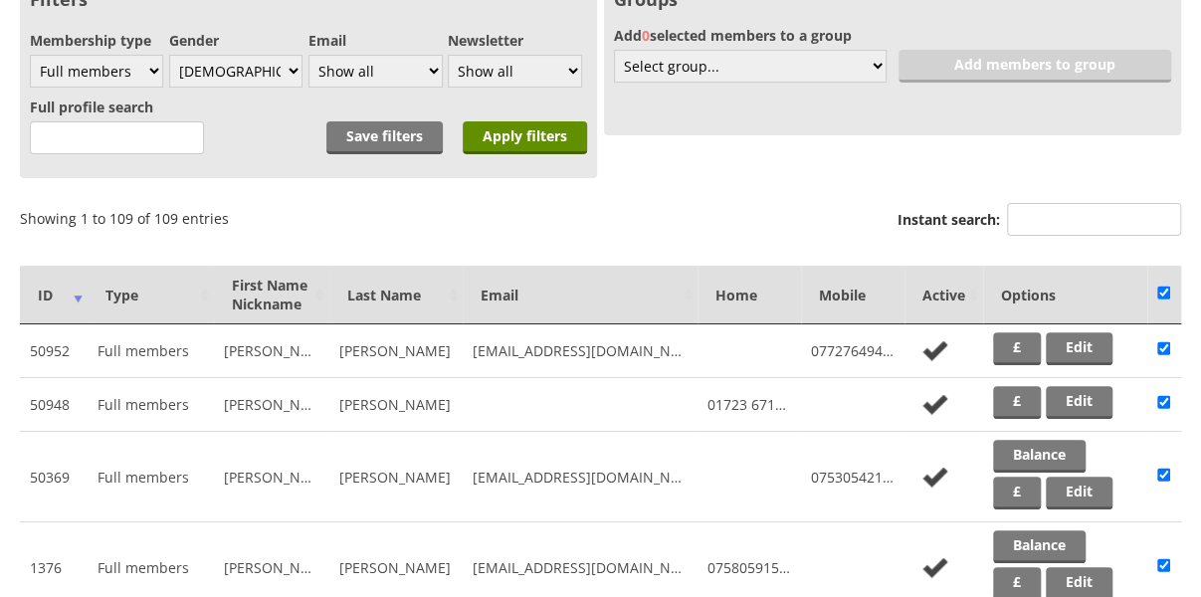
checkbox input "true"
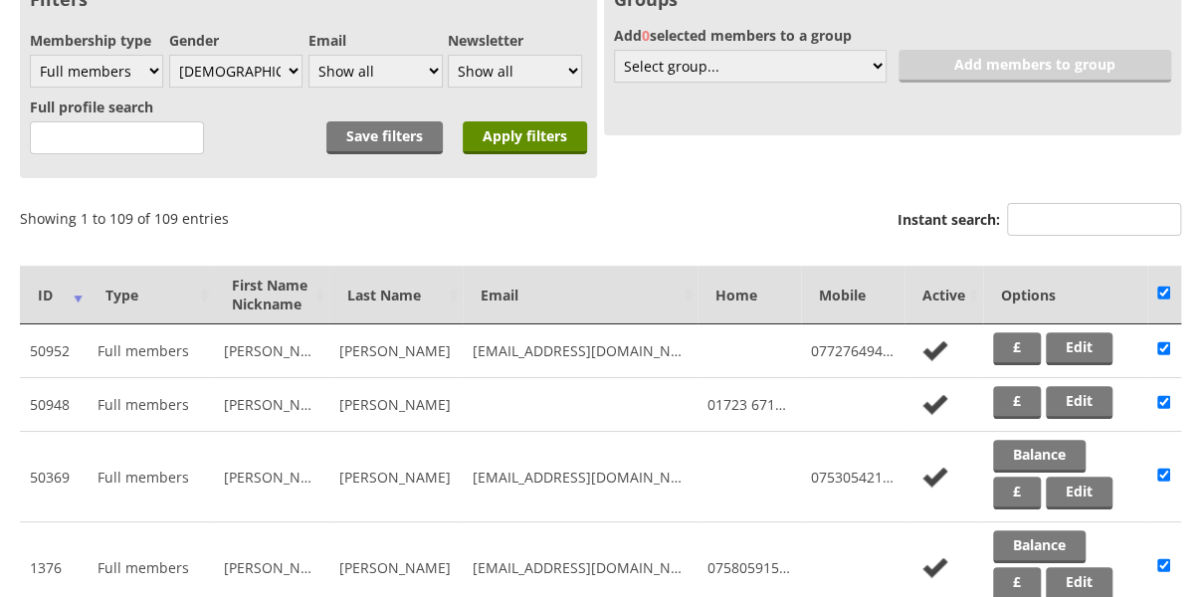
checkbox input "true"
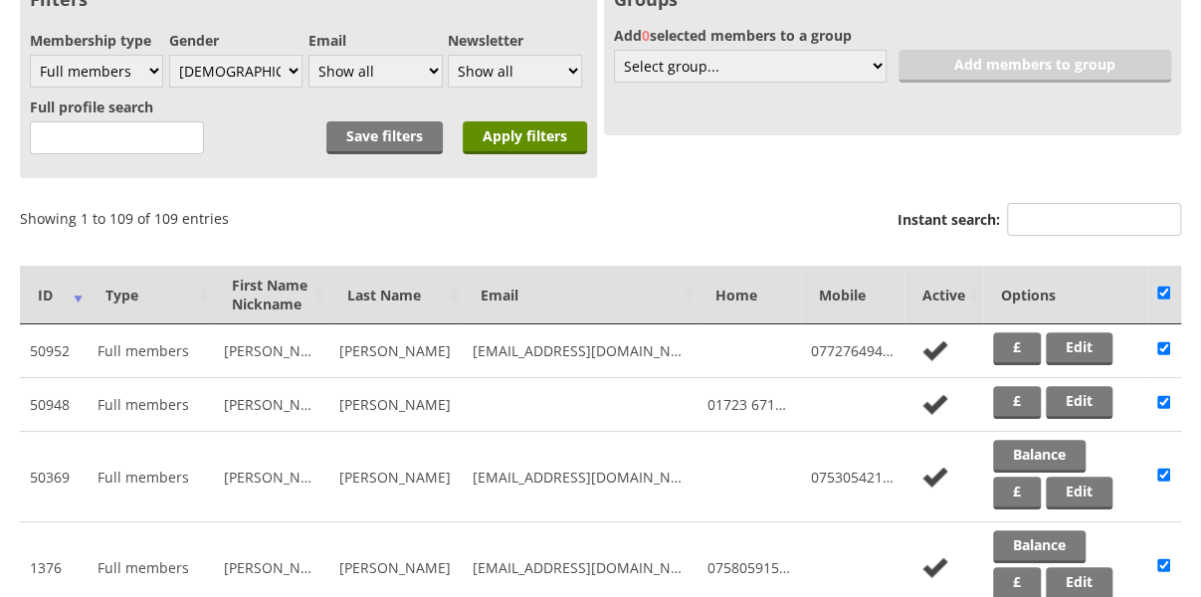
checkbox input "true"
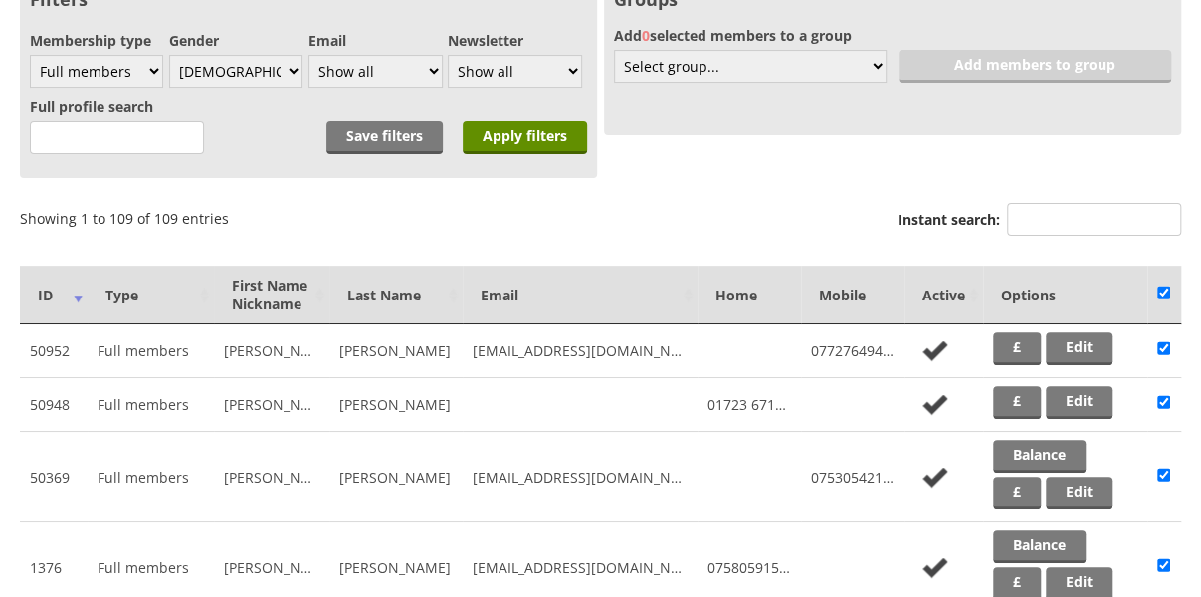
checkbox input "true"
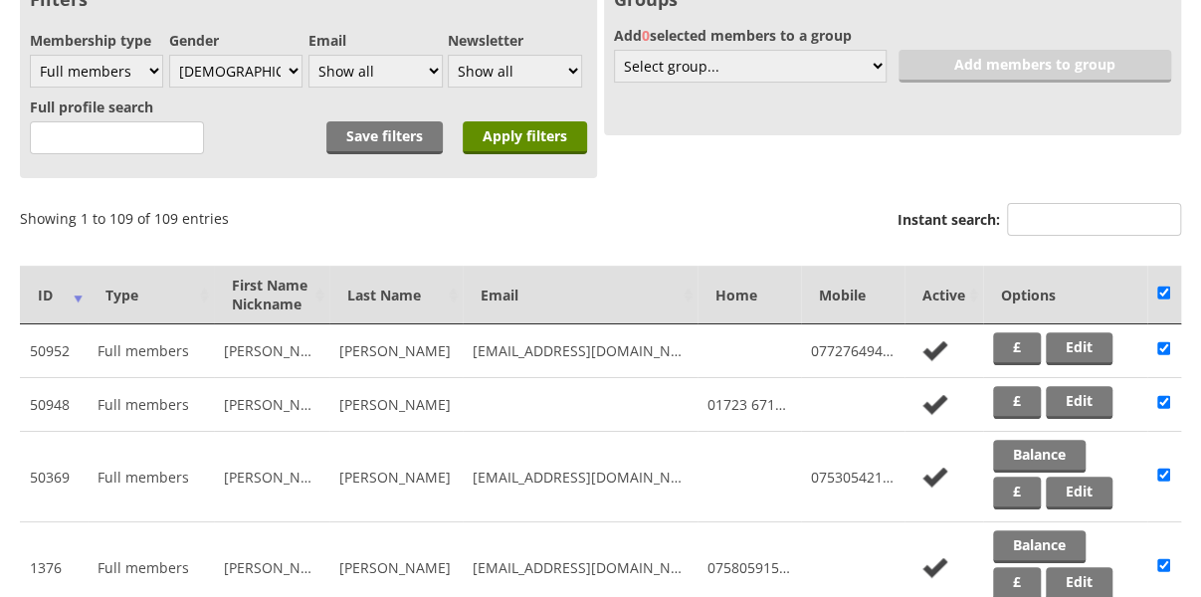
checkbox input "true"
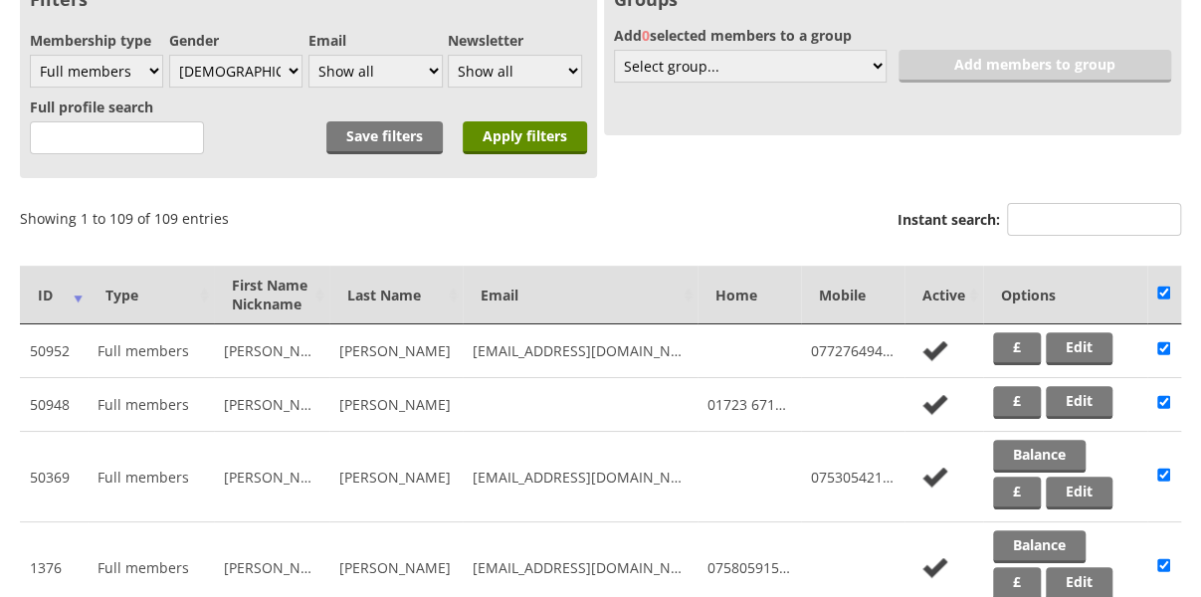
checkbox input "true"
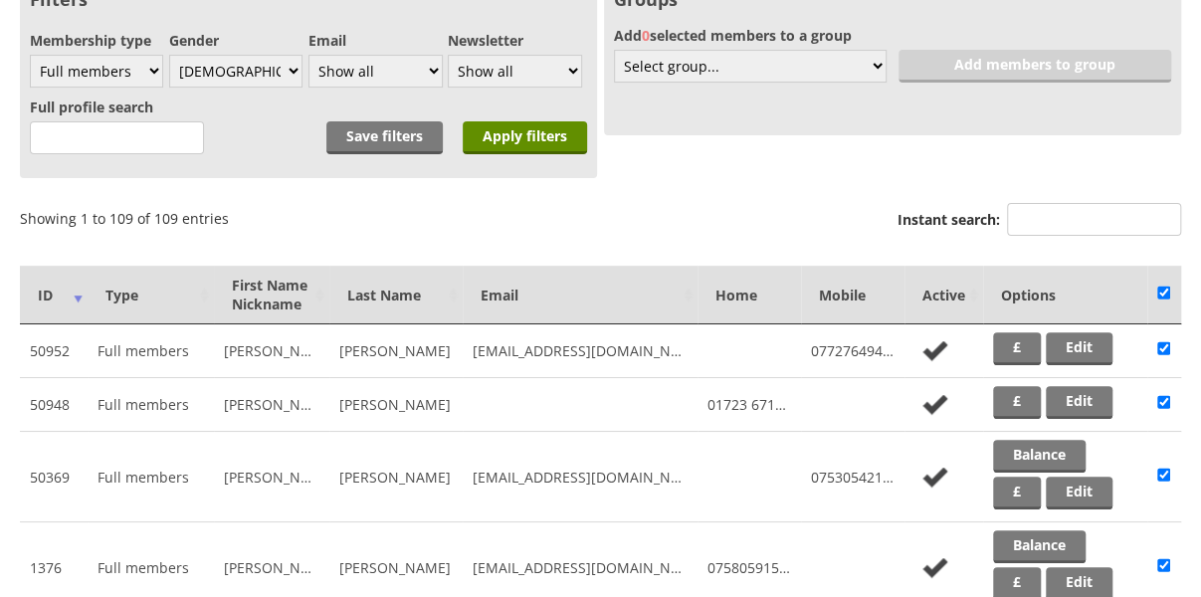
checkbox input "true"
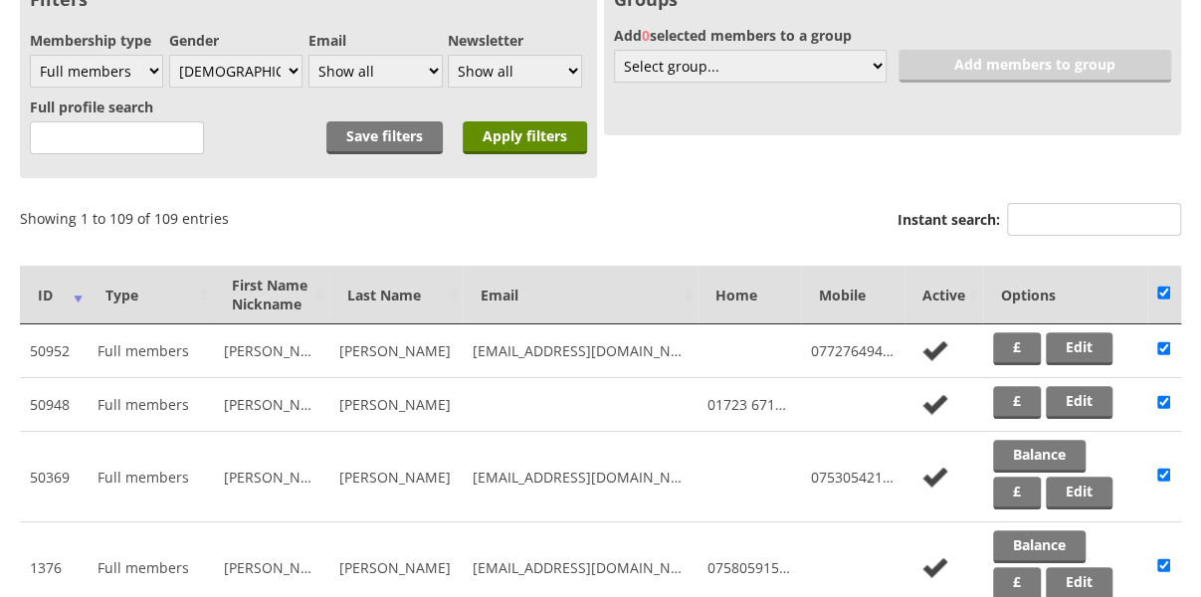
checkbox input "true"
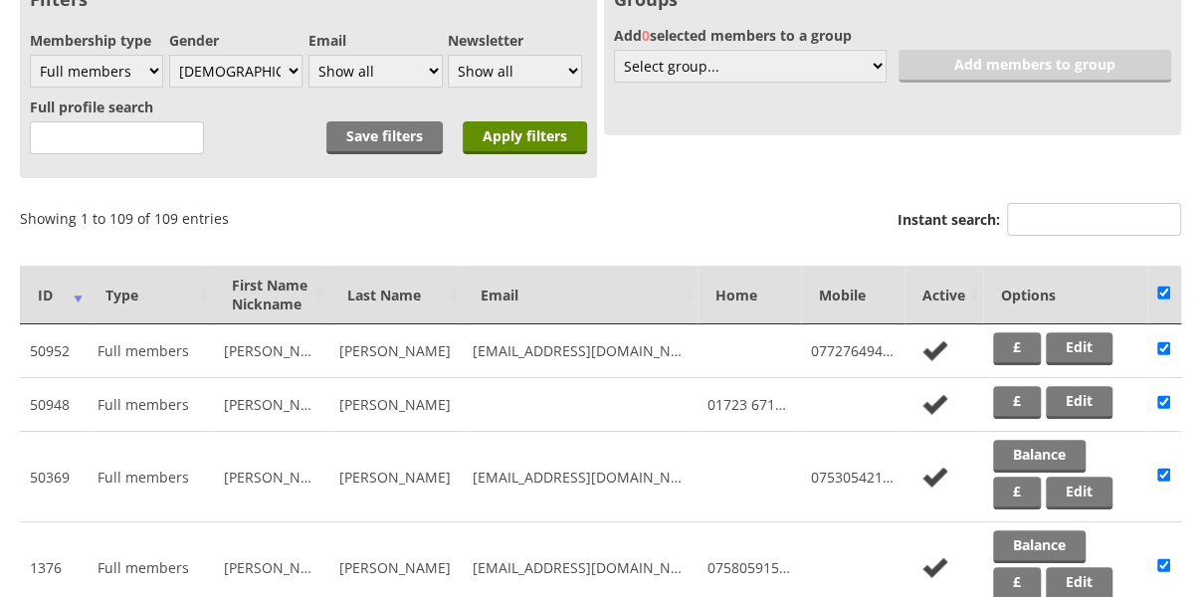
checkbox input "true"
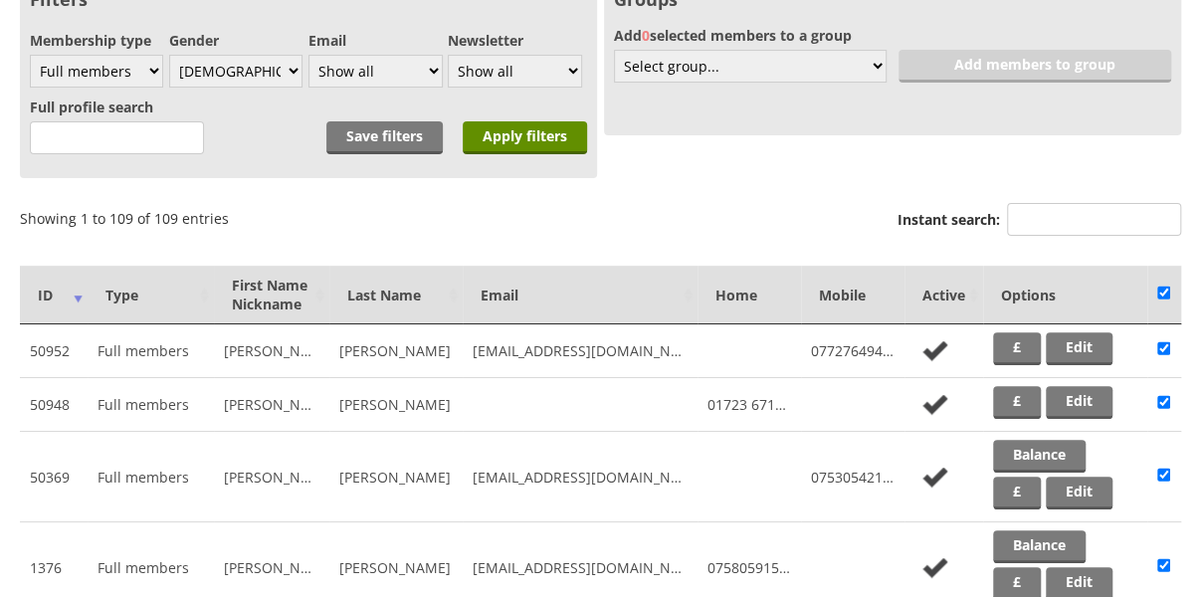
checkbox input "true"
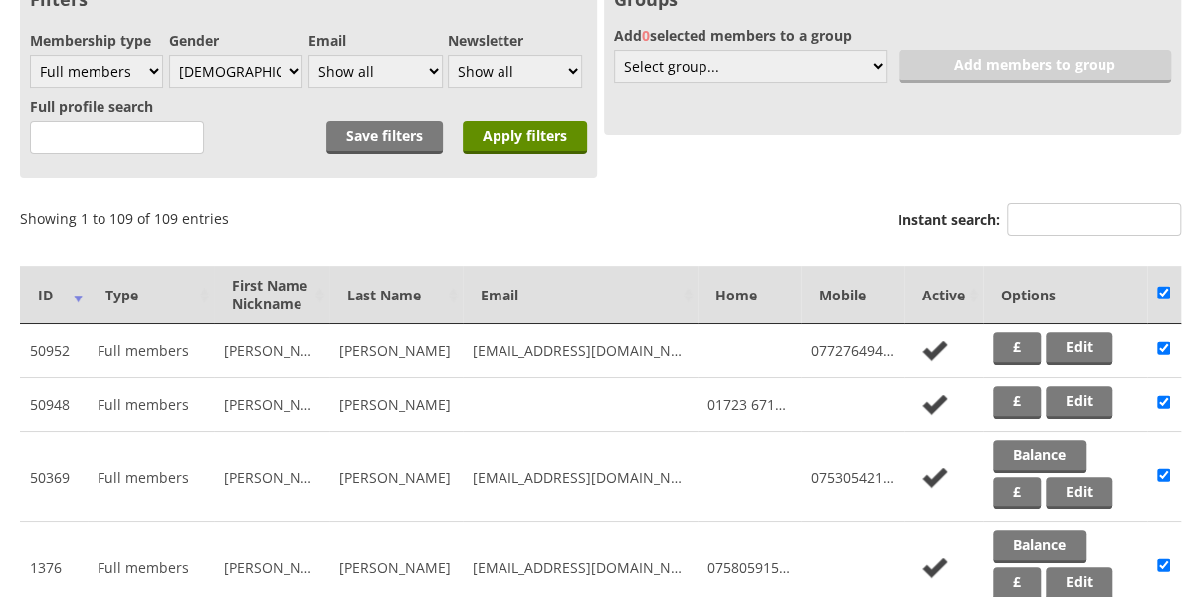
checkbox input "true"
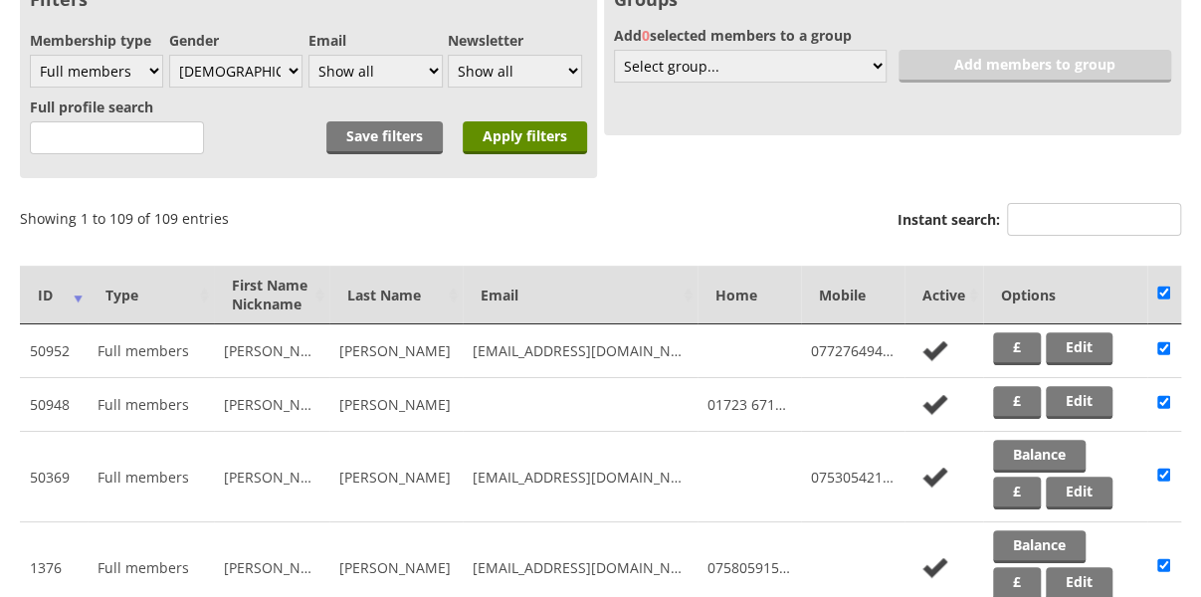
checkbox input "true"
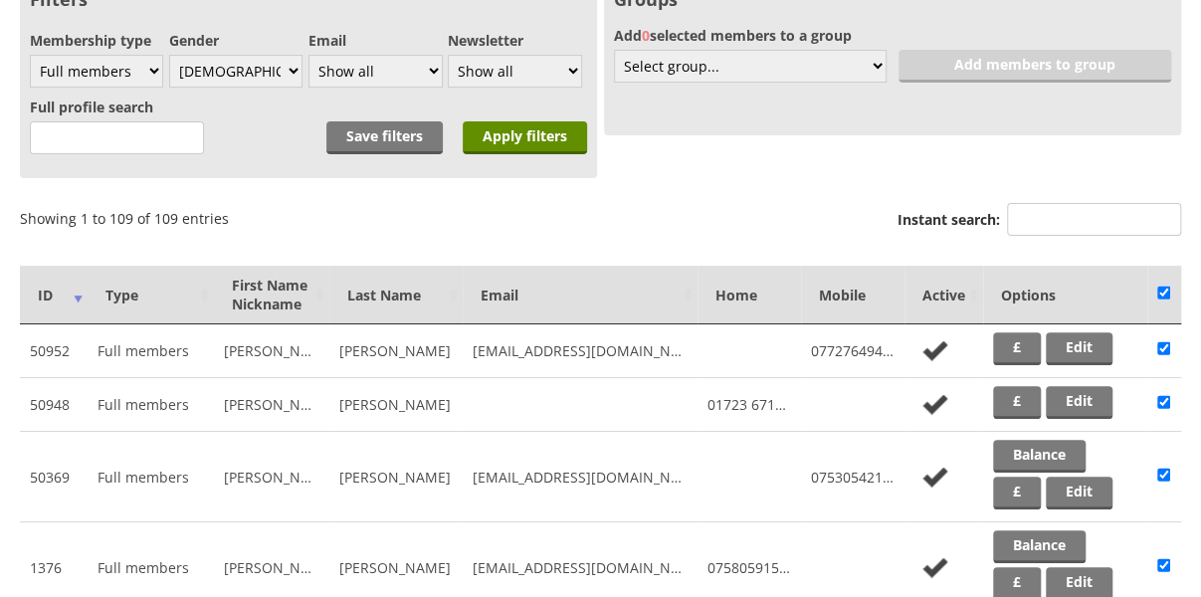
checkbox input "true"
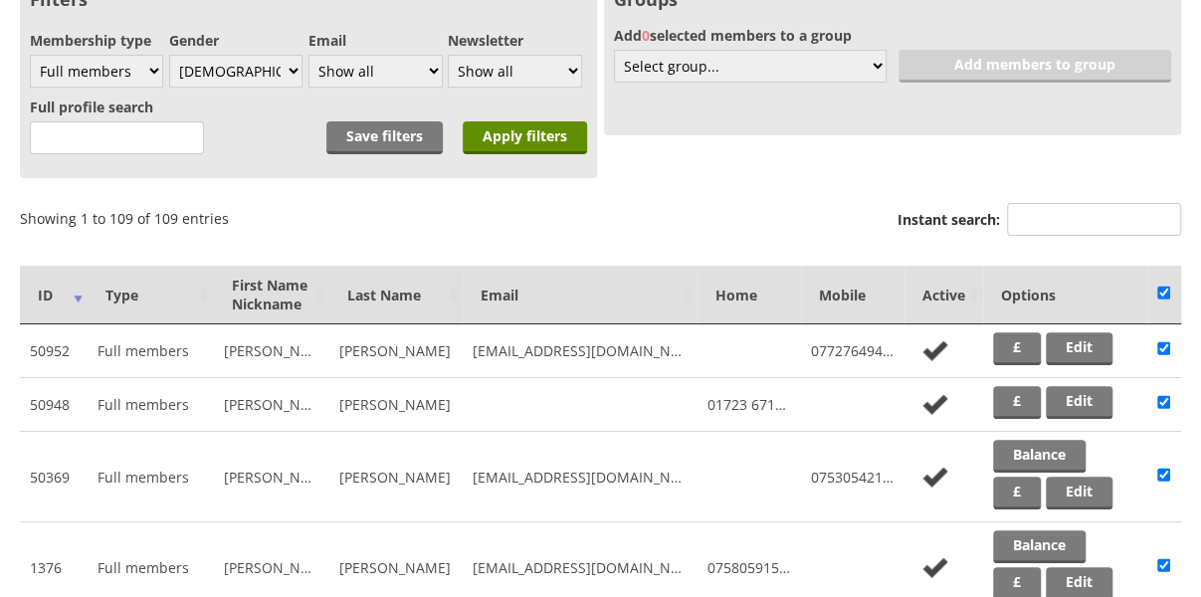
checkbox input "true"
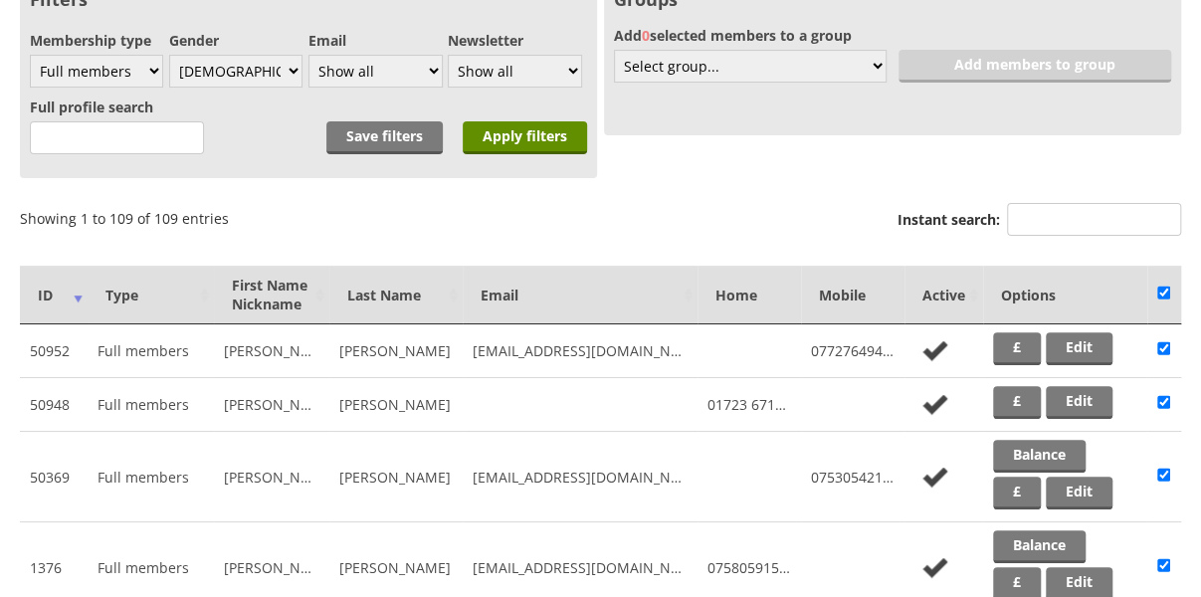
checkbox input "true"
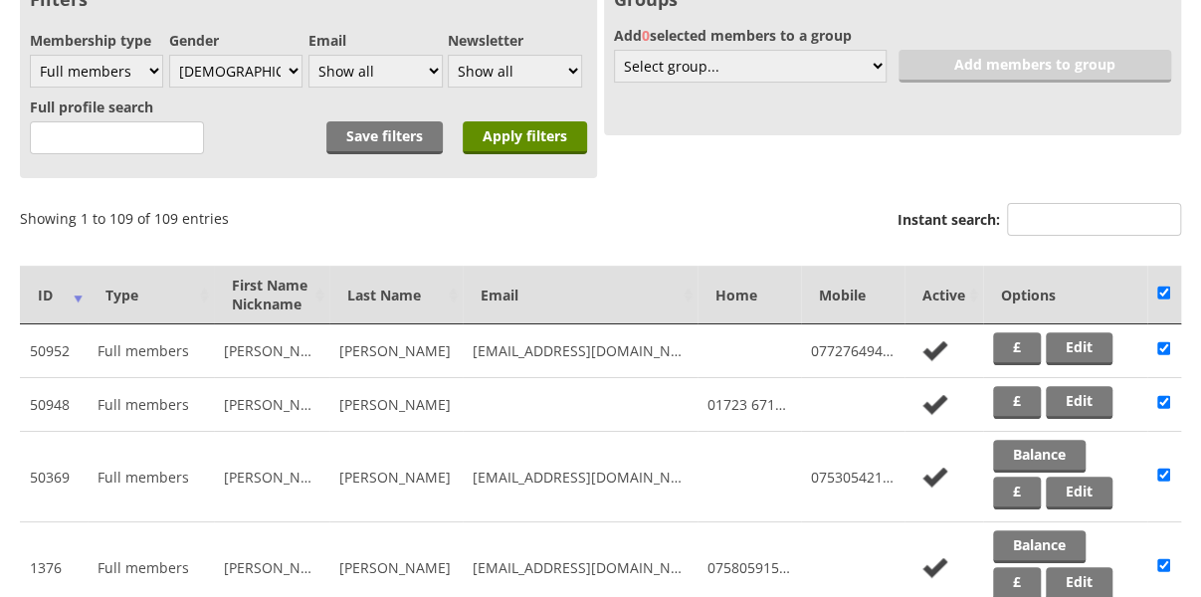
checkbox input "true"
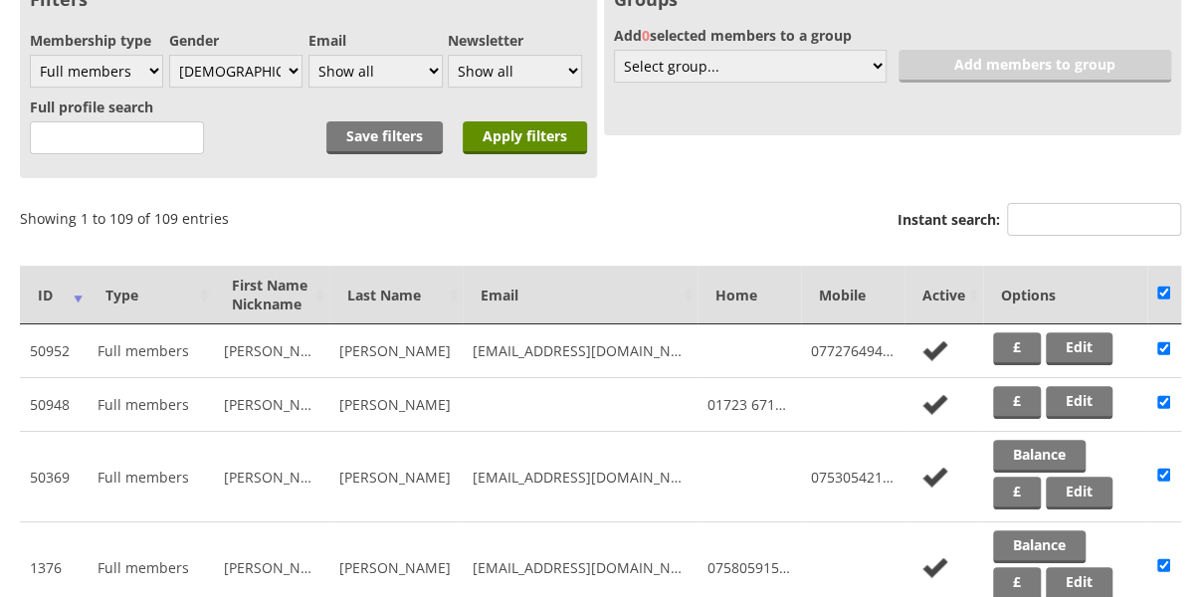
checkbox input "true"
click at [1164, 347] on input "checkbox" at bounding box center [1163, 348] width 13 height 24
checkbox input "false"
click at [1164, 405] on input "checkbox" at bounding box center [1163, 402] width 13 height 24
checkbox input "false"
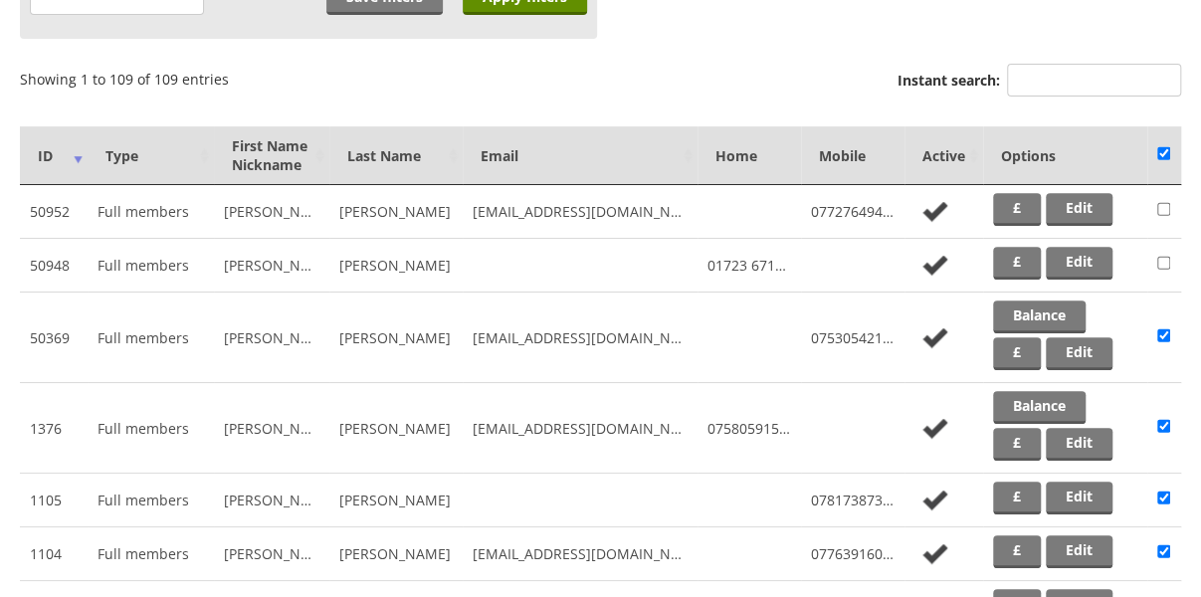
scroll to position [0, 0]
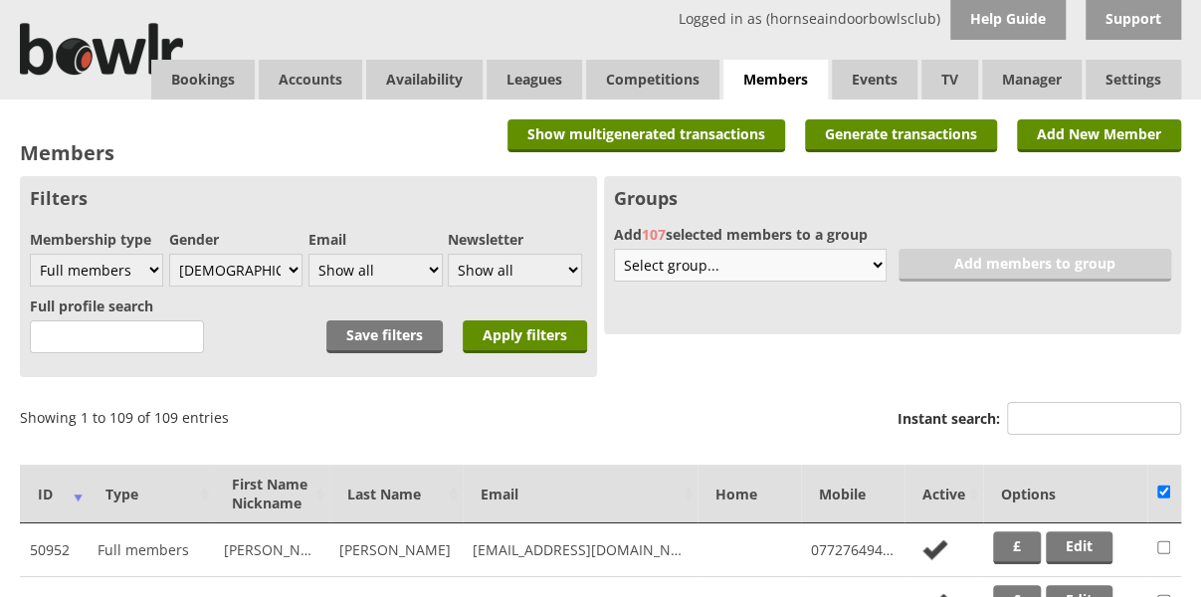
click at [871, 270] on select "Select group... Create new 6 without email Bowlr Support Test Club Competitions…" at bounding box center [750, 265] width 273 height 33
select select "new"
click at [614, 249] on select "Select group... Create new 6 without email Bowlr Support Test Club Competitions…" at bounding box center [750, 265] width 273 height 33
click at [820, 303] on input "text" at bounding box center [750, 303] width 273 height 33
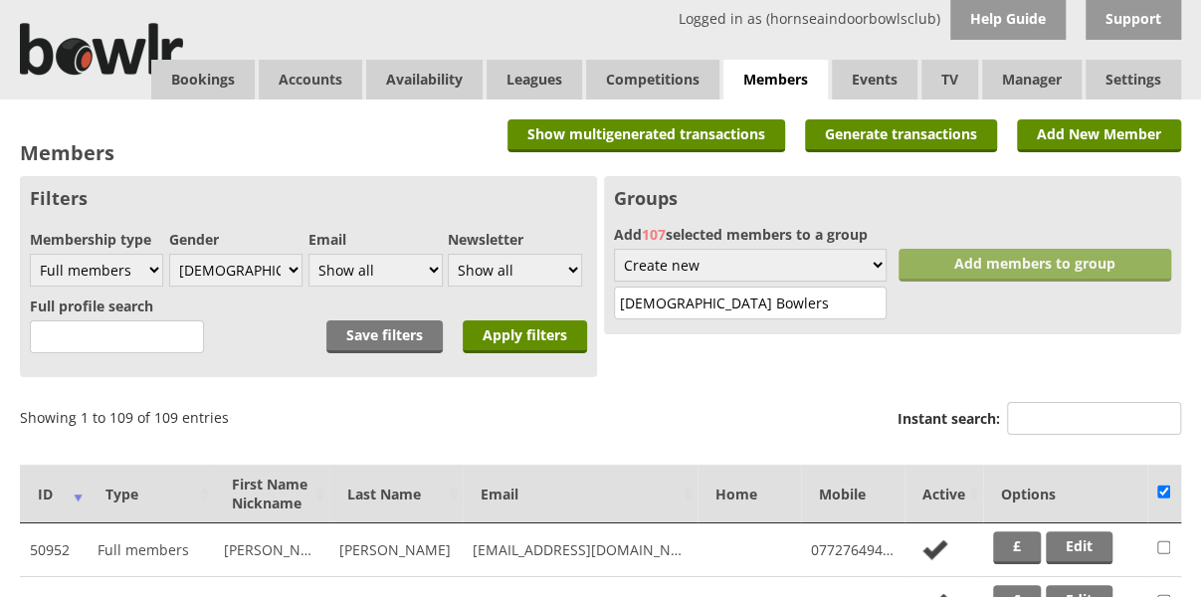
type input "[DEMOGRAPHIC_DATA] Bowlers"
click at [962, 264] on link "Add members to group" at bounding box center [1034, 265] width 273 height 33
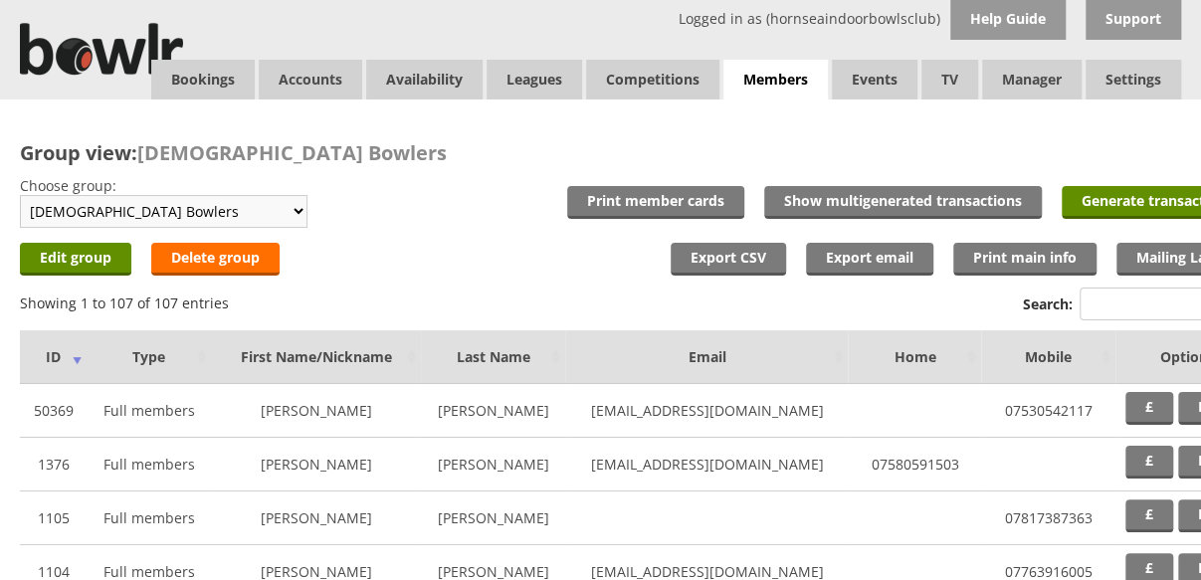
click at [289, 213] on select "Saved filter - Everyone Saved filter - Pending Saved filter - 6 Saved filter - …" at bounding box center [163, 211] width 287 height 33
select select "15"
click at [20, 195] on select "Saved filter - Everyone Saved filter - Pending Saved filter - 6 Saved filter - …" at bounding box center [163, 211] width 287 height 33
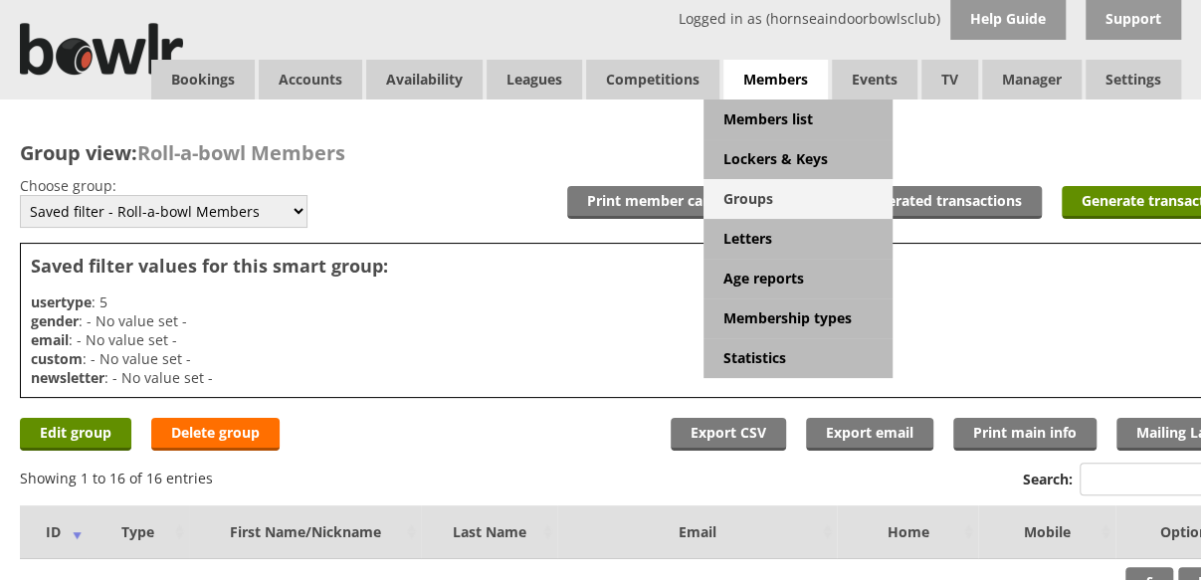
click at [760, 190] on link "Groups" at bounding box center [797, 199] width 189 height 40
click at [758, 190] on link "Groups" at bounding box center [797, 199] width 189 height 40
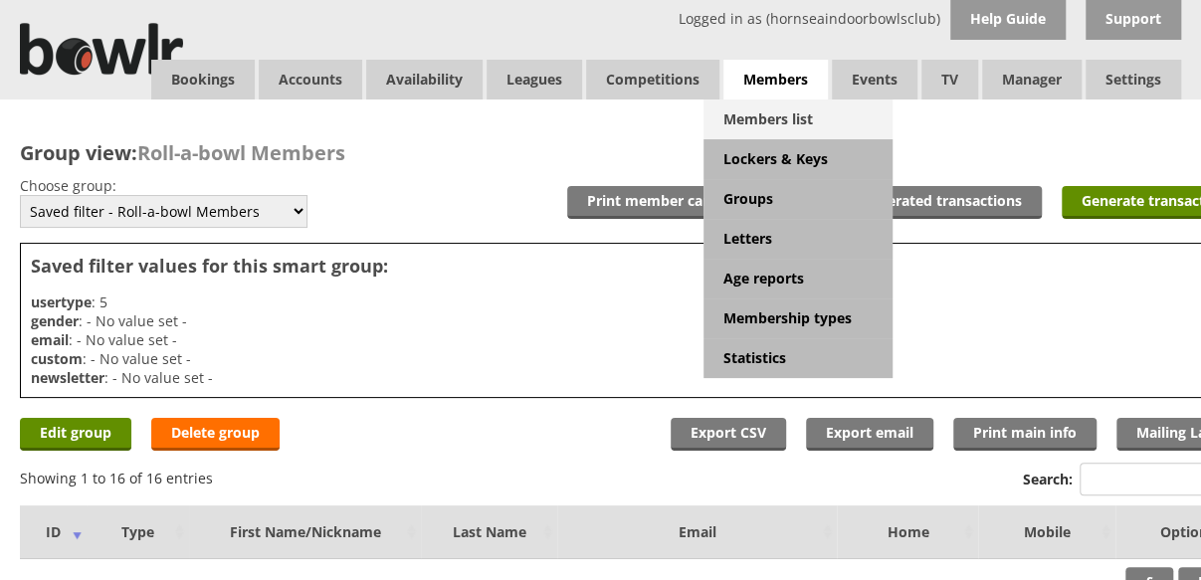
click at [775, 123] on link "Members list" at bounding box center [797, 119] width 189 height 40
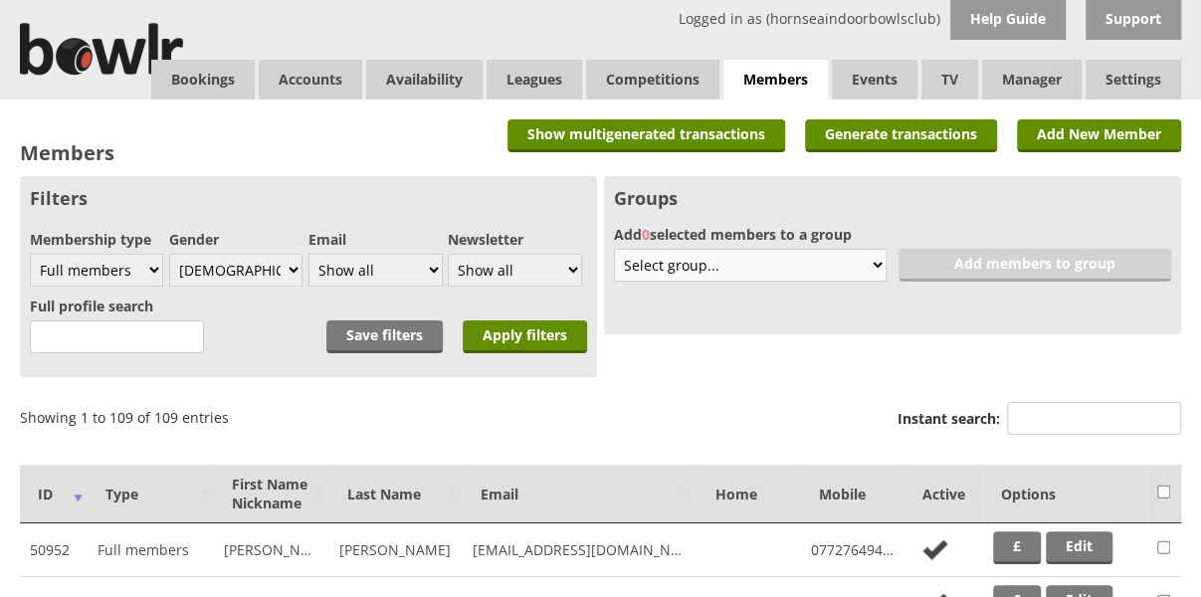
click at [872, 269] on select "Select group... Create new 6 without email Bowlr Support Test Club Competitions…" at bounding box center [750, 265] width 273 height 33
select select "56"
click at [614, 249] on select "Select group... Create new 6 without email Bowlr Support Test Club Competitions…" at bounding box center [750, 265] width 273 height 33
click at [154, 270] on select "Show all Full members Rollabowl Juniors Social Members Student Pending Left R.I…" at bounding box center [96, 270] width 133 height 33
select select "5"
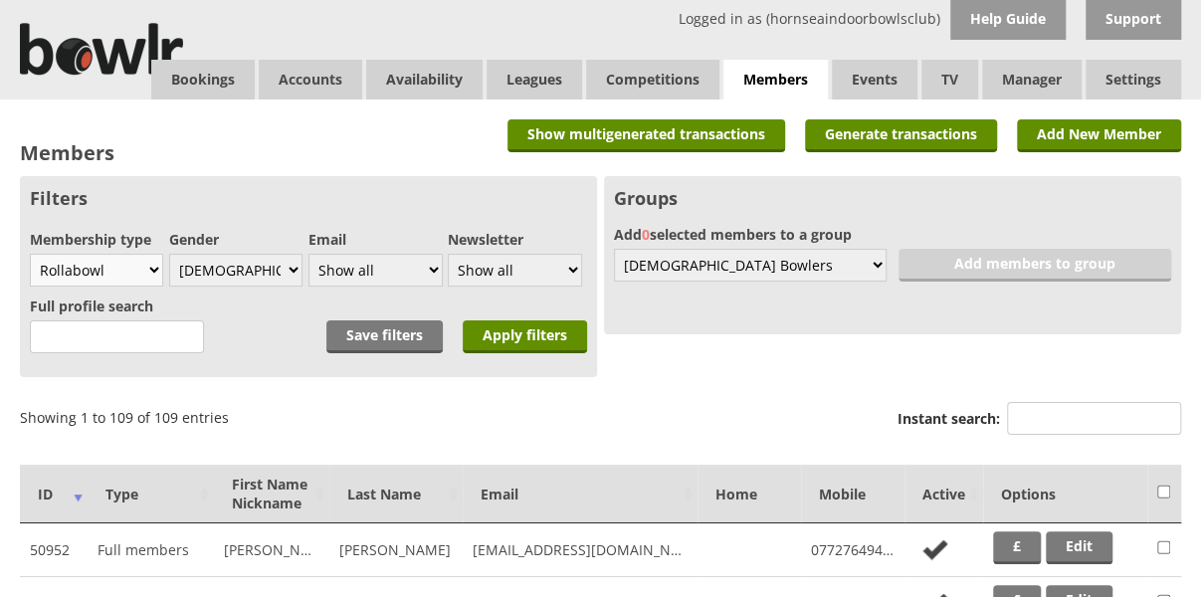
click at [30, 254] on select "Show all Full members Rollabowl Juniors Social Members Student Pending Left R.I…" at bounding box center [96, 270] width 133 height 33
click at [523, 333] on input "Apply filters" at bounding box center [525, 336] width 124 height 33
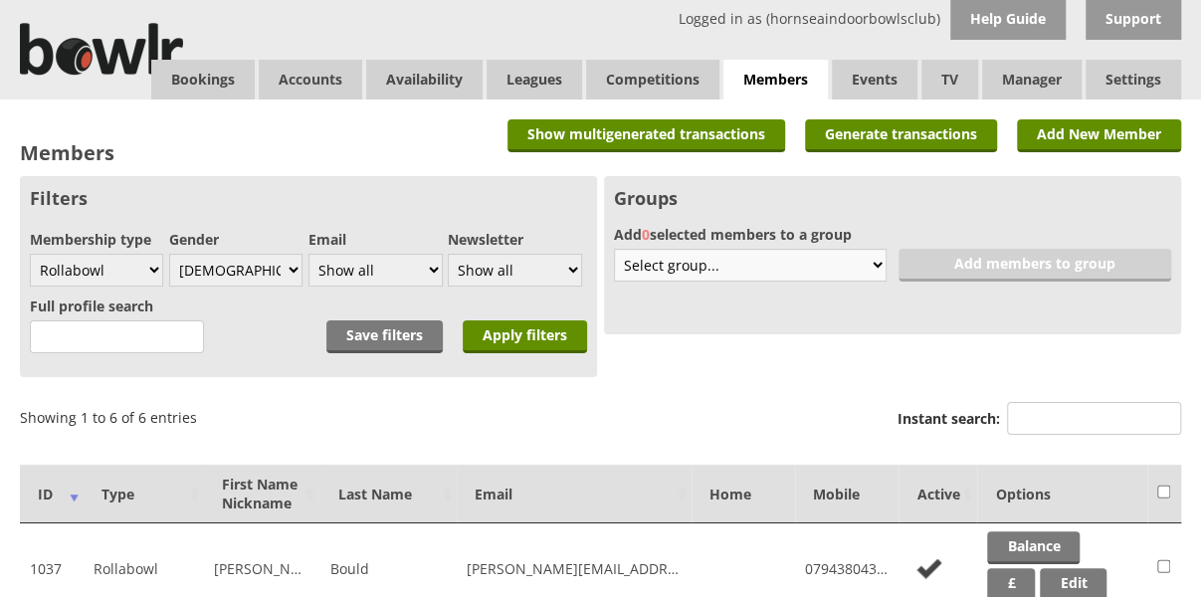
click at [874, 264] on select "Select group... Create new 6 without email Bowlr Support Test Club Competitions…" at bounding box center [750, 265] width 273 height 33
select select "56"
click at [614, 249] on select "Select group... Create new 6 without email Bowlr Support Test Club Competitions…" at bounding box center [750, 265] width 273 height 33
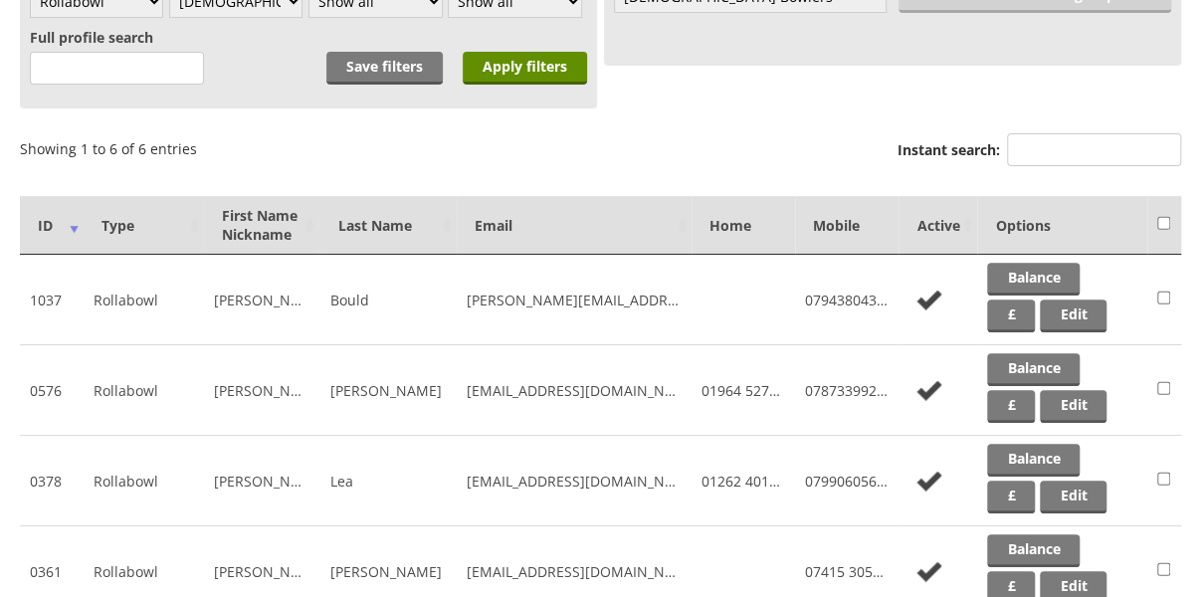
scroll to position [273, 0]
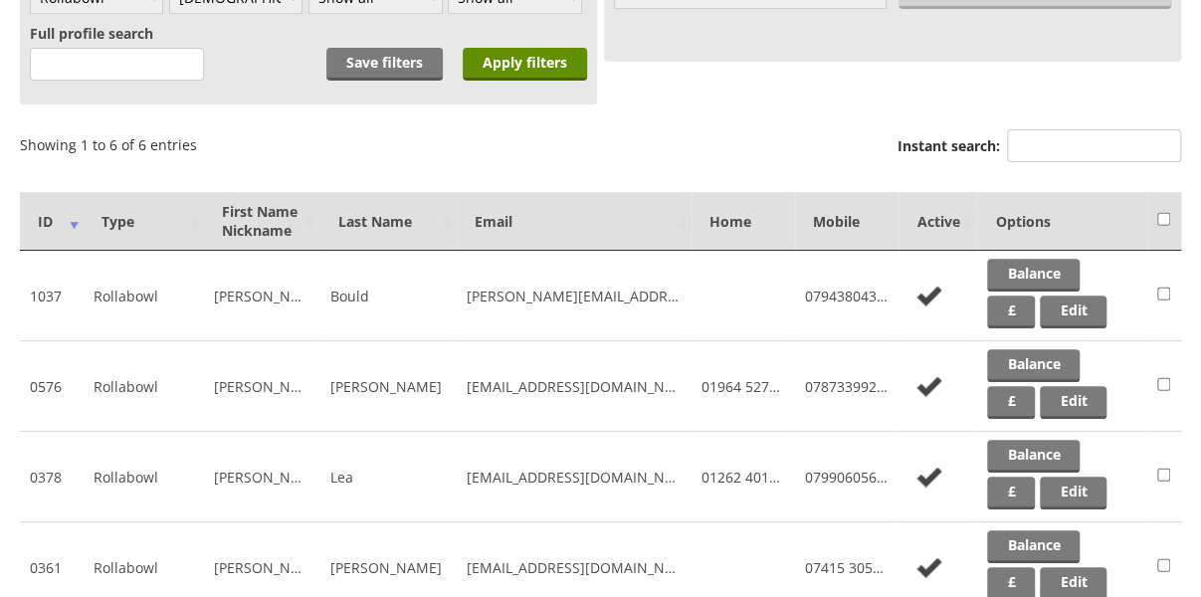
click at [1160, 289] on input "checkbox" at bounding box center [1163, 294] width 13 height 24
checkbox input "true"
click at [1162, 383] on input "checkbox" at bounding box center [1163, 384] width 13 height 24
checkbox input "true"
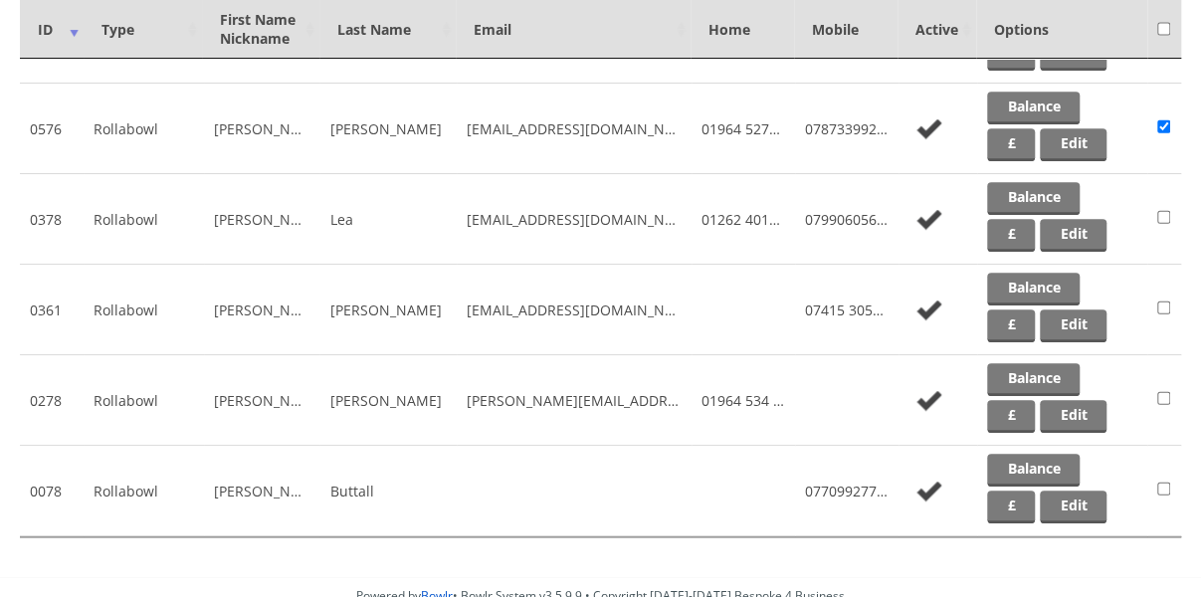
scroll to position [534, 0]
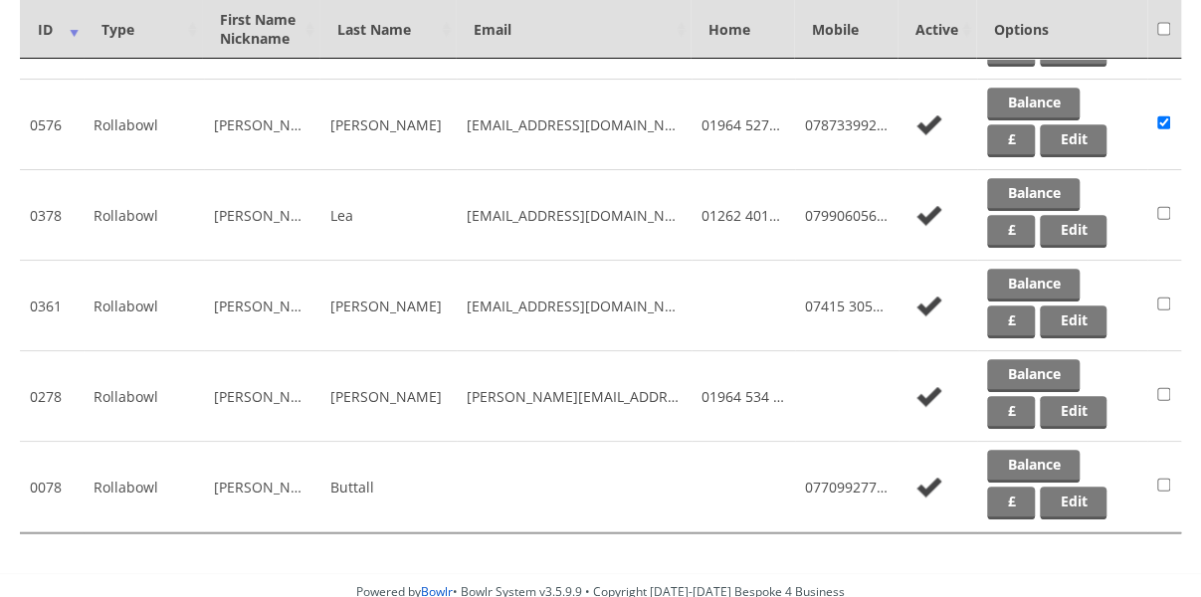
click at [1160, 302] on input "checkbox" at bounding box center [1163, 303] width 13 height 24
checkbox input "true"
click at [1168, 204] on input "checkbox" at bounding box center [1163, 213] width 13 height 24
checkbox input "true"
click at [1164, 385] on input "checkbox" at bounding box center [1163, 394] width 13 height 24
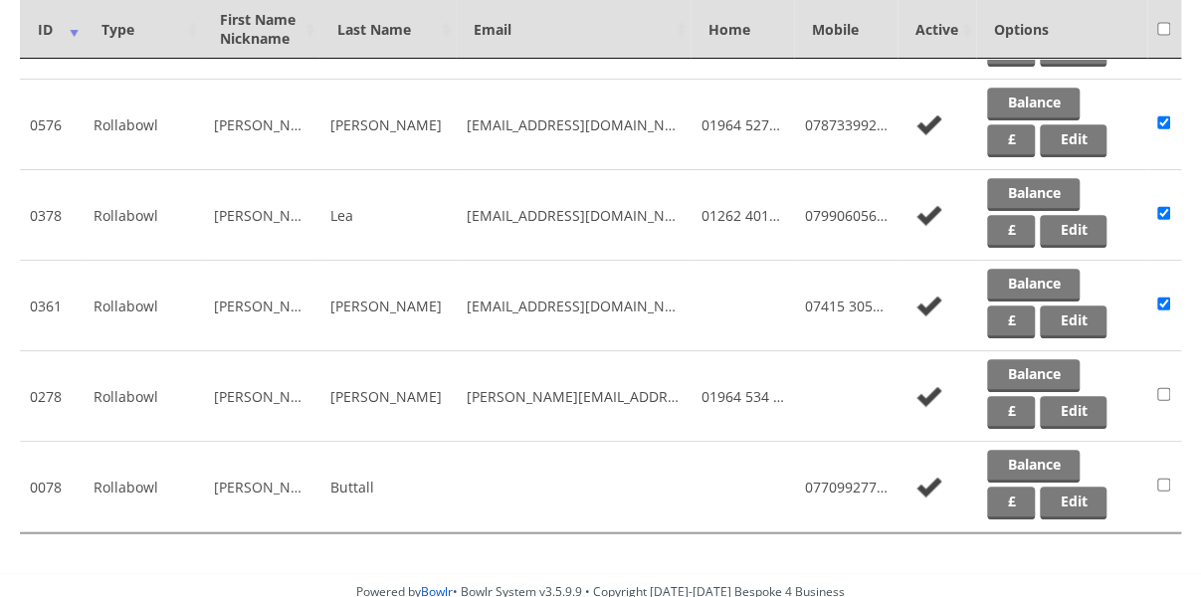
checkbox input "true"
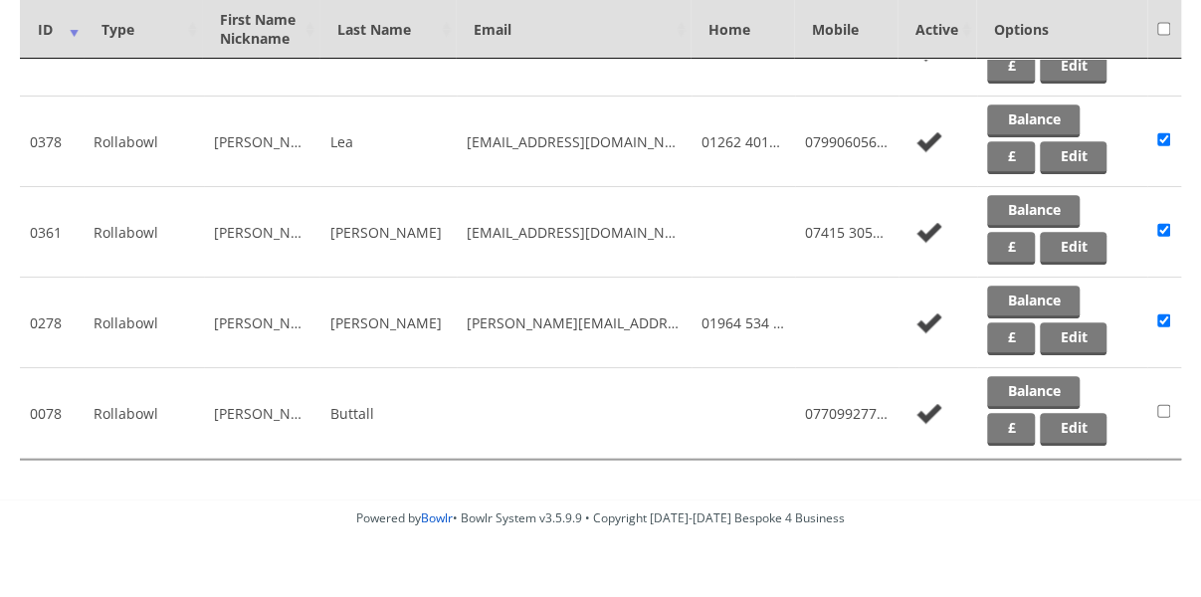
scroll to position [611, 0]
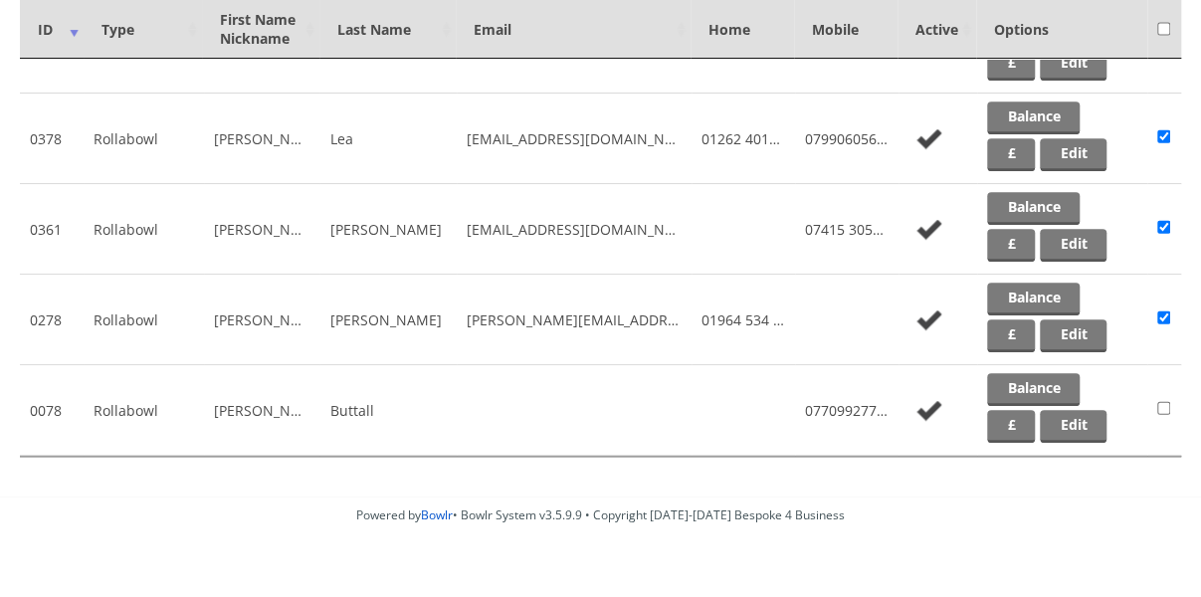
click at [1166, 400] on input "checkbox" at bounding box center [1163, 408] width 13 height 24
checkbox input "true"
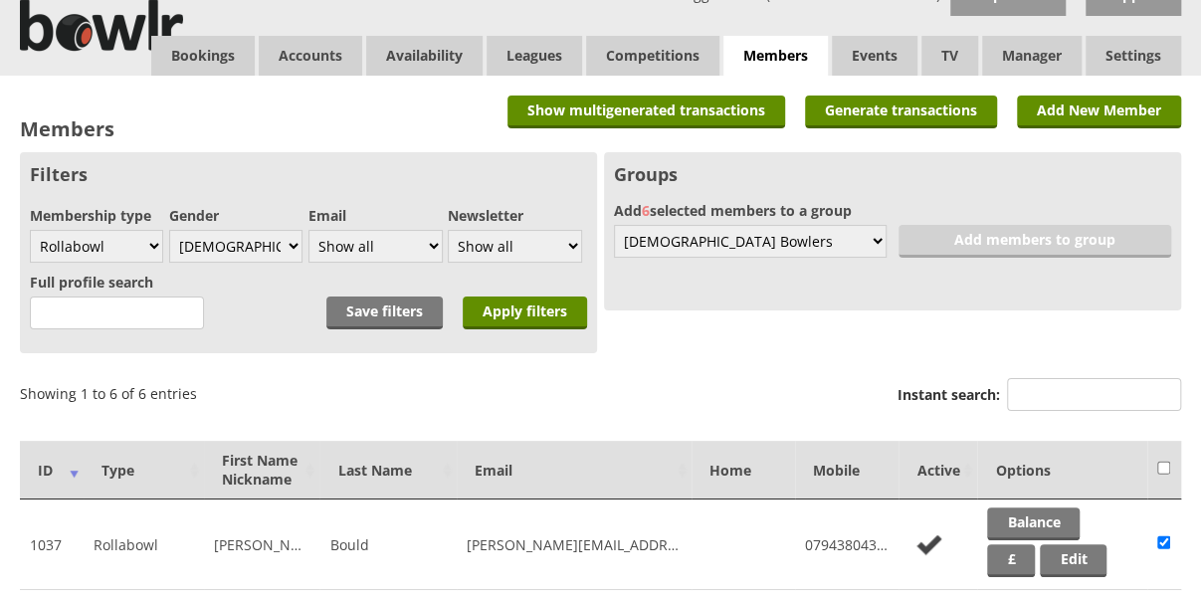
scroll to position [23, 0]
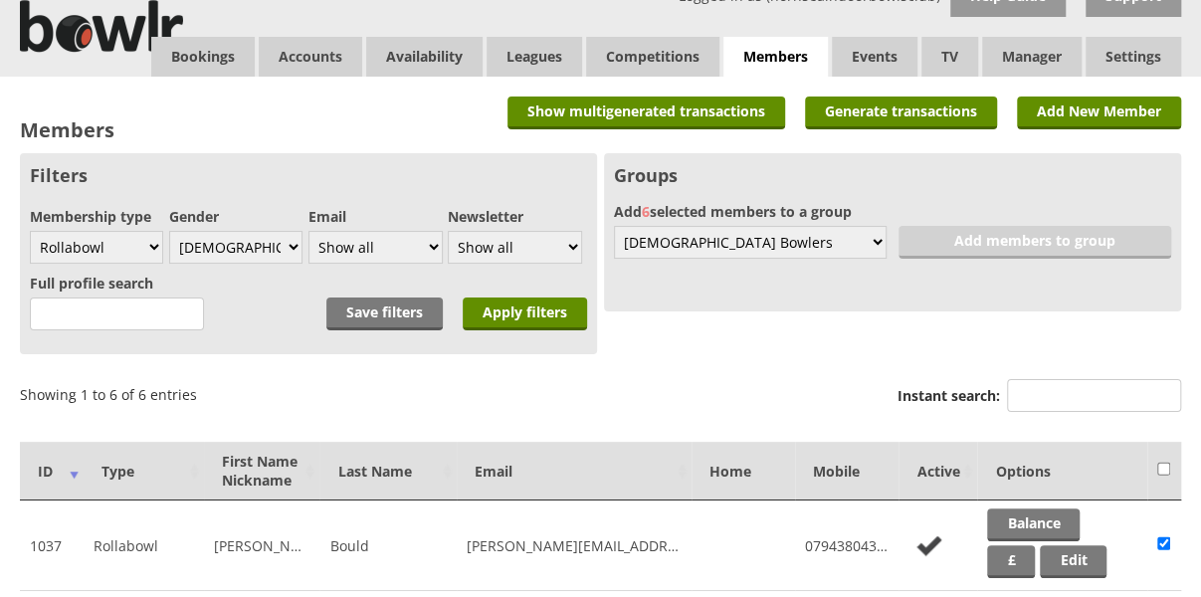
click at [947, 234] on div "Groups Add 6 selected members to a group Select group... Create new 6 without e…" at bounding box center [892, 232] width 577 height 158
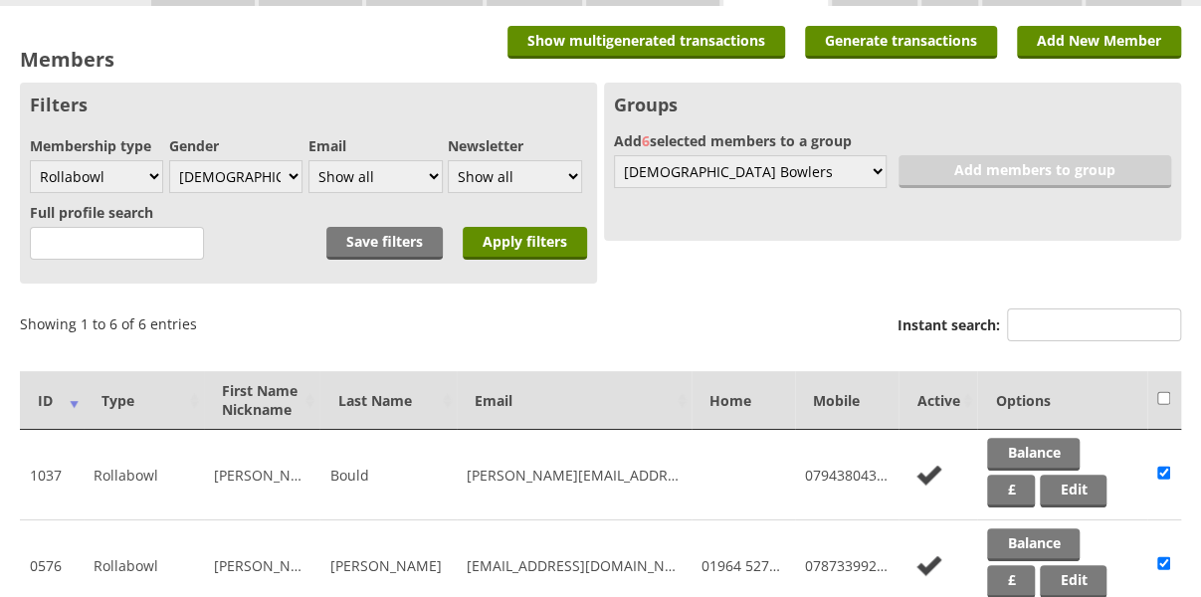
scroll to position [0, 0]
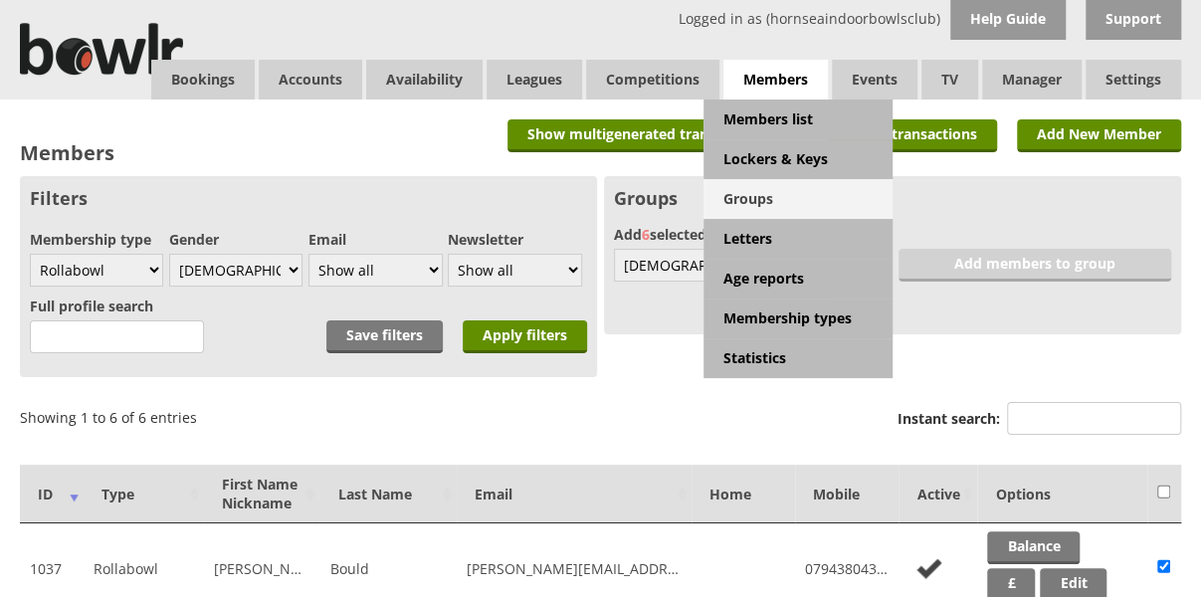
click at [770, 198] on link "Groups" at bounding box center [797, 199] width 189 height 40
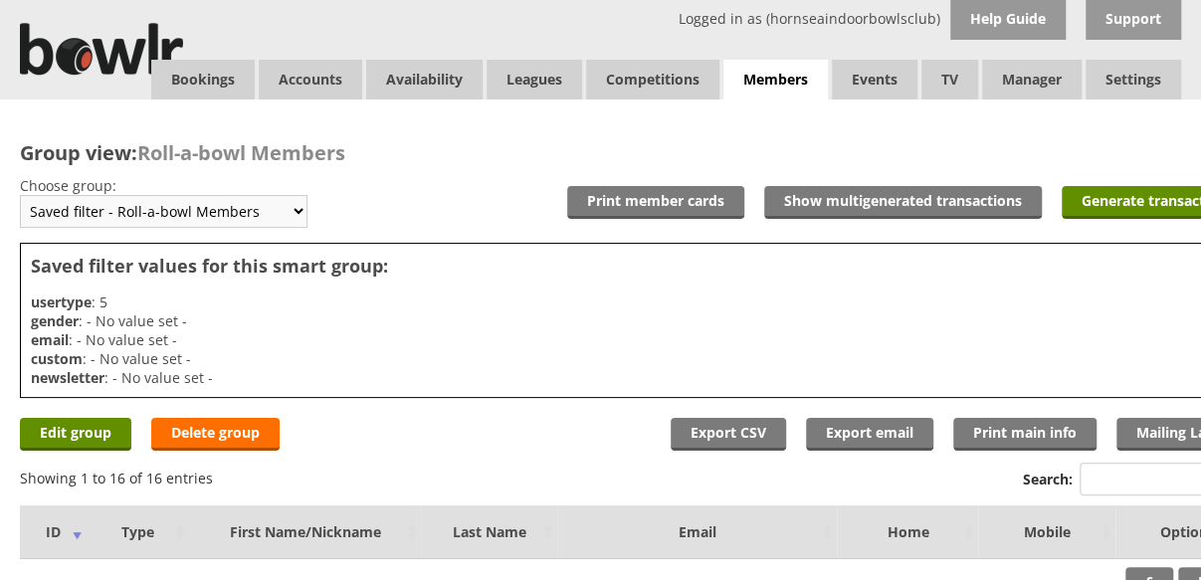
click at [282, 206] on select "Saved filter - Everyone Saved filter - Pending Saved filter - 6 Saved filter - …" at bounding box center [163, 211] width 287 height 33
select select "56"
click at [20, 195] on select "Saved filter - Everyone Saved filter - Pending Saved filter - 6 Saved filter - …" at bounding box center [163, 211] width 287 height 33
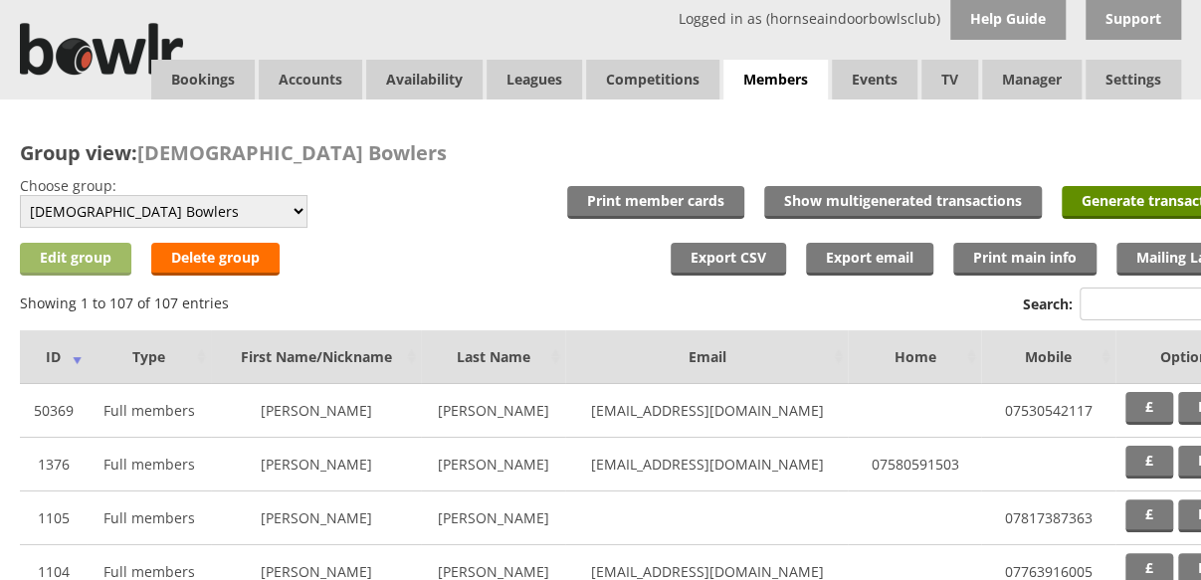
click at [88, 266] on link "Edit group" at bounding box center [75, 259] width 111 height 33
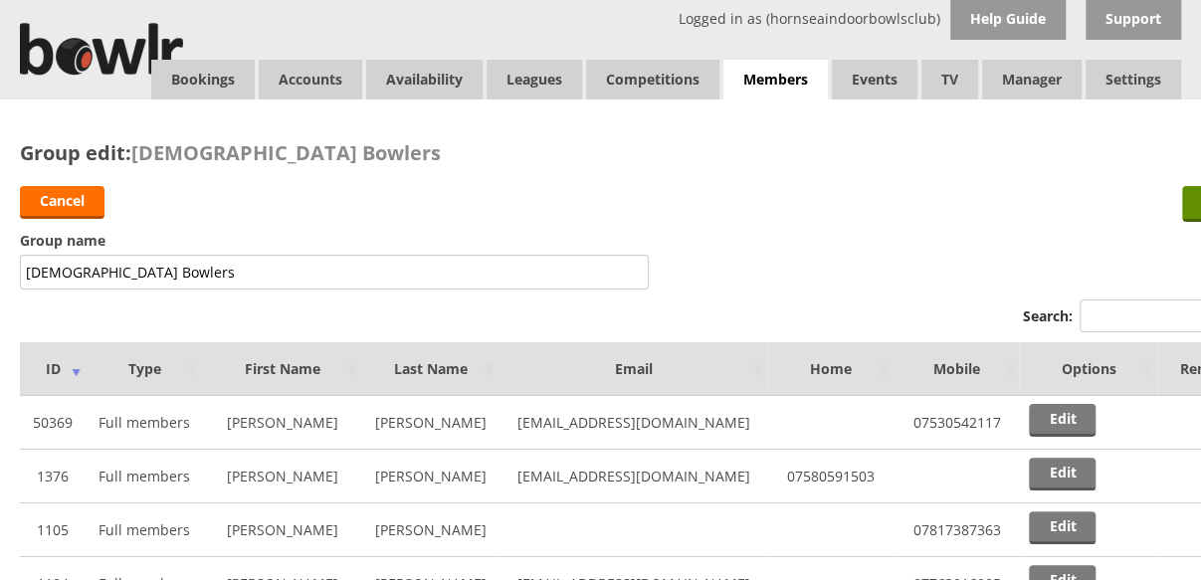
scroll to position [0, 73]
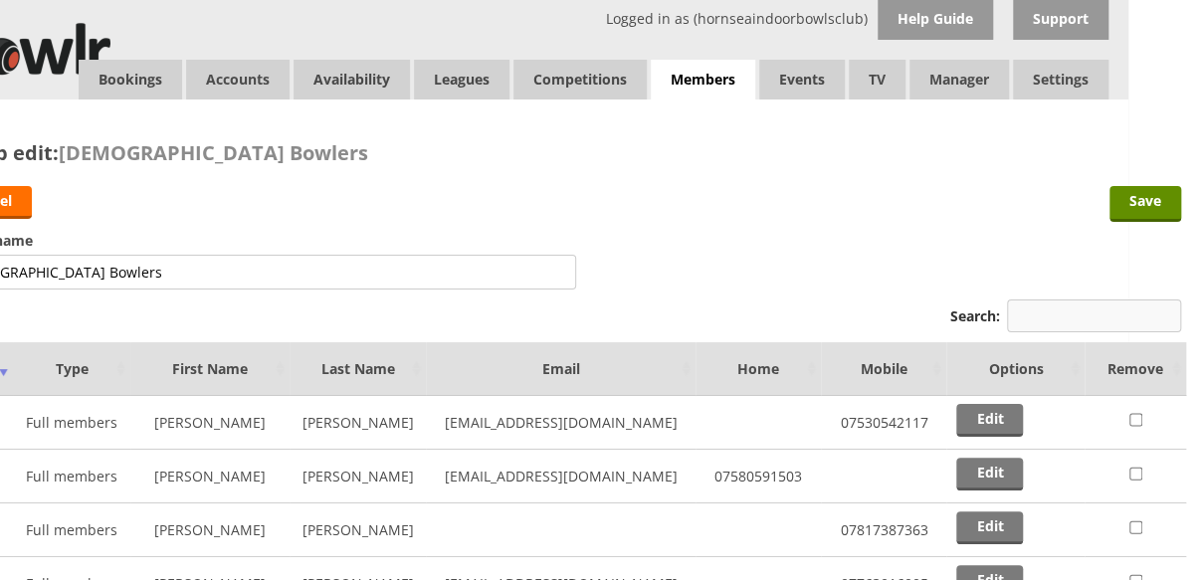
click at [1098, 315] on input "Search:" at bounding box center [1094, 315] width 174 height 33
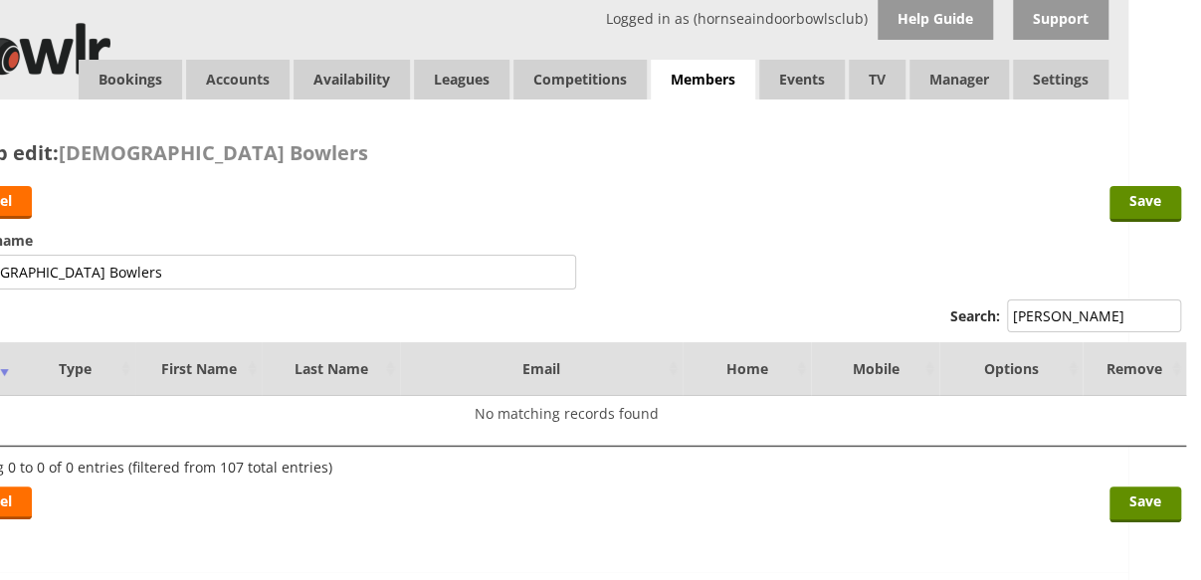
scroll to position [0, 0]
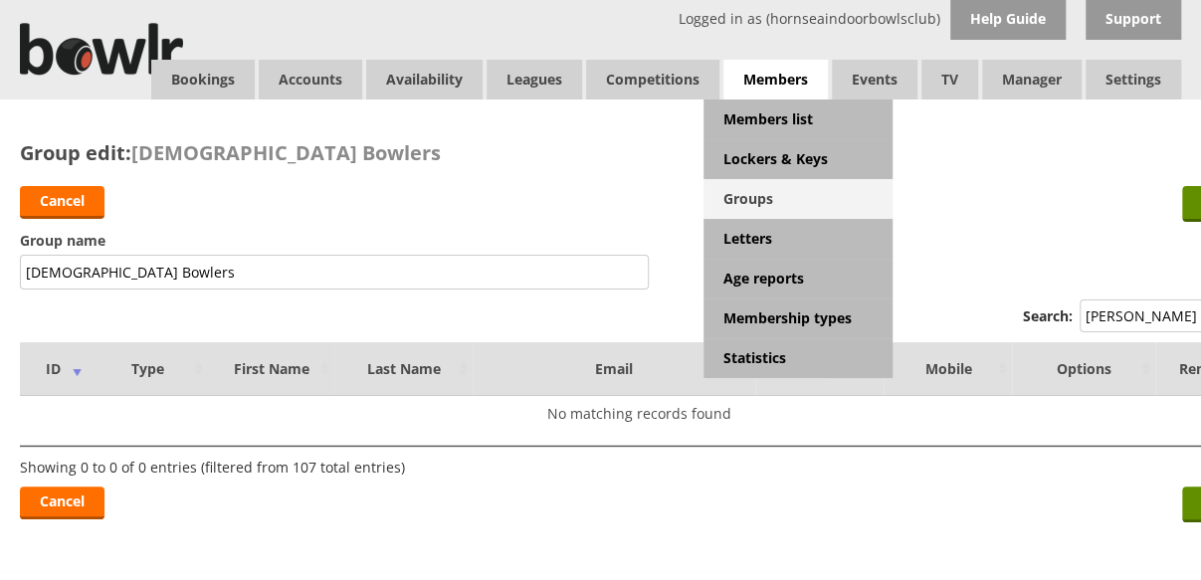
type input "[PERSON_NAME]"
click at [764, 204] on link "Groups" at bounding box center [797, 199] width 189 height 40
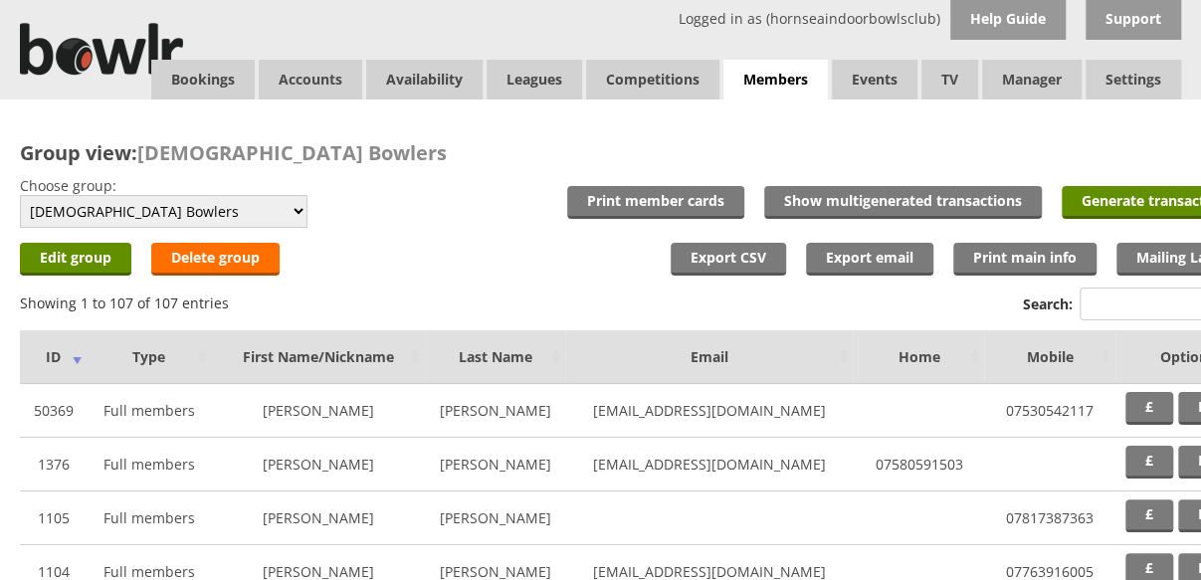
scroll to position [0, 73]
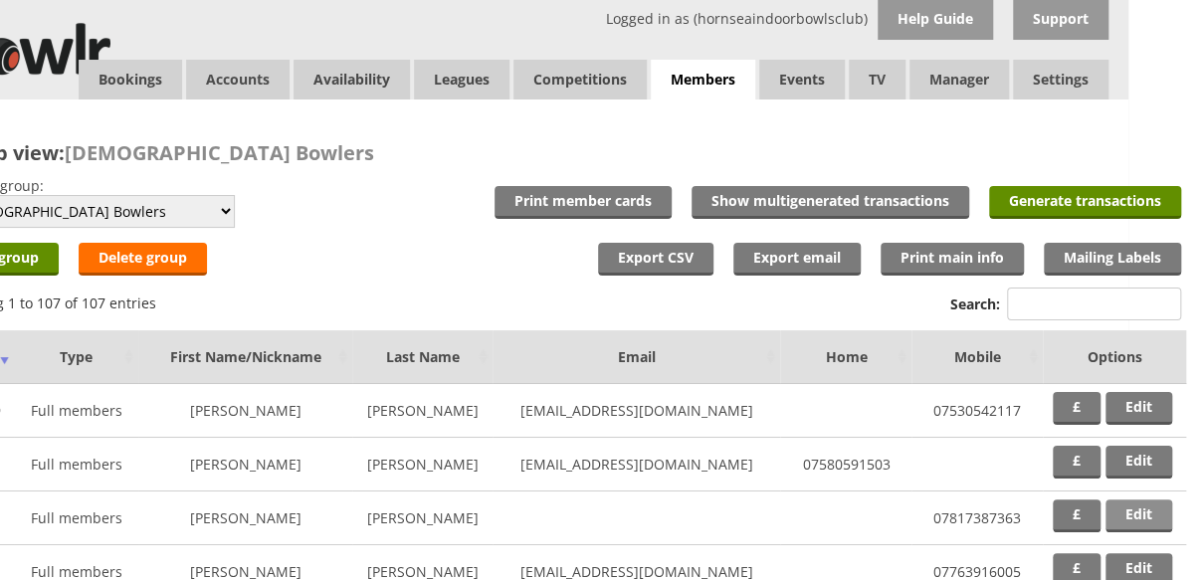
click at [1110, 517] on link "Edit" at bounding box center [1138, 515] width 67 height 33
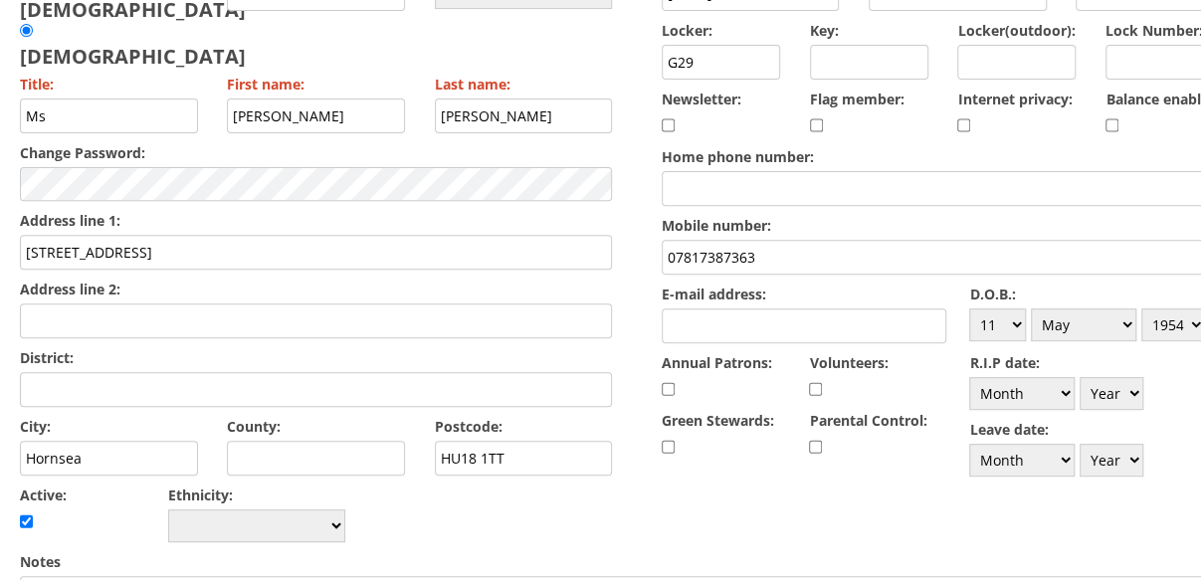
scroll to position [273, 0]
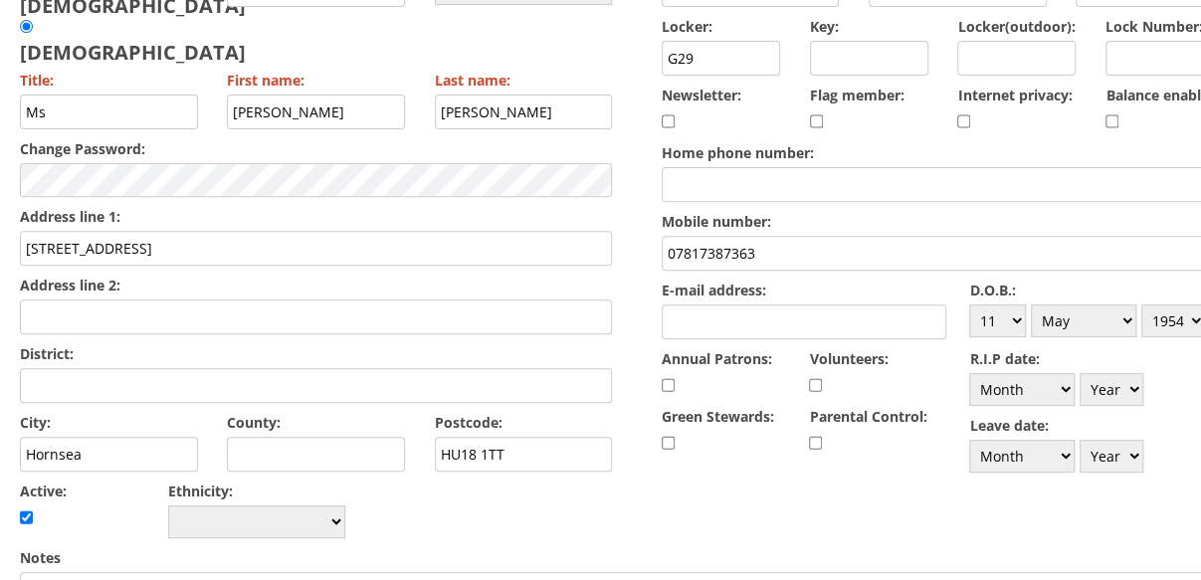
click at [789, 315] on input "E-mail address:" at bounding box center [804, 321] width 285 height 35
click at [203, 299] on input "Address line 2:" at bounding box center [316, 316] width 592 height 35
drag, startPoint x: 700, startPoint y: 319, endPoint x: 657, endPoint y: 321, distance: 43.8
paste input "leymauger@live.co.uk"
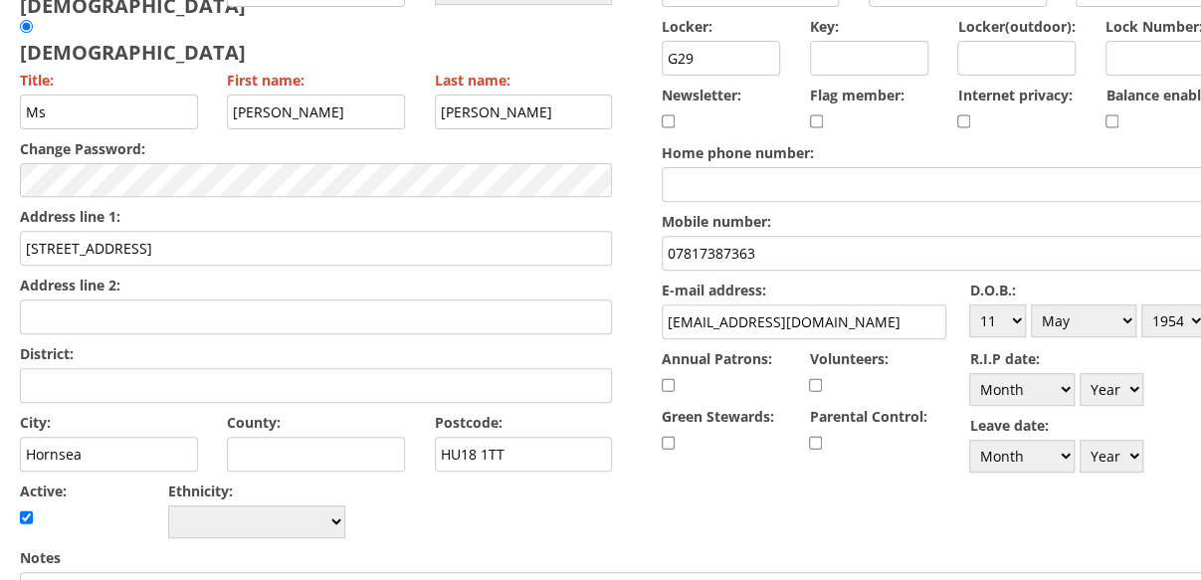
type input "lesleymauger@live.co.uk"
click at [204, 207] on label "Address line 1:" at bounding box center [316, 216] width 592 height 19
click at [204, 231] on input "2 Rowan Walk" at bounding box center [316, 248] width 592 height 35
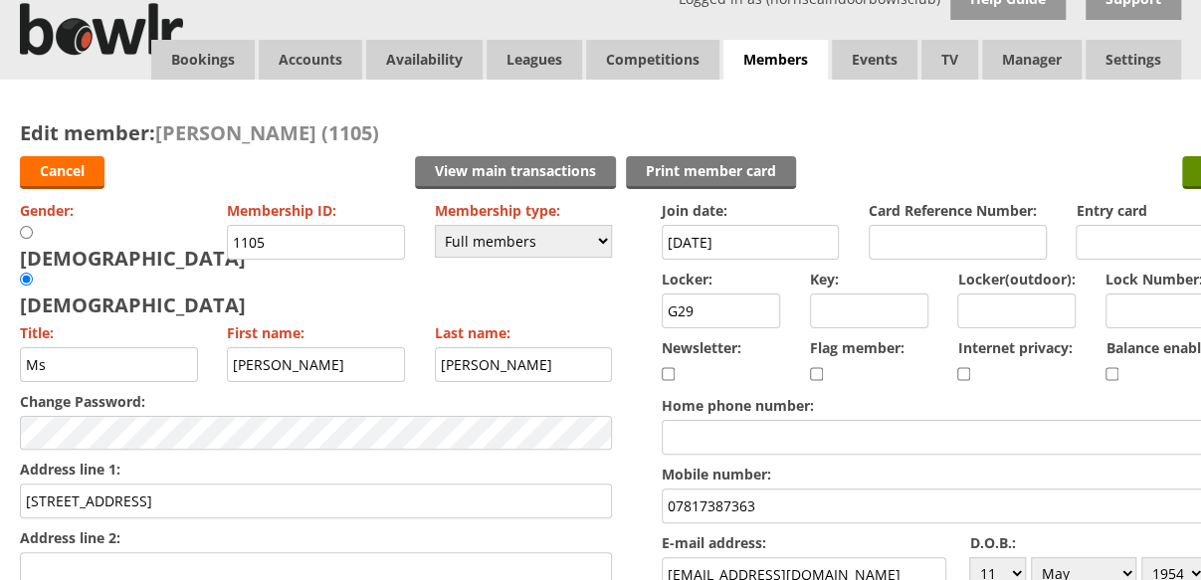
scroll to position [0, 0]
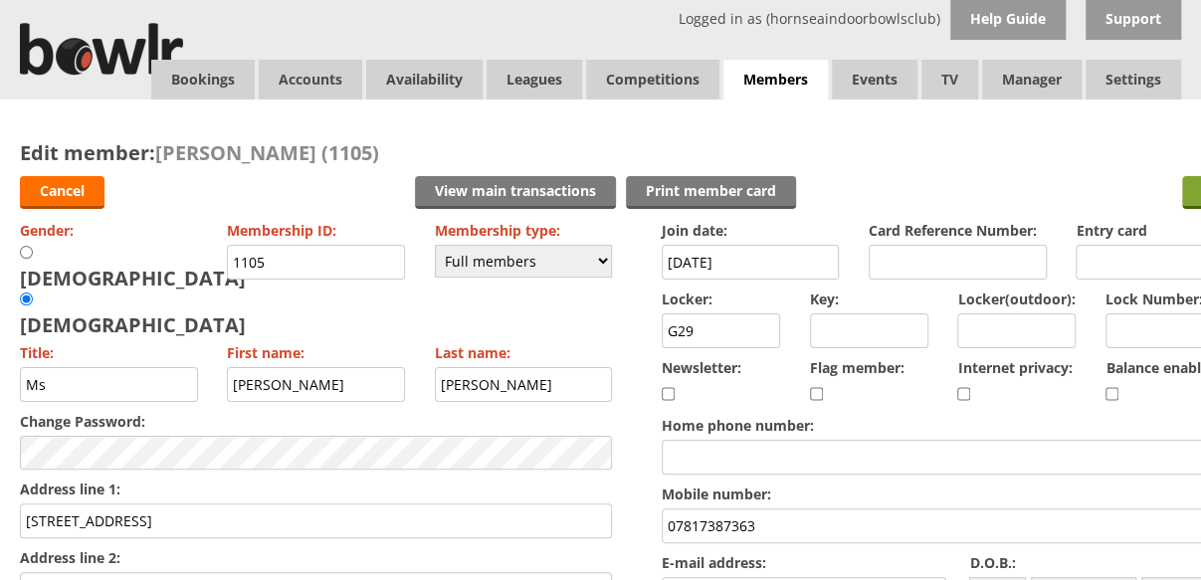
click at [1191, 188] on input "Save" at bounding box center [1218, 192] width 72 height 33
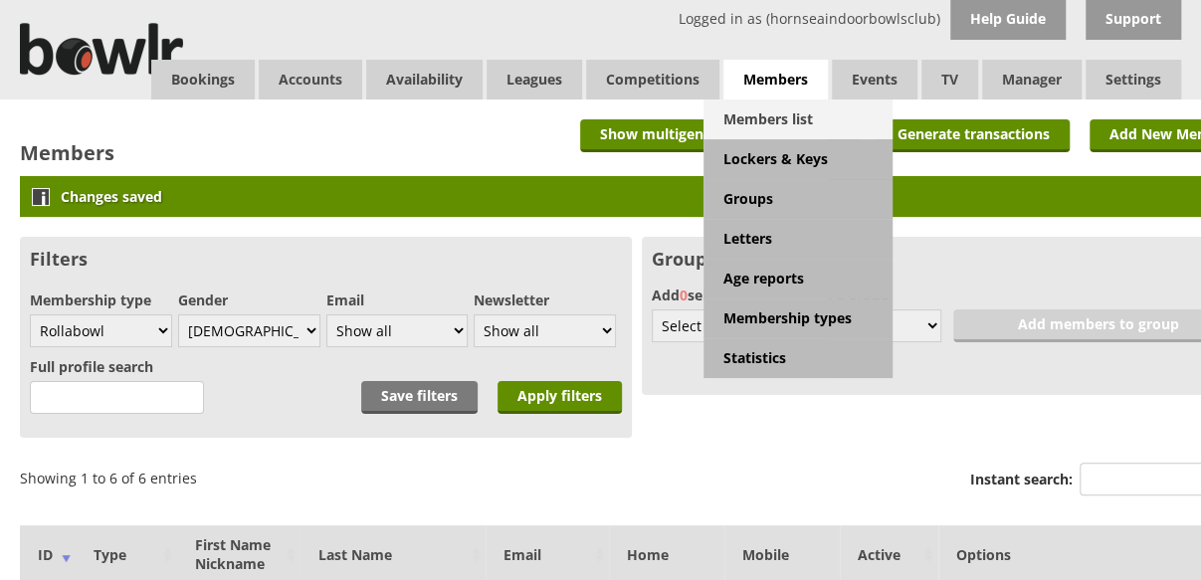
click at [774, 113] on link "Members list" at bounding box center [797, 119] width 189 height 40
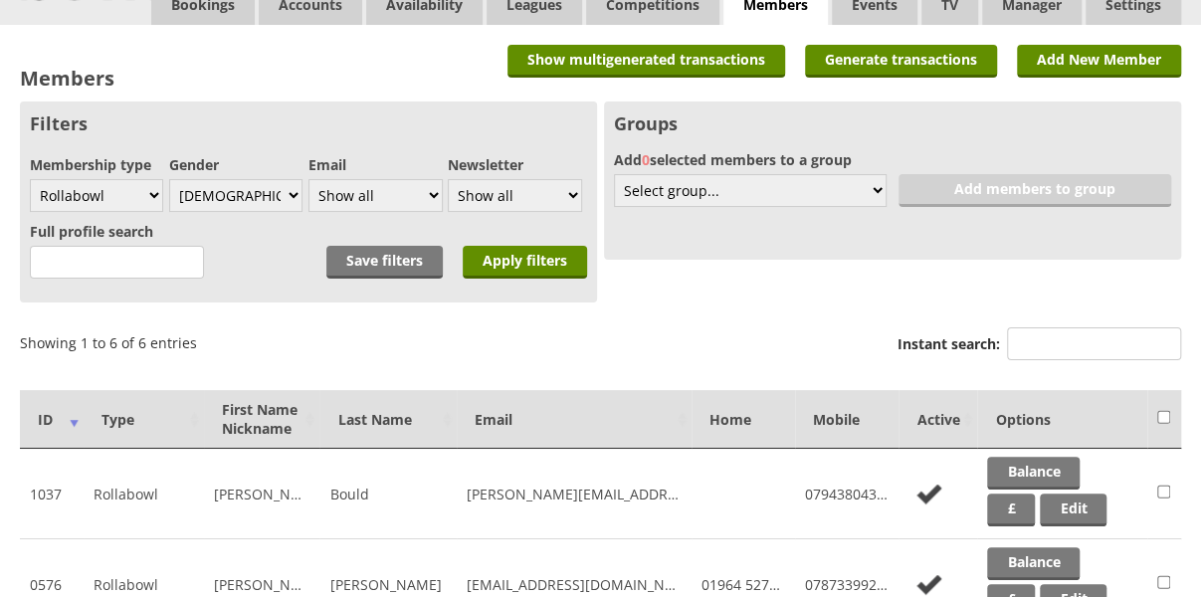
scroll to position [76, 0]
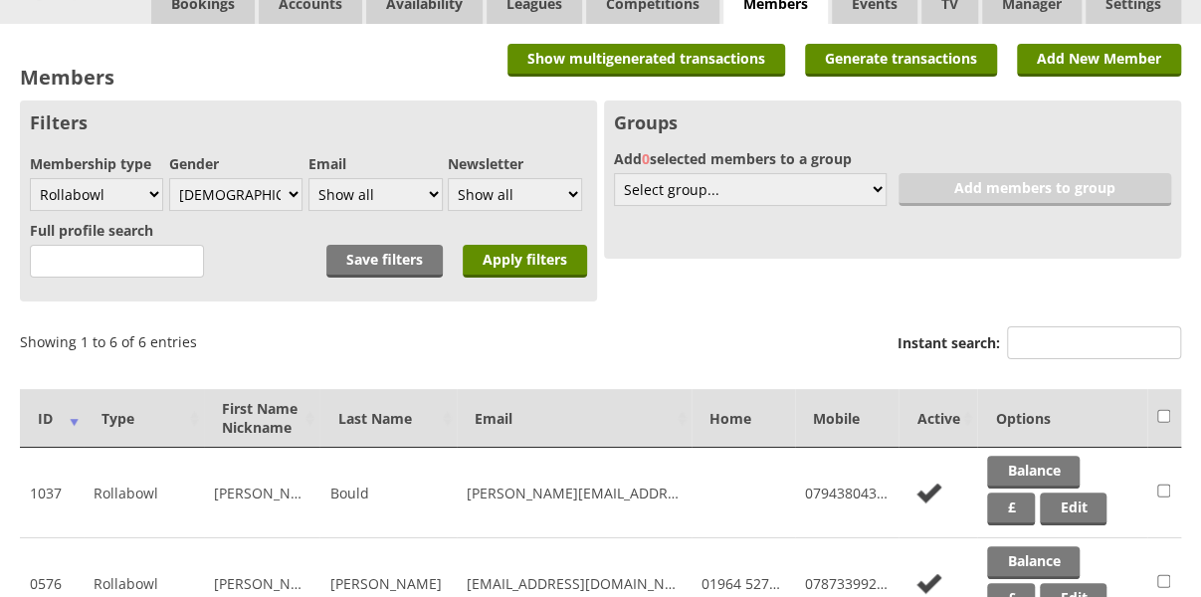
click at [1165, 415] on input "checkbox" at bounding box center [1163, 416] width 13 height 24
checkbox input "true"
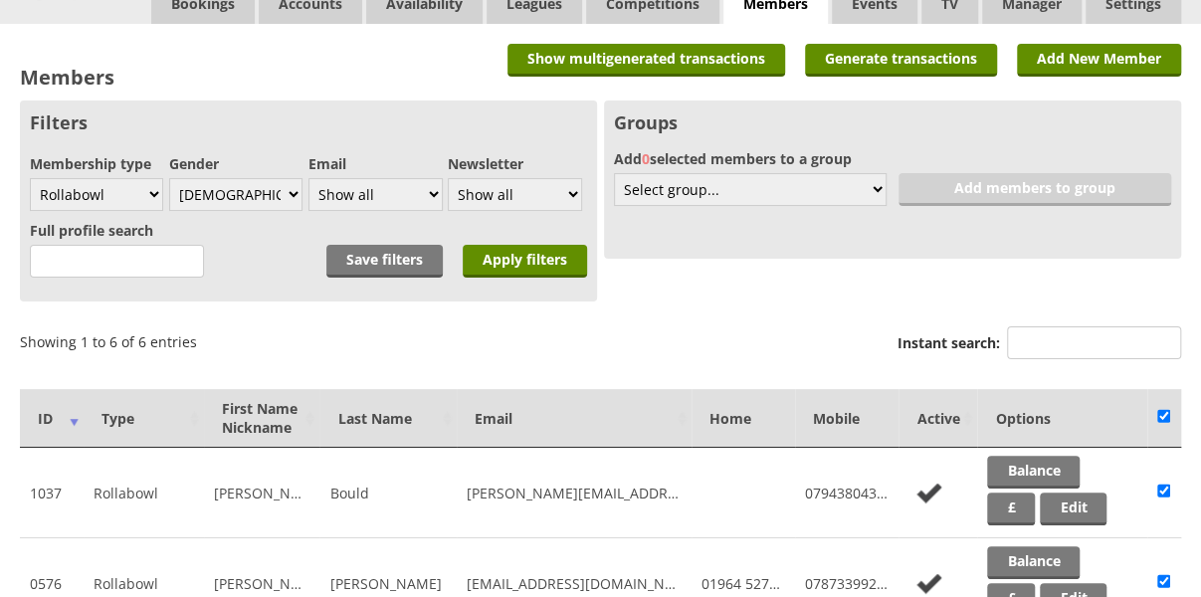
checkbox input "true"
click at [881, 188] on select "Select group... Create new 6 without email Bowlr Support Test Club Competitions…" at bounding box center [750, 189] width 273 height 33
select select "56"
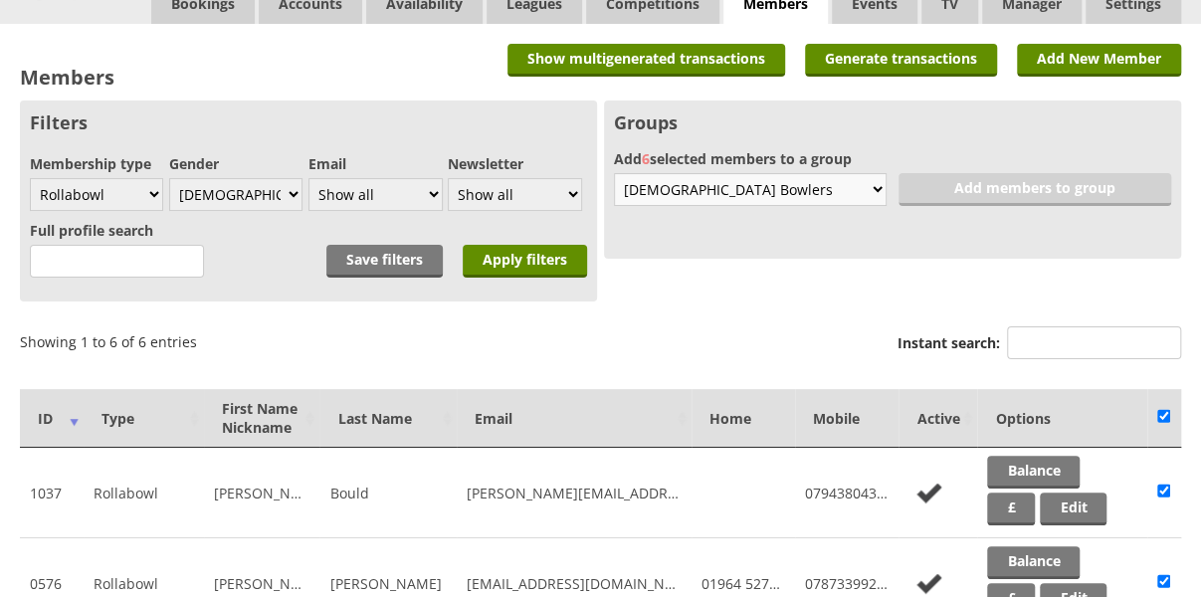
click at [614, 173] on select "Select group... Create new 6 without email Bowlr Support Test Club Competitions…" at bounding box center [750, 189] width 273 height 33
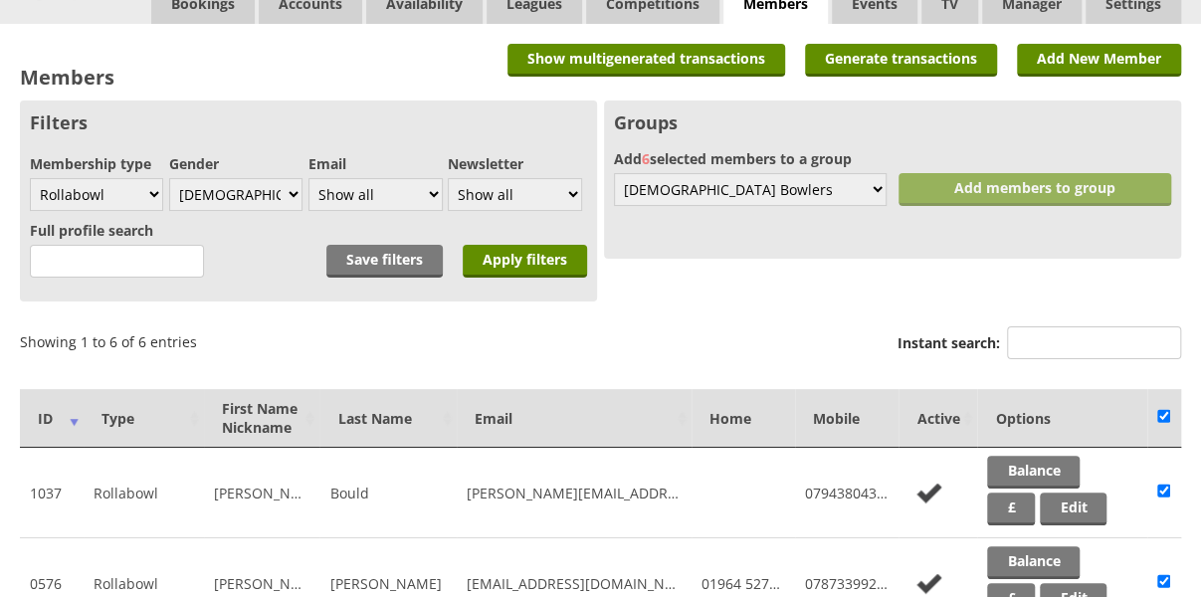
click at [1005, 195] on link "Add members to group" at bounding box center [1034, 189] width 273 height 33
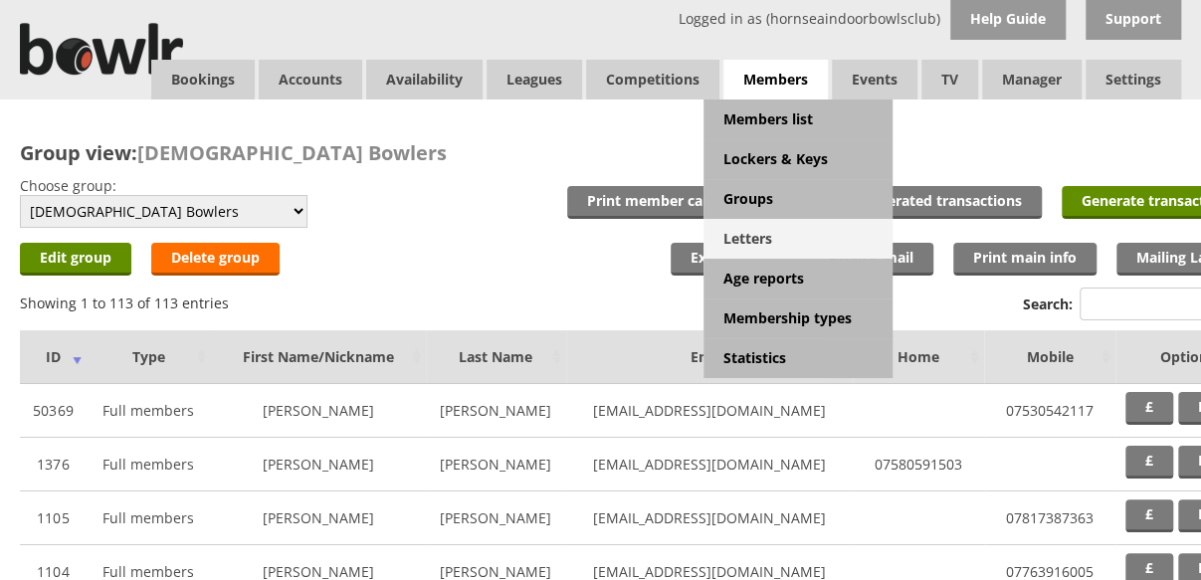
click at [774, 239] on link "Letters" at bounding box center [797, 239] width 189 height 40
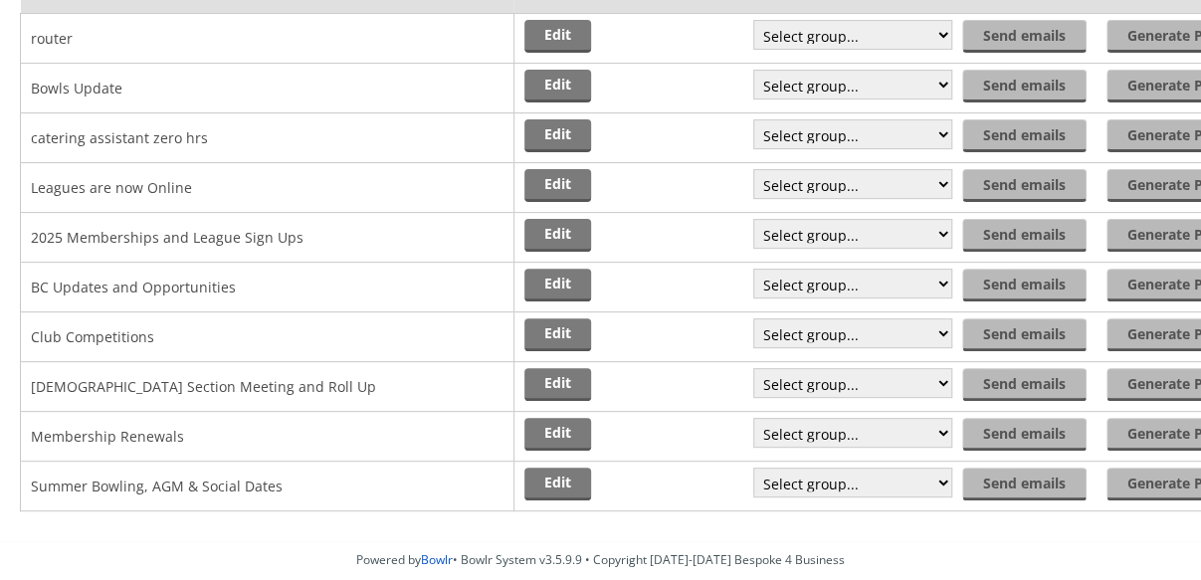
scroll to position [219, 0]
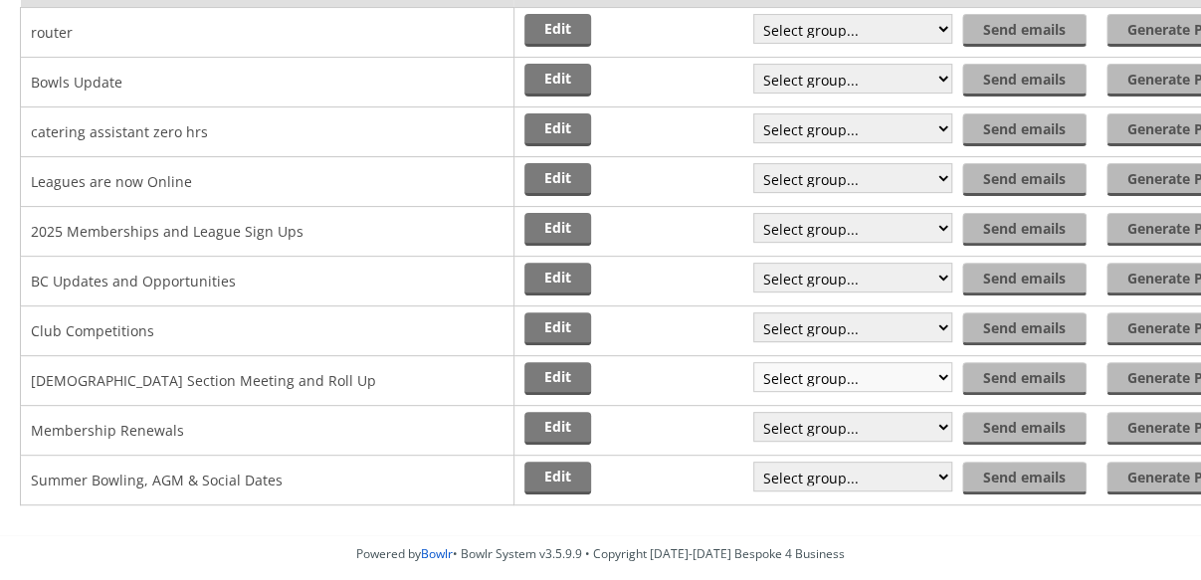
click at [943, 377] on select "Select group... Saved filter - Everyone Saved filter - Pending Saved filter - 6…" at bounding box center [852, 377] width 199 height 30
select select "56"
click at [753, 362] on select "Select group... Saved filter - Everyone Saved filter - Pending Saved filter - 6…" at bounding box center [852, 377] width 199 height 30
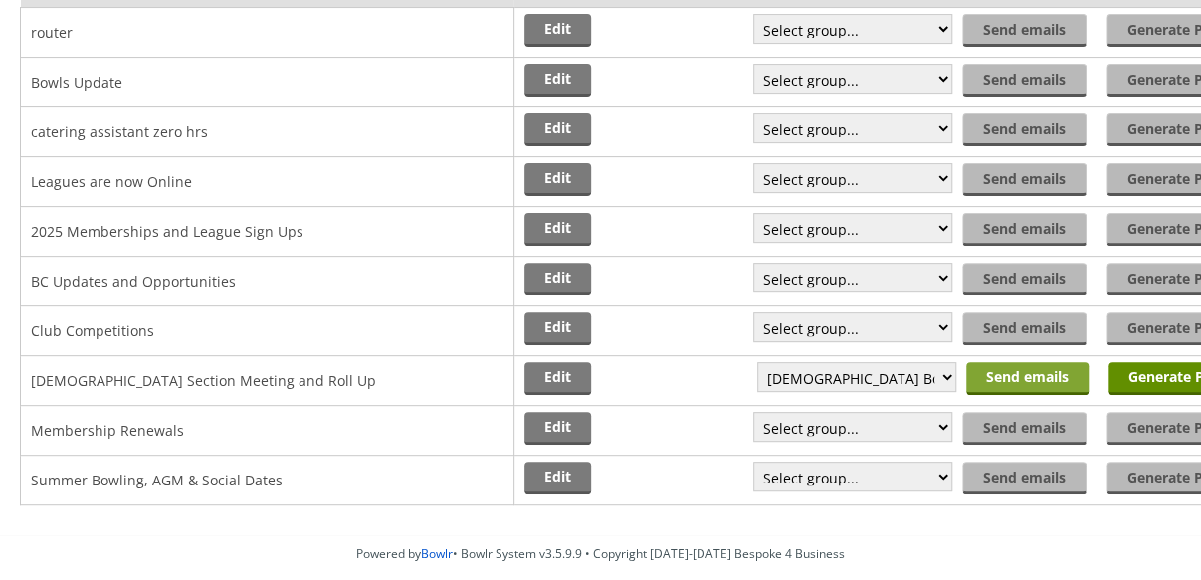
click at [1029, 378] on input "Send emails" at bounding box center [1027, 378] width 122 height 33
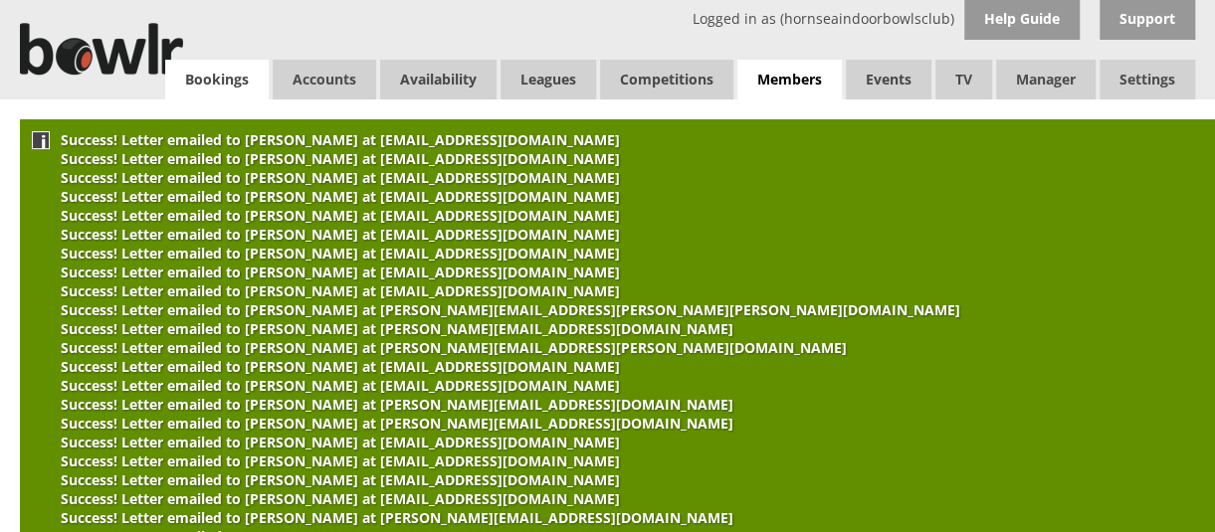
click at [214, 80] on link "Bookings" at bounding box center [216, 80] width 103 height 40
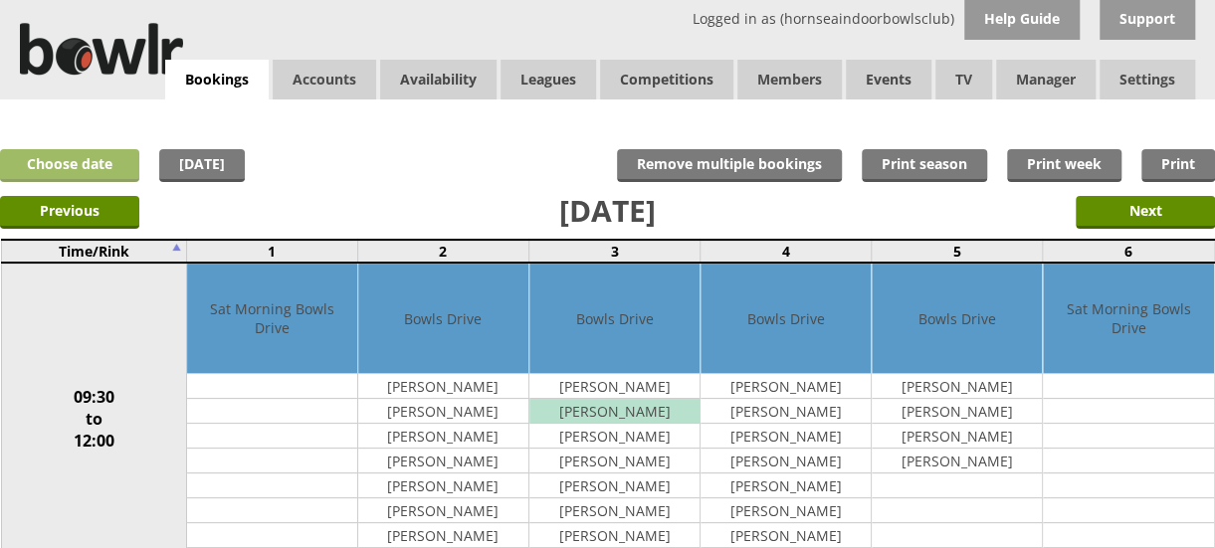
click at [107, 166] on link "Choose date" at bounding box center [69, 165] width 139 height 33
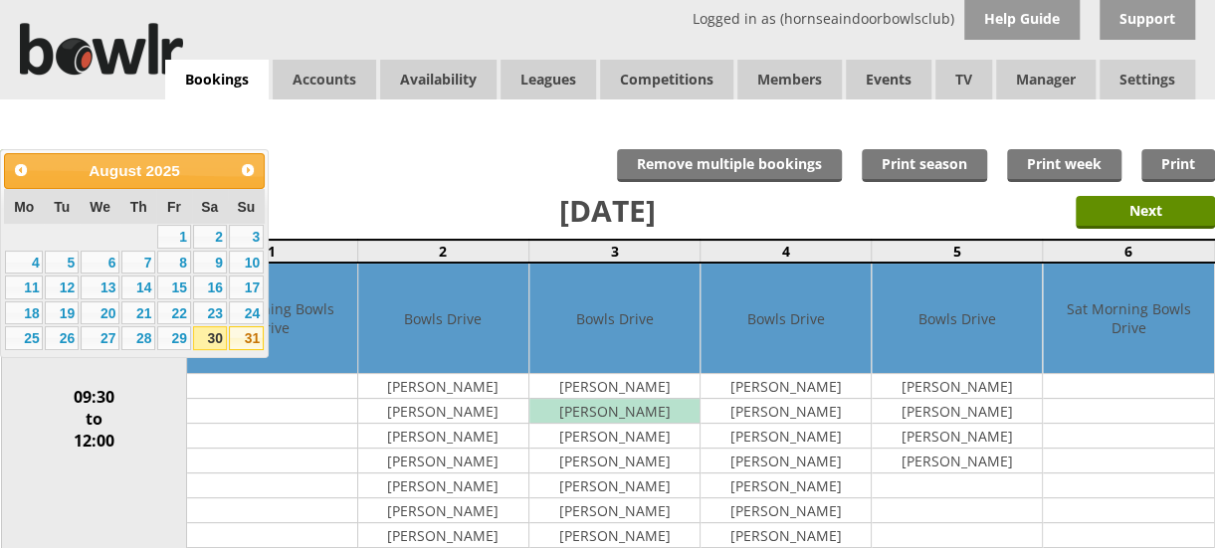
click at [243, 336] on link "31" at bounding box center [246, 338] width 35 height 24
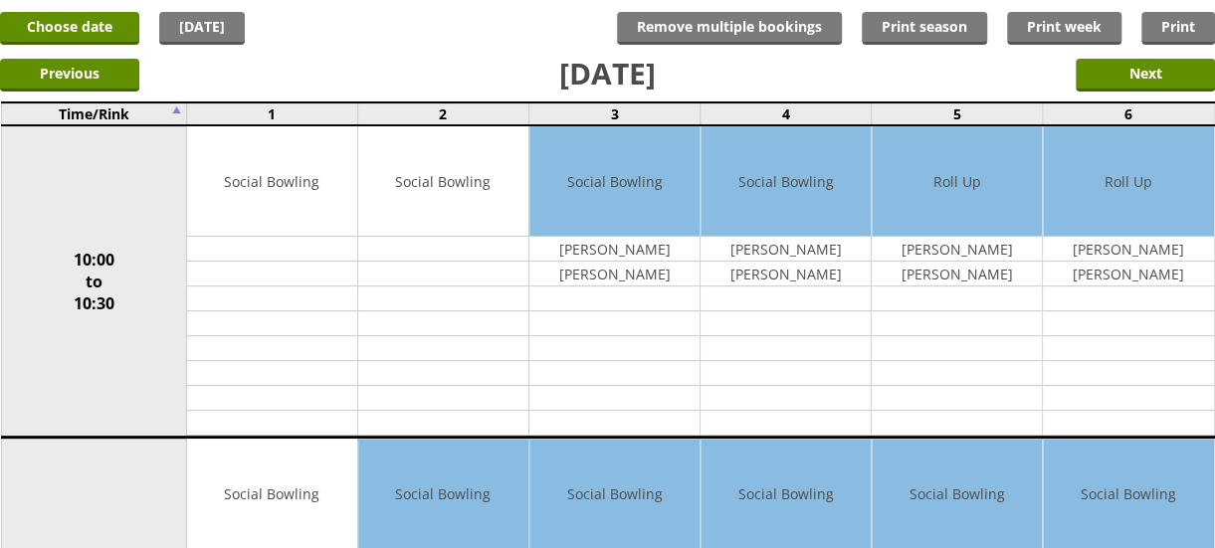
scroll to position [143, 0]
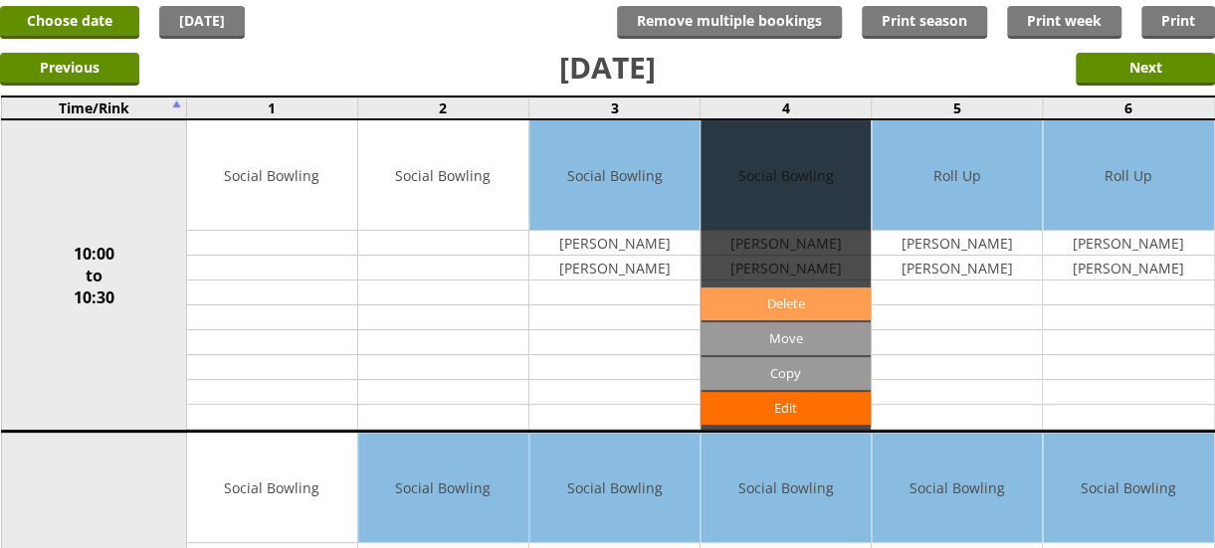
click at [770, 309] on link "Delete" at bounding box center [785, 303] width 170 height 33
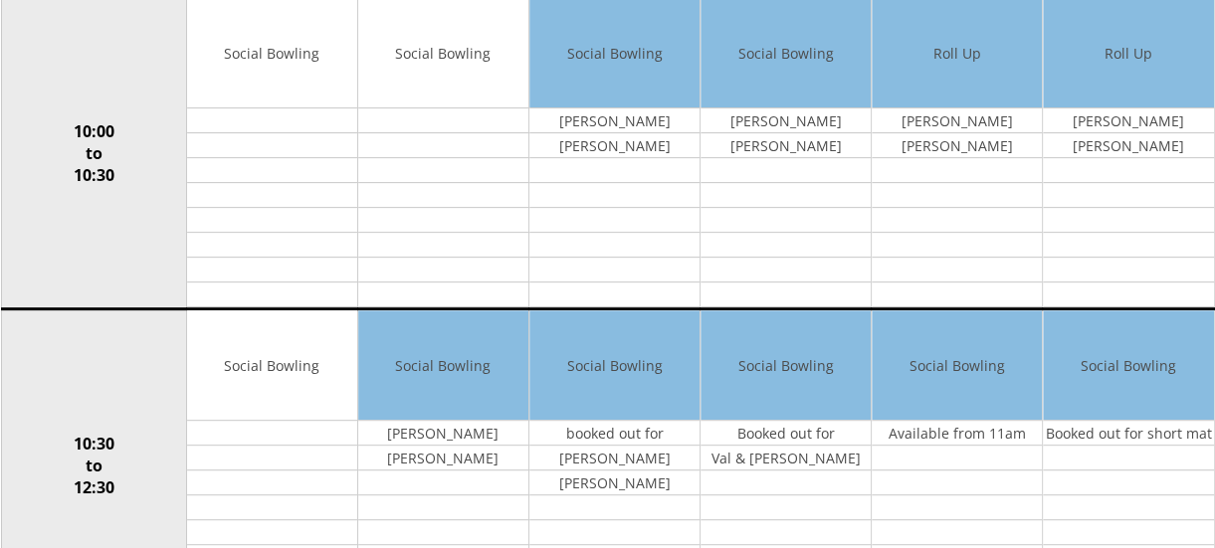
scroll to position [284, 0]
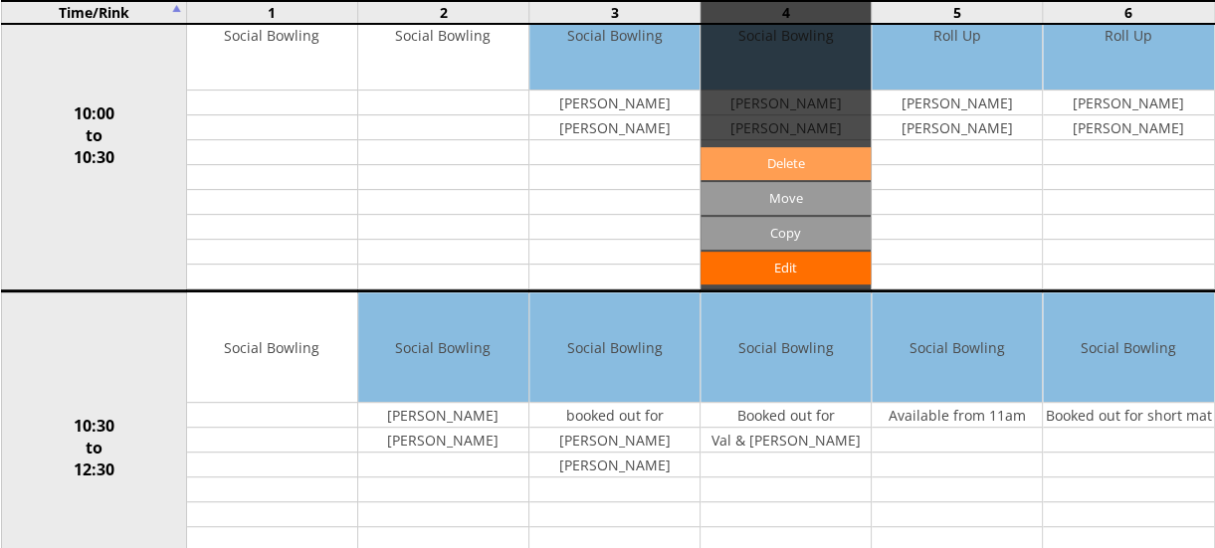
click at [789, 147] on link "Delete" at bounding box center [785, 163] width 170 height 33
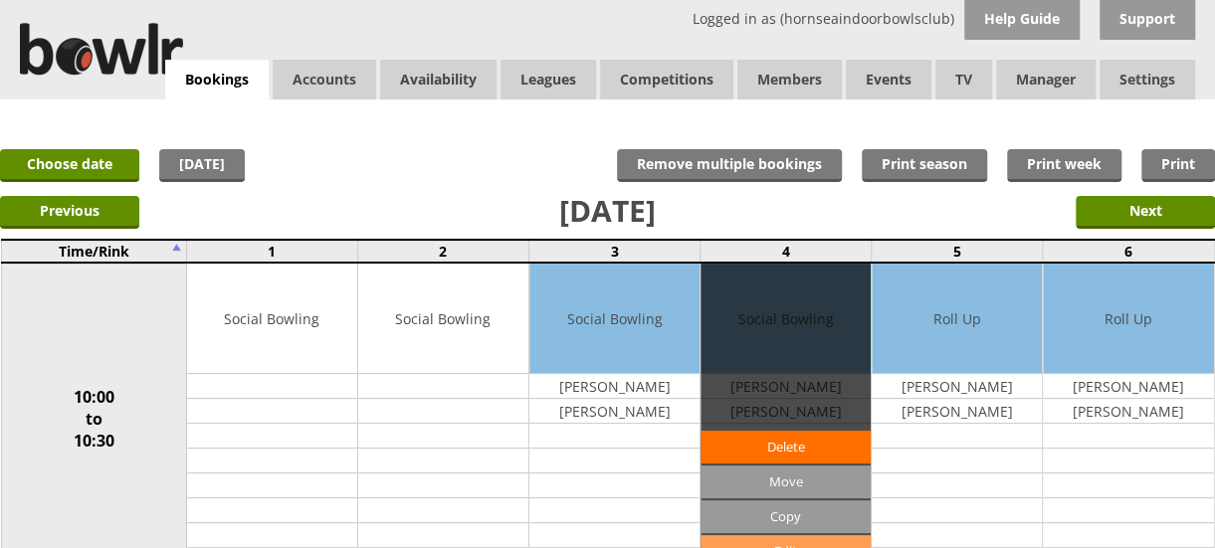
click at [812, 542] on link "Edit" at bounding box center [785, 551] width 170 height 33
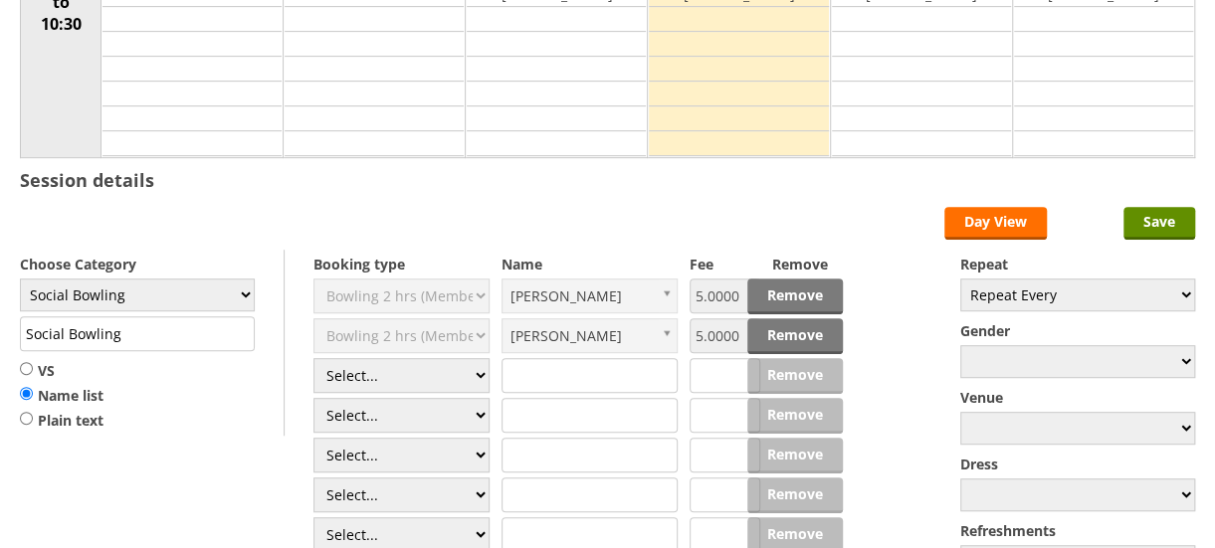
scroll to position [392, 0]
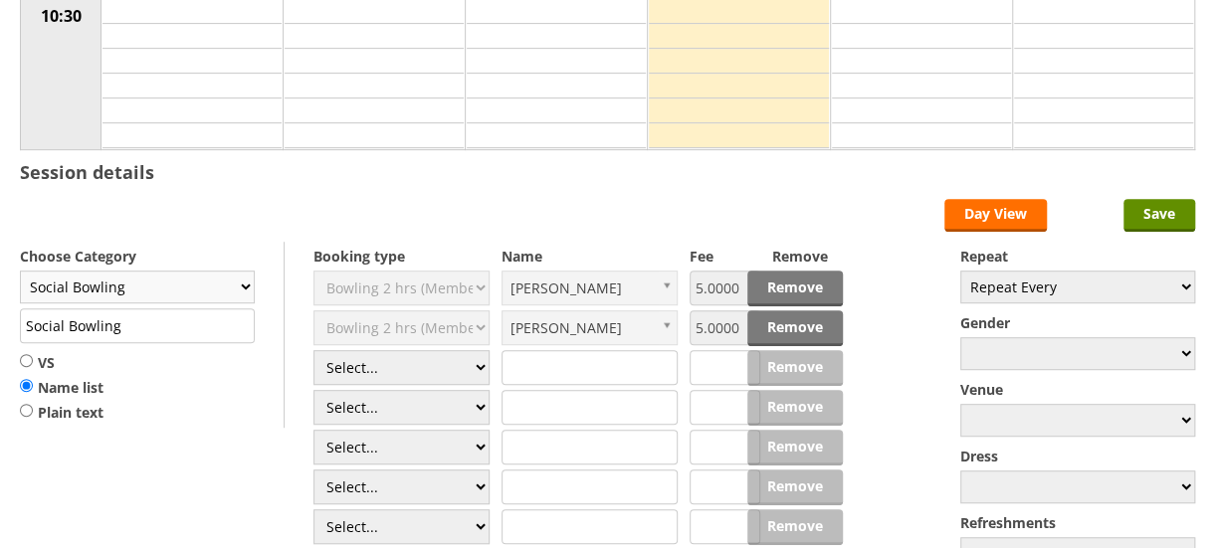
click at [248, 280] on select "Club Closed Singles League Triples League Pairs League Friendly Social Bowling …" at bounding box center [137, 287] width 235 height 33
click at [772, 276] on link "Remove" at bounding box center [795, 289] width 96 height 36
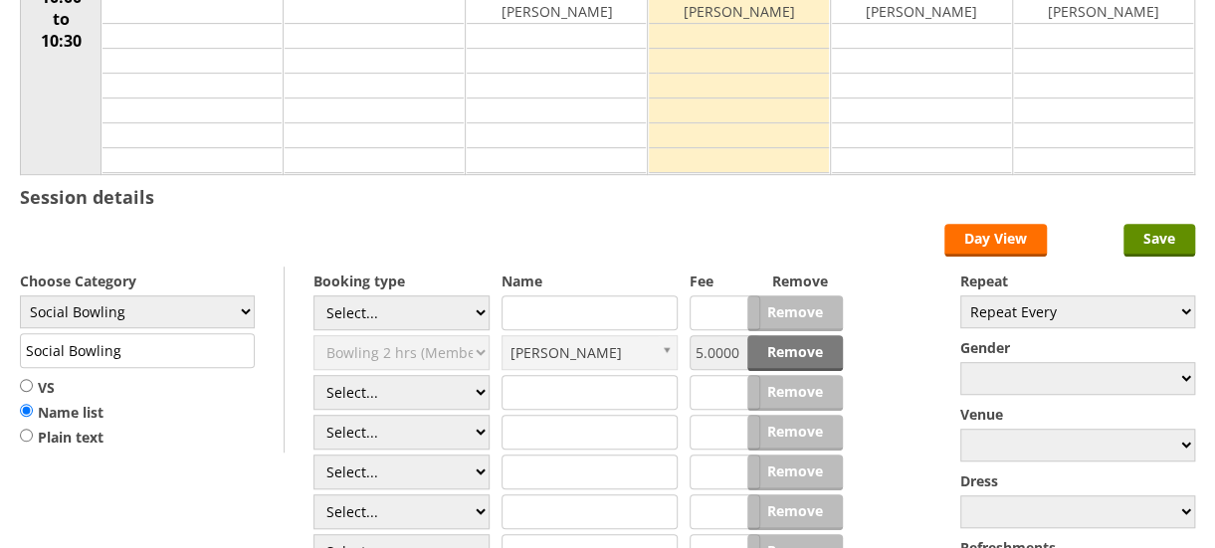
scroll to position [461, 0]
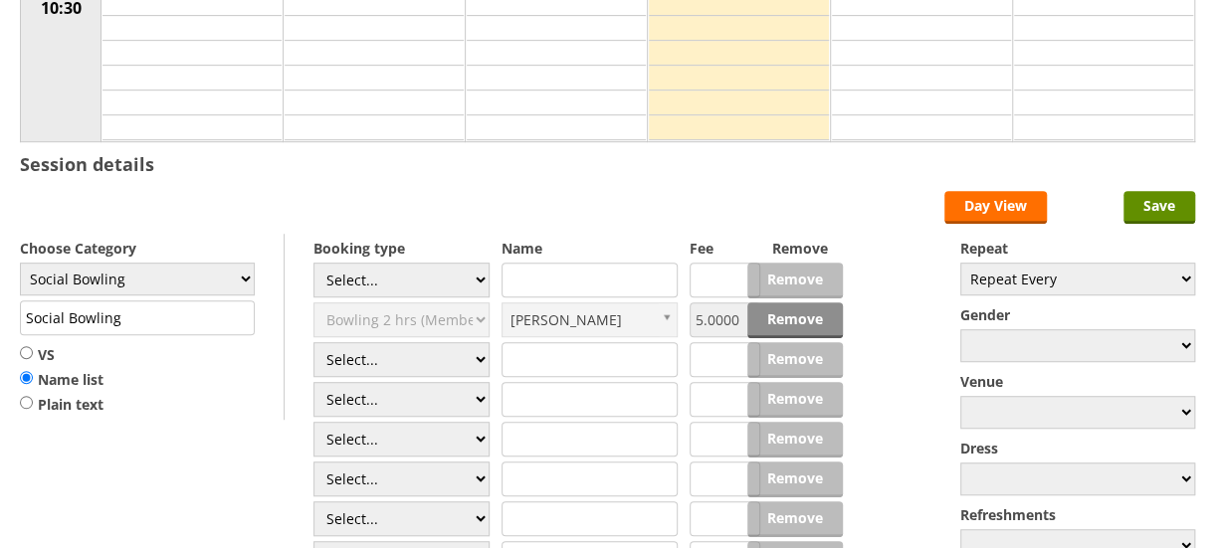
click at [792, 319] on link "Remove" at bounding box center [795, 320] width 96 height 36
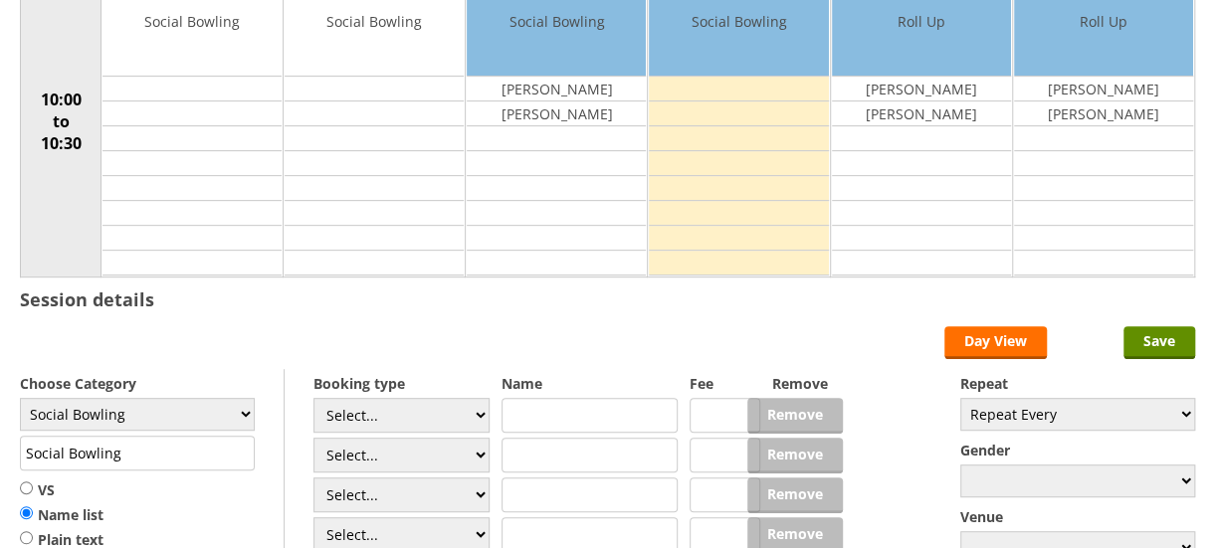
scroll to position [480, 0]
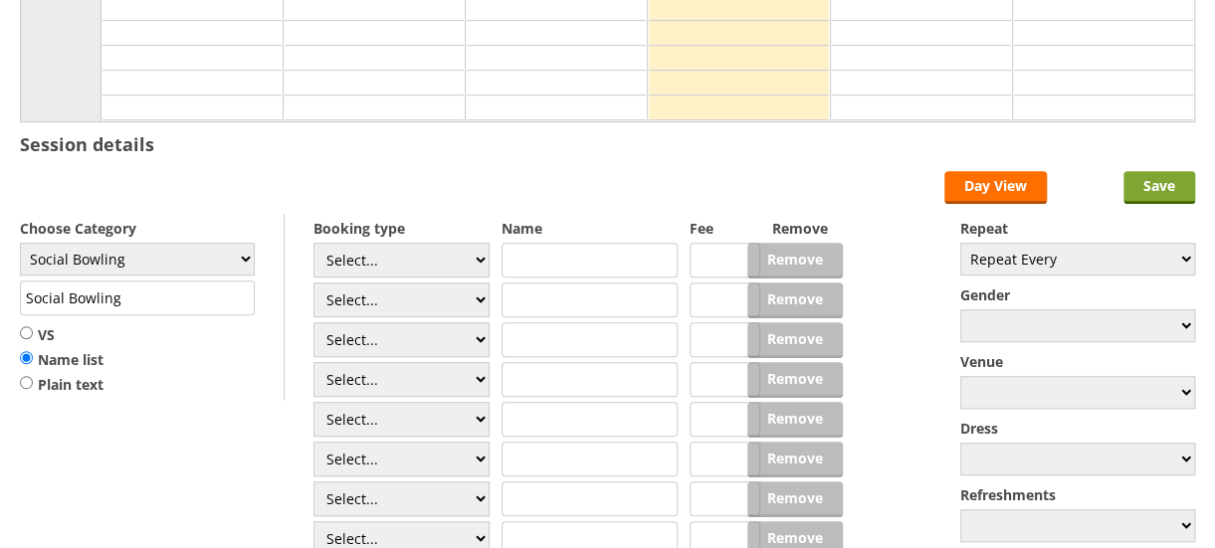
click at [1165, 190] on input "Save" at bounding box center [1159, 187] width 72 height 33
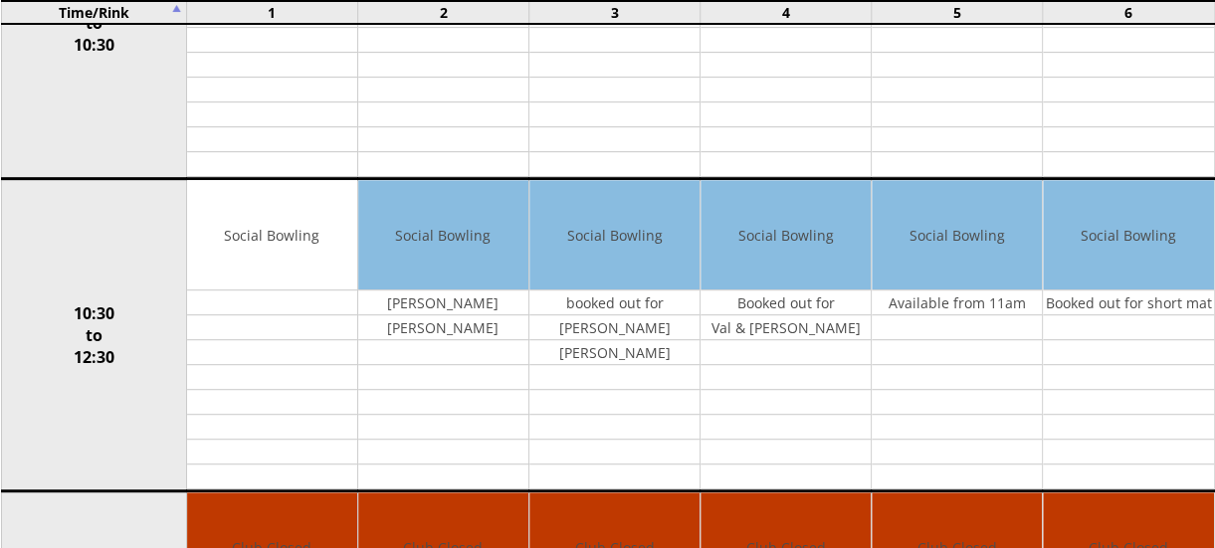
scroll to position [360, 0]
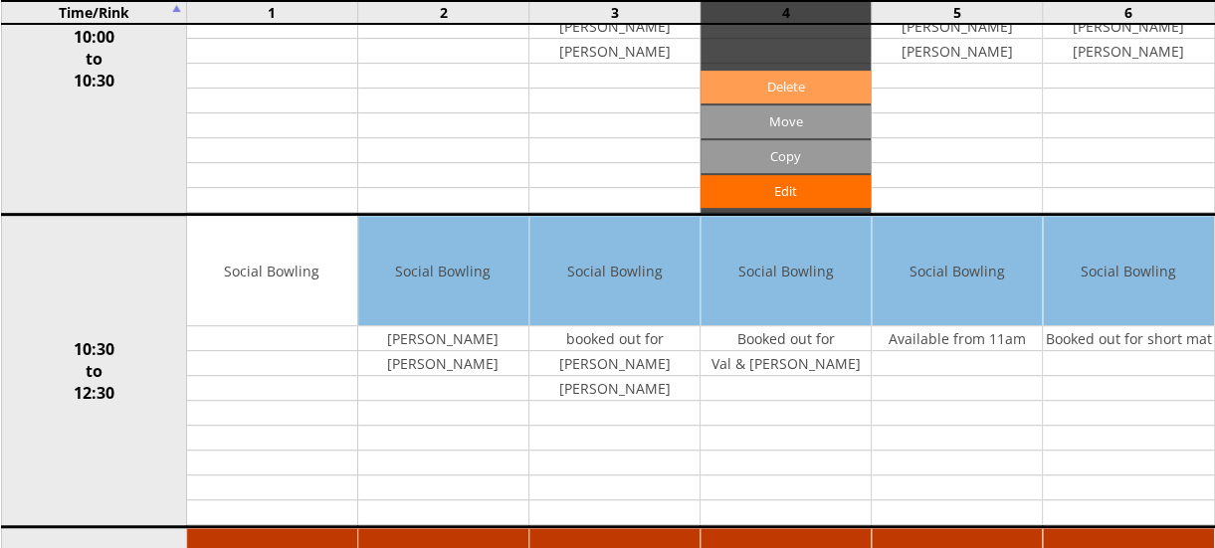
click at [770, 81] on link "Delete" at bounding box center [785, 87] width 170 height 33
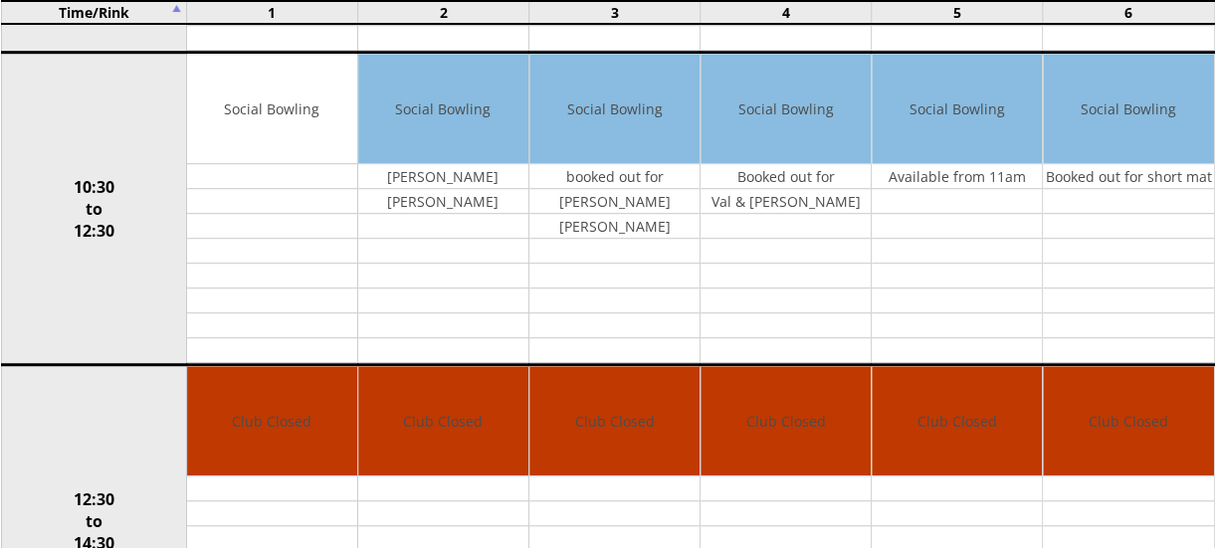
scroll to position [569, 0]
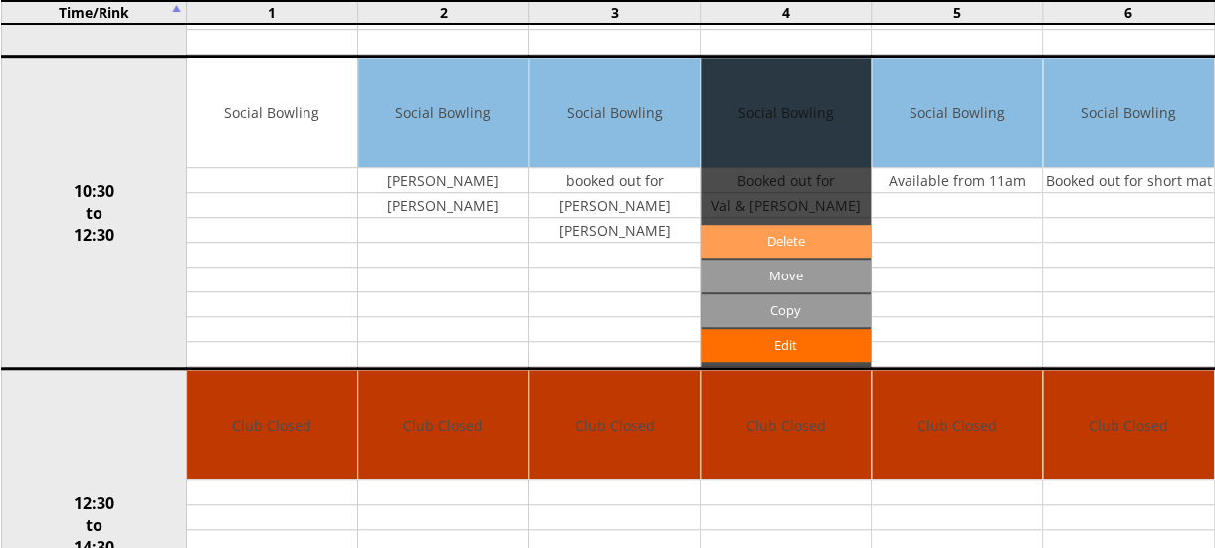
click at [782, 233] on link "Delete" at bounding box center [785, 241] width 170 height 33
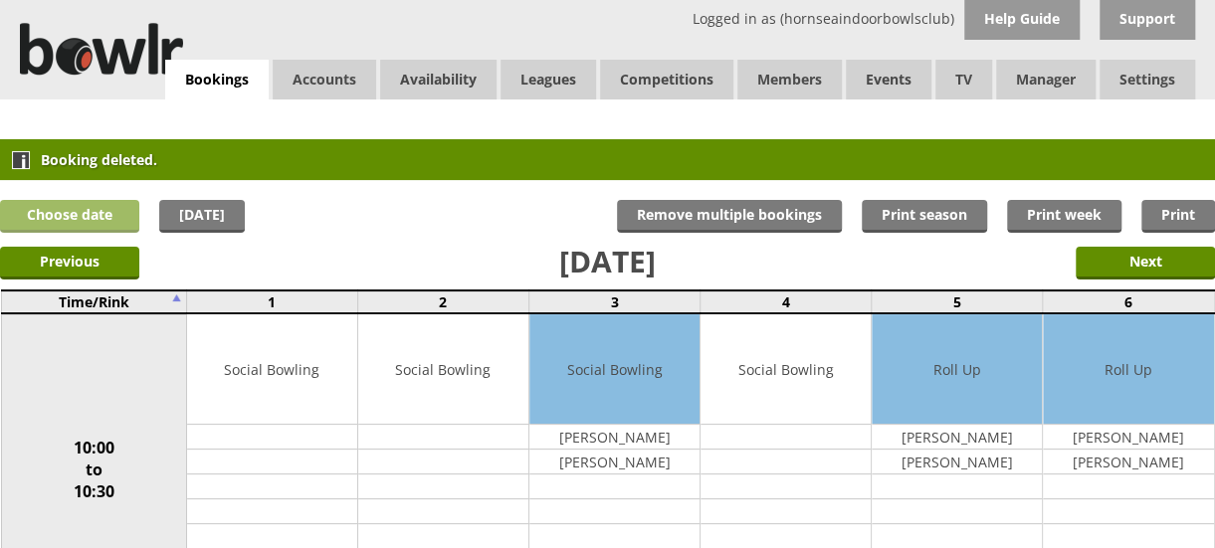
click at [57, 208] on link "Choose date" at bounding box center [69, 216] width 139 height 33
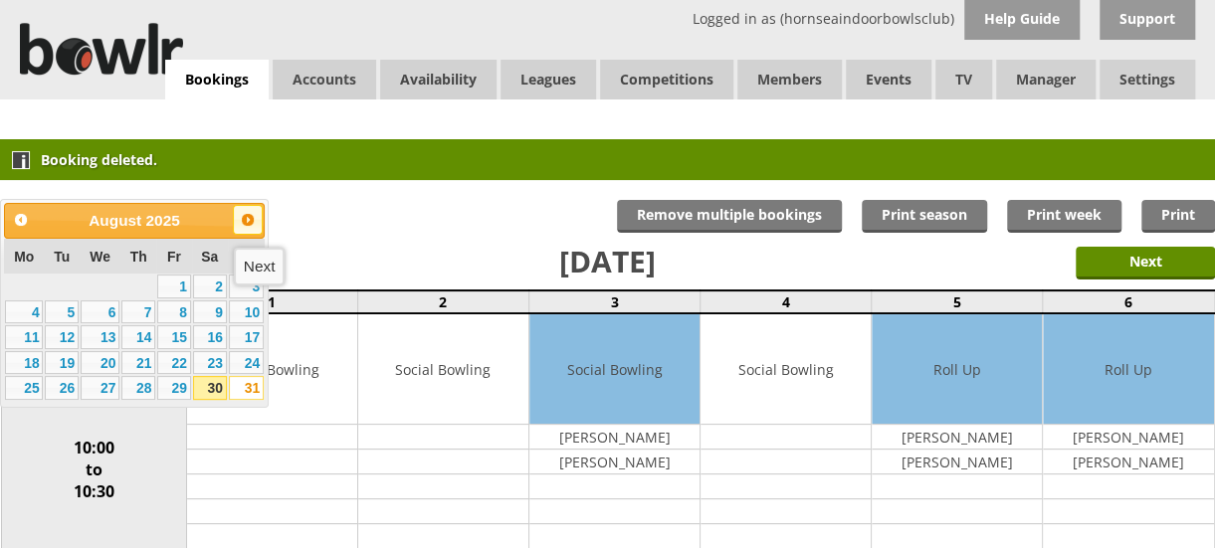
click at [252, 216] on span "Next" at bounding box center [248, 220] width 16 height 16
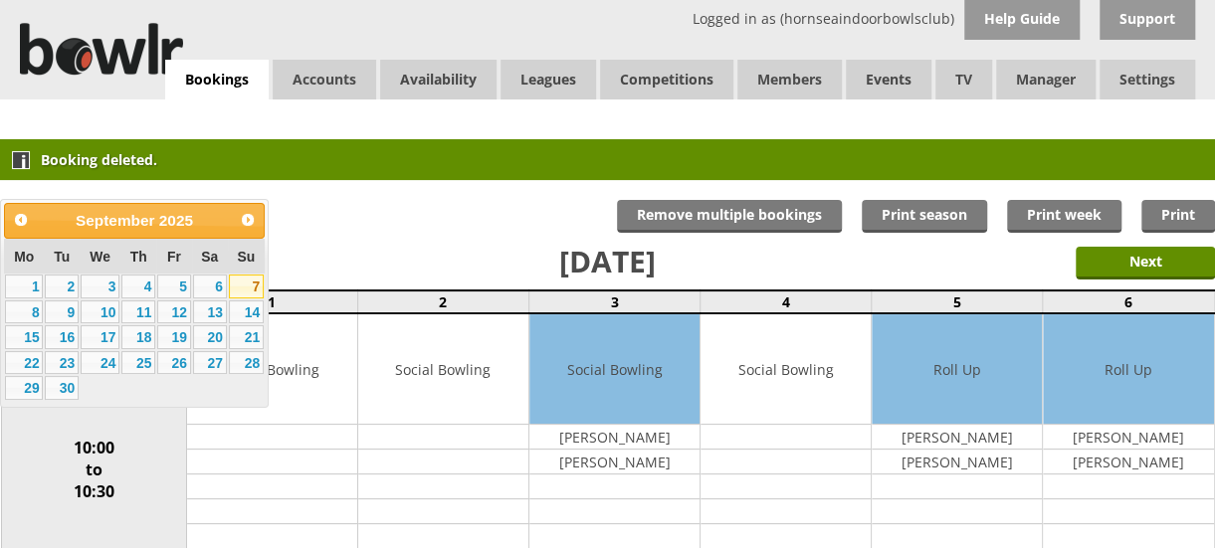
click at [253, 284] on link "7" at bounding box center [246, 287] width 35 height 24
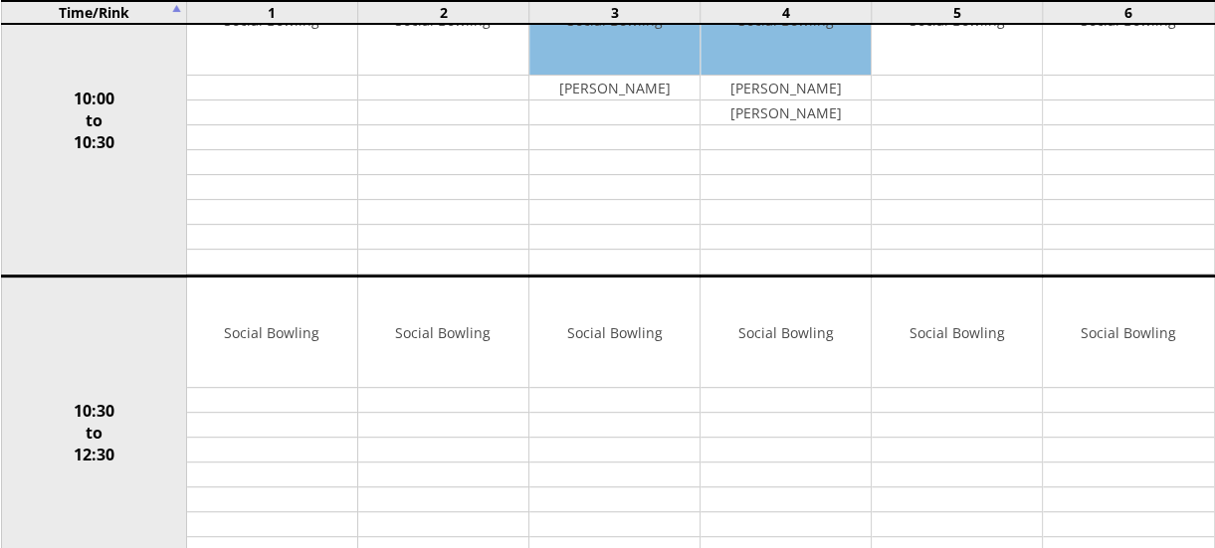
scroll to position [340, 0]
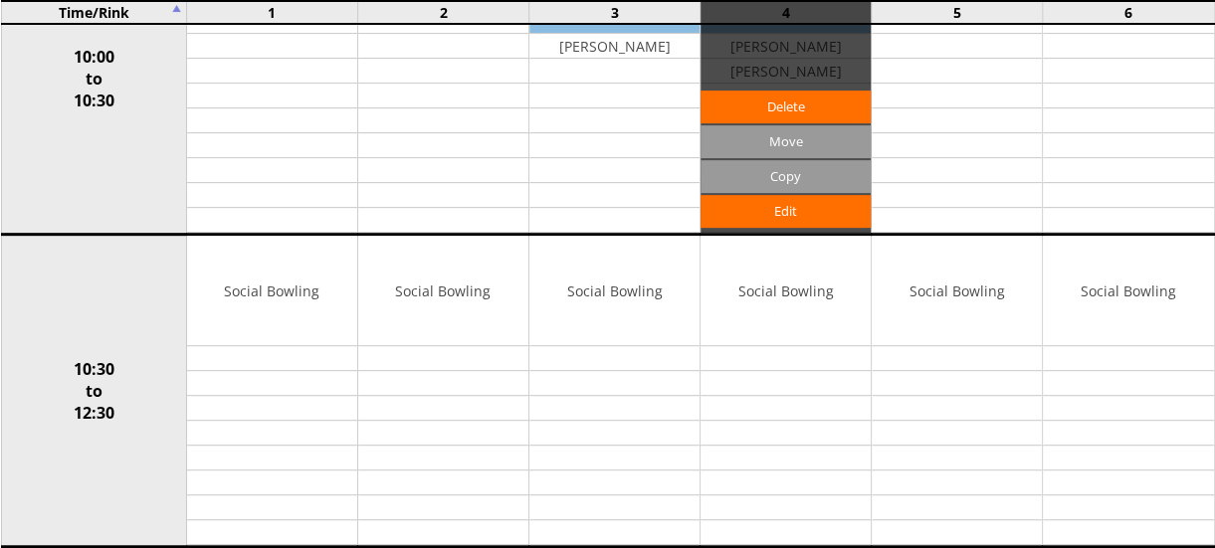
click at [810, 106] on link "Delete" at bounding box center [785, 107] width 170 height 33
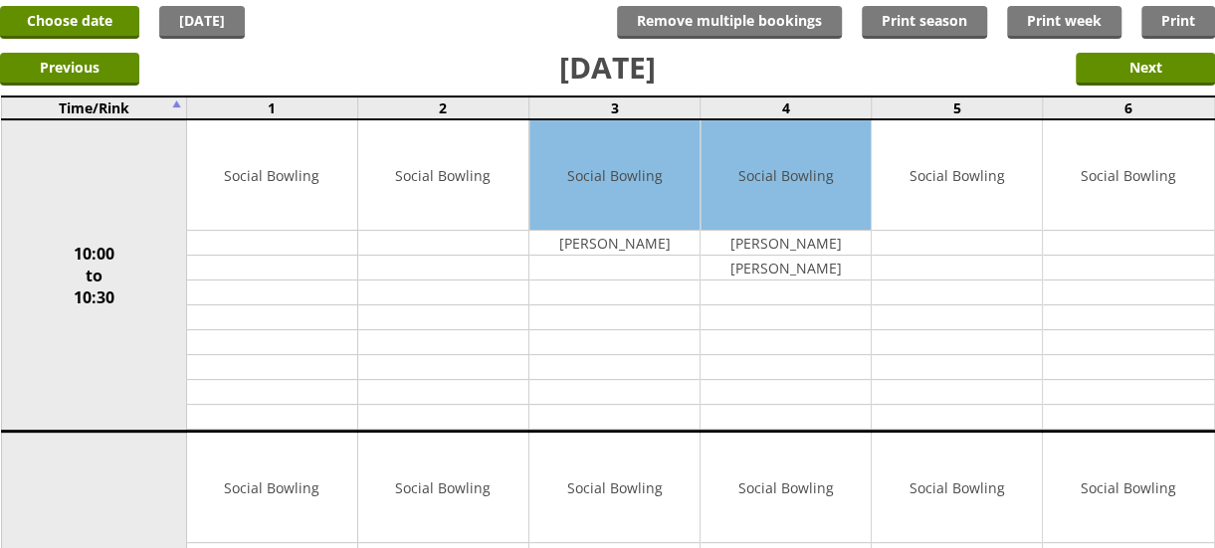
scroll to position [159, 0]
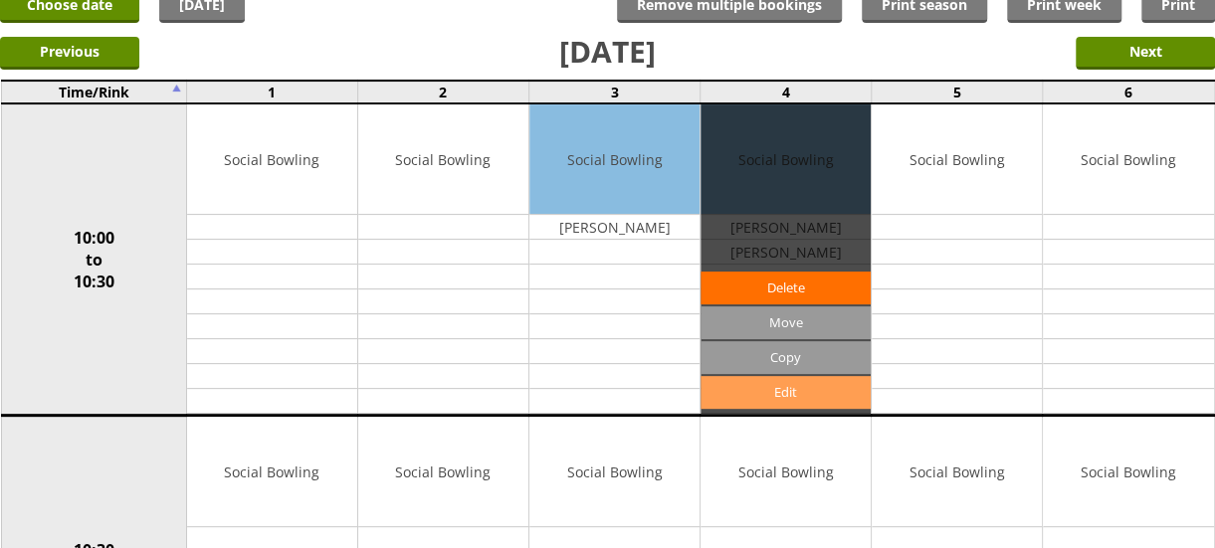
click at [784, 391] on link "Edit" at bounding box center [785, 392] width 170 height 33
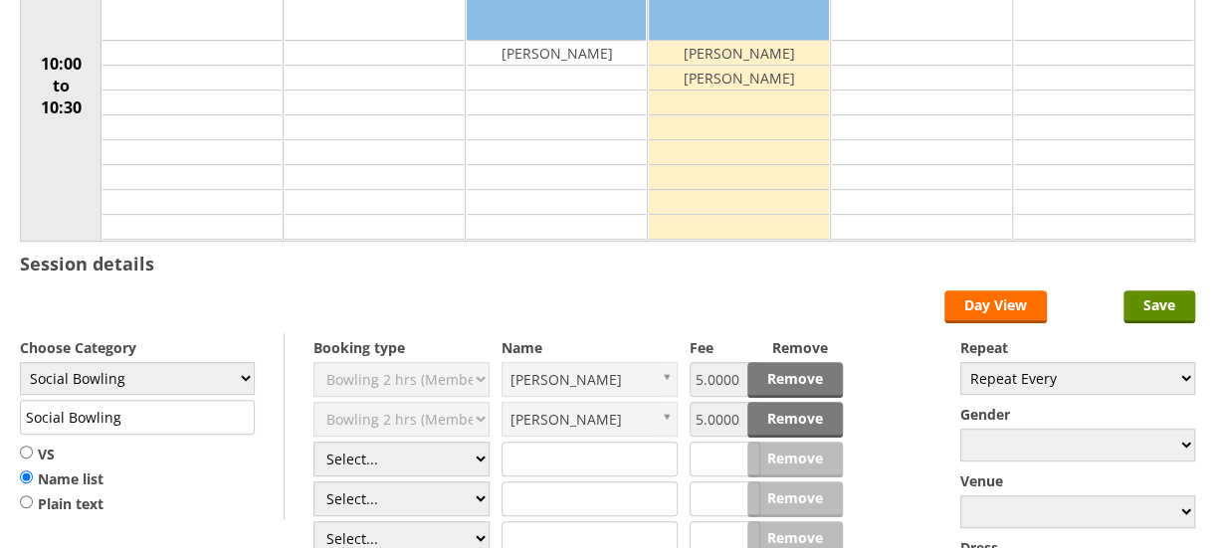
scroll to position [303, 0]
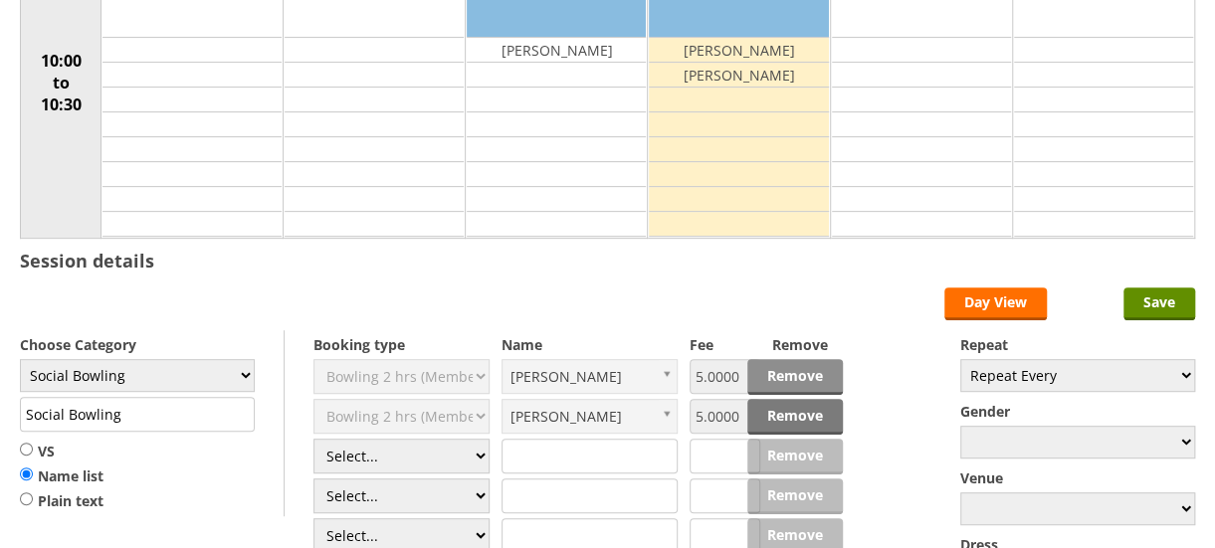
click at [781, 372] on link "Remove" at bounding box center [795, 377] width 96 height 36
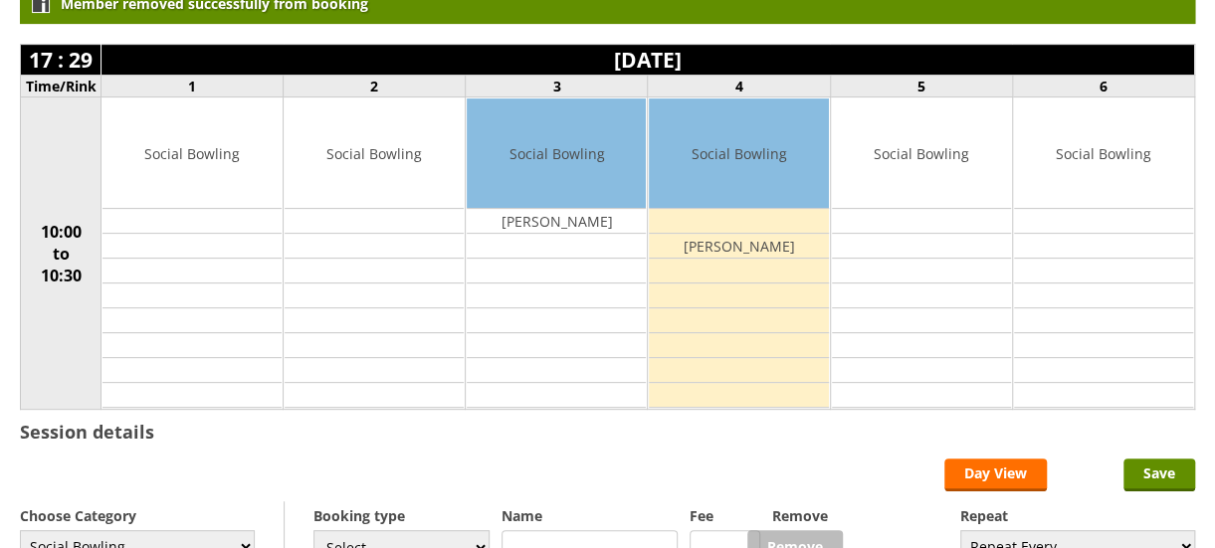
scroll to position [408, 0]
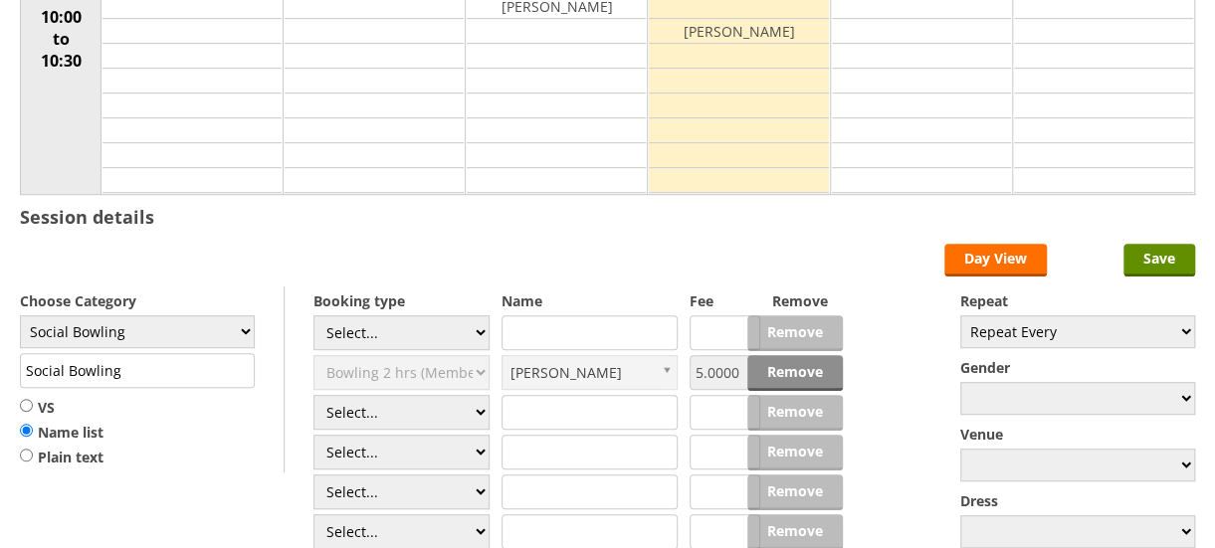
click at [782, 371] on link "Remove" at bounding box center [795, 373] width 96 height 36
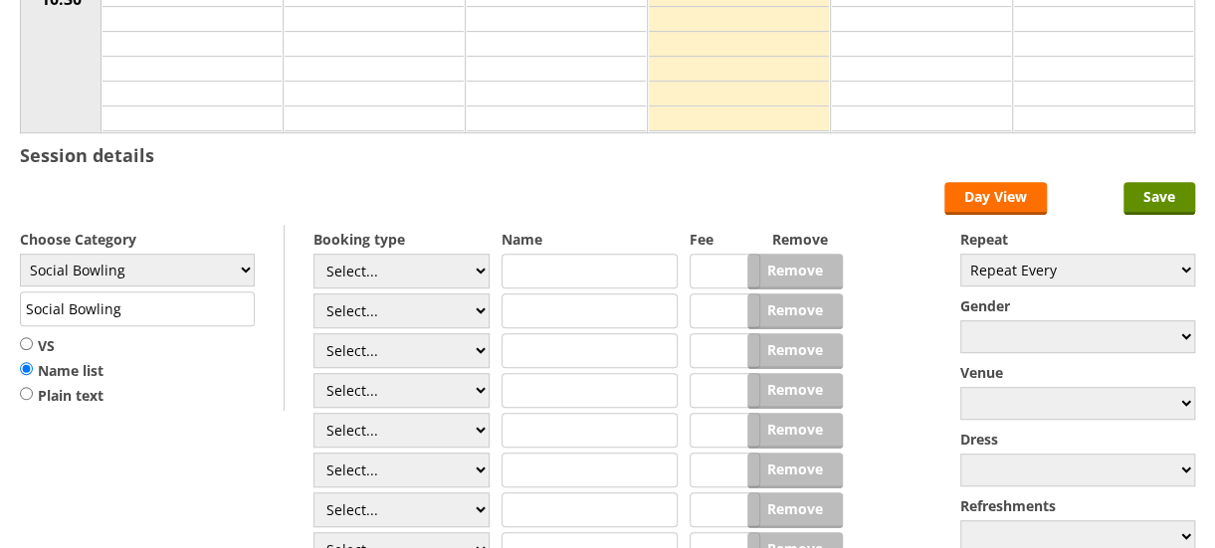
scroll to position [483, 0]
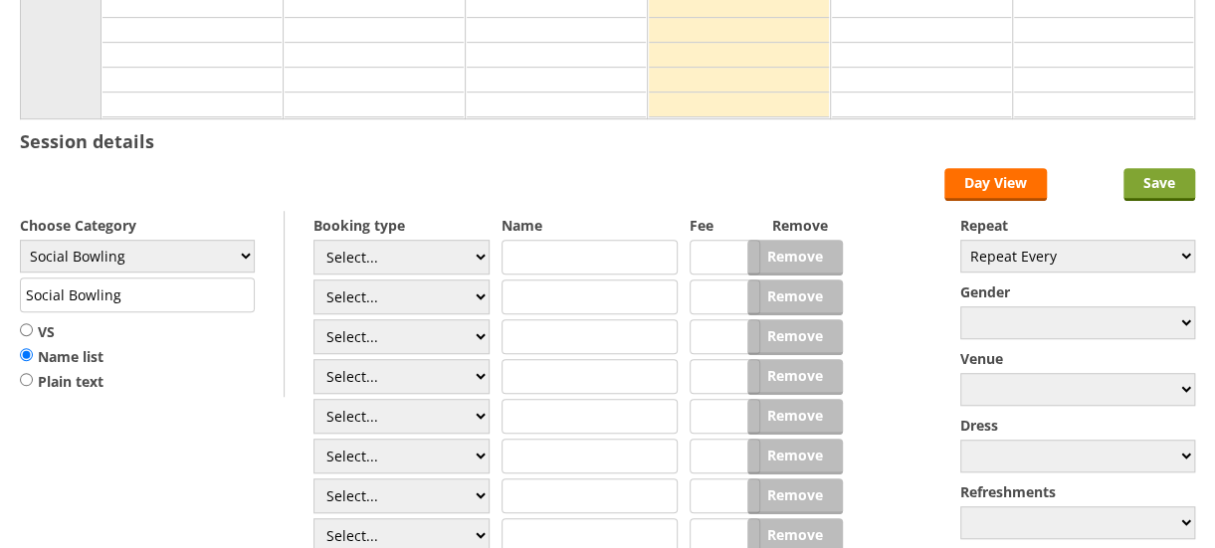
click at [1152, 179] on input "Save" at bounding box center [1159, 184] width 72 height 33
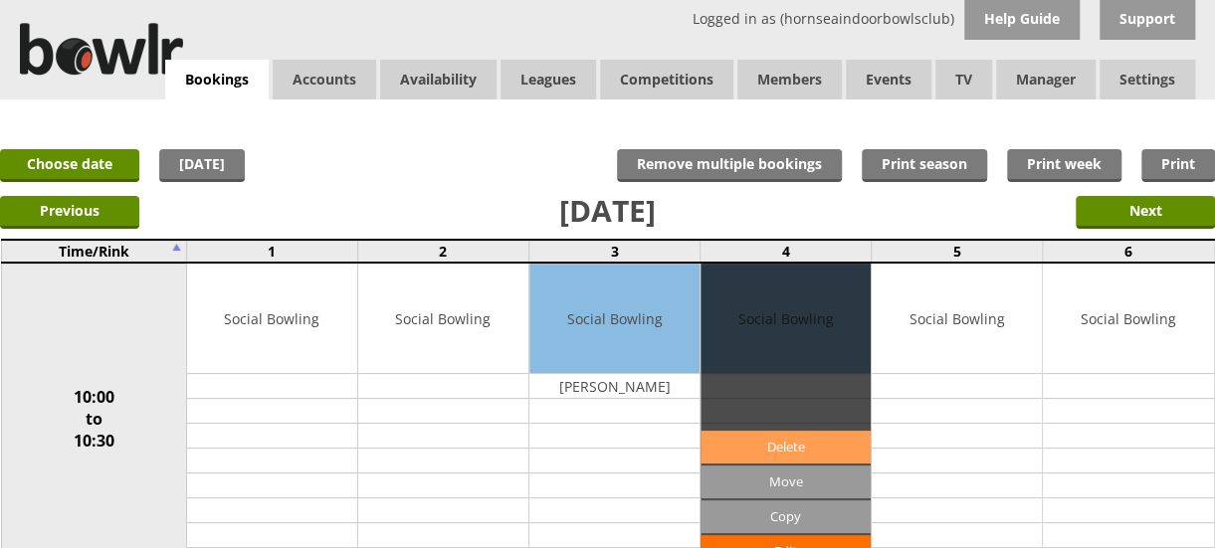
click at [788, 445] on link "Delete" at bounding box center [785, 447] width 170 height 33
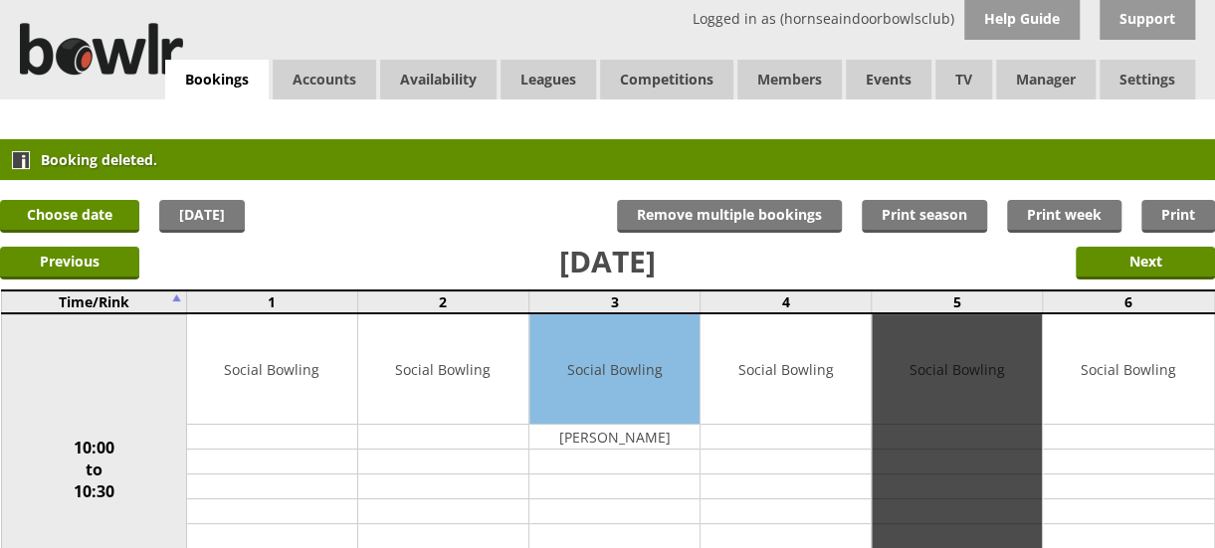
click at [997, 437] on div "Edit" at bounding box center [956, 468] width 170 height 309
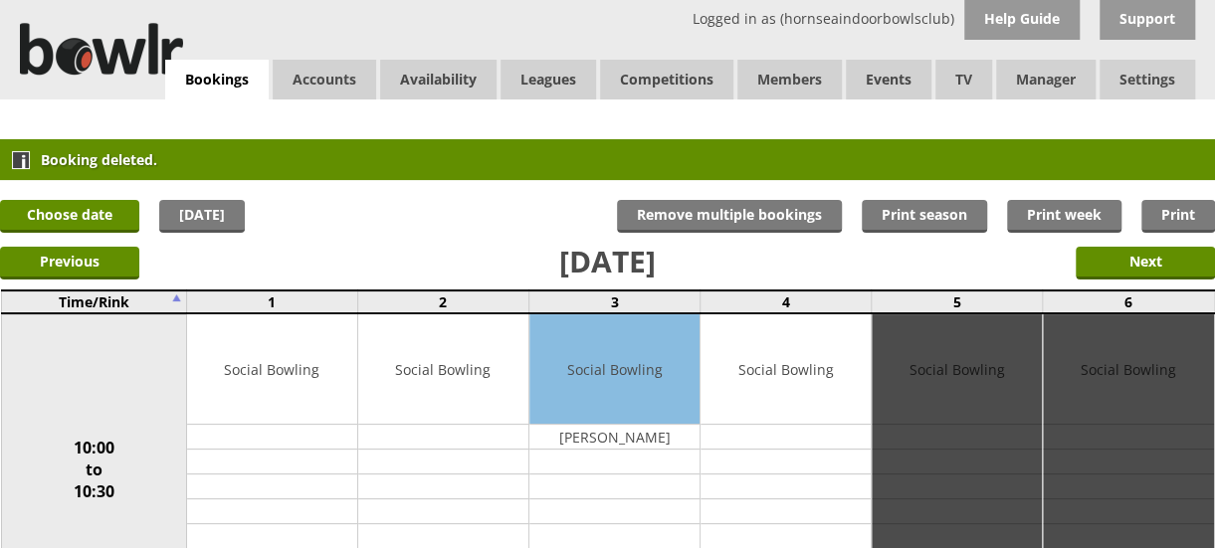
drag, startPoint x: 997, startPoint y: 437, endPoint x: 1105, endPoint y: 434, distance: 108.5
click at [1105, 434] on td "Social Bowling Edit" at bounding box center [1128, 469] width 171 height 312
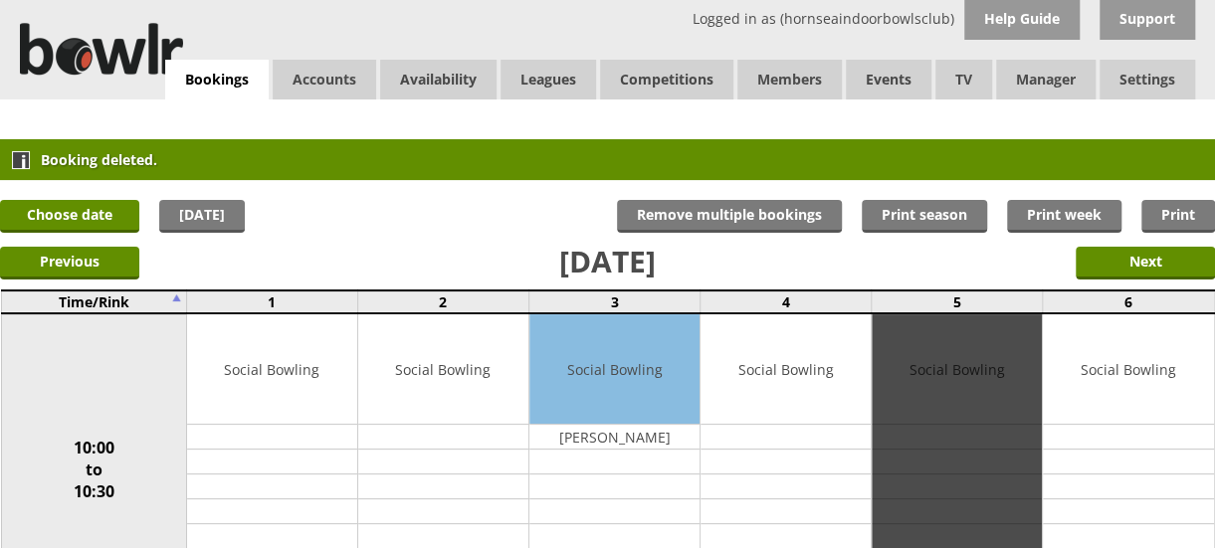
click at [999, 420] on div "Edit" at bounding box center [956, 468] width 170 height 309
